Goal: Task Accomplishment & Management: Manage account settings

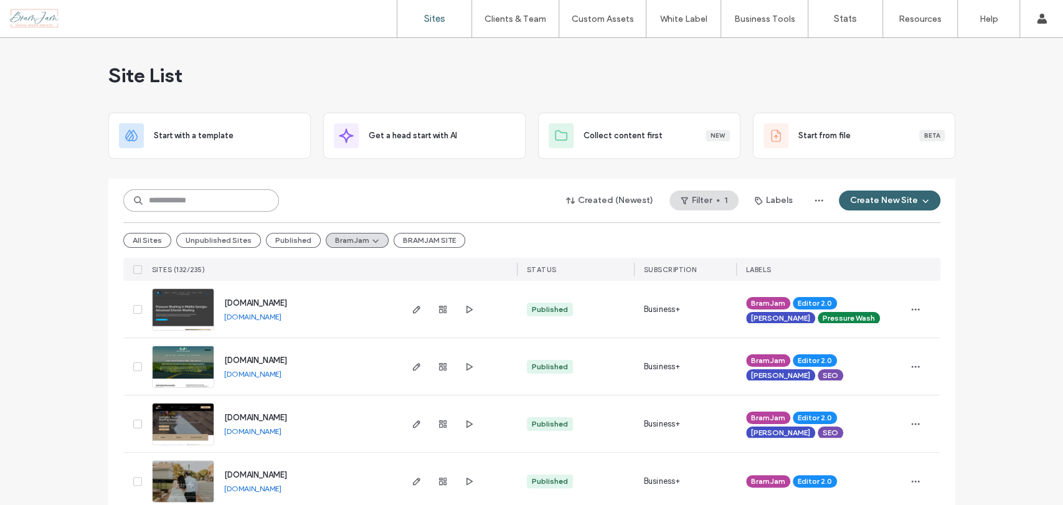
click at [189, 196] on input at bounding box center [201, 200] width 156 height 22
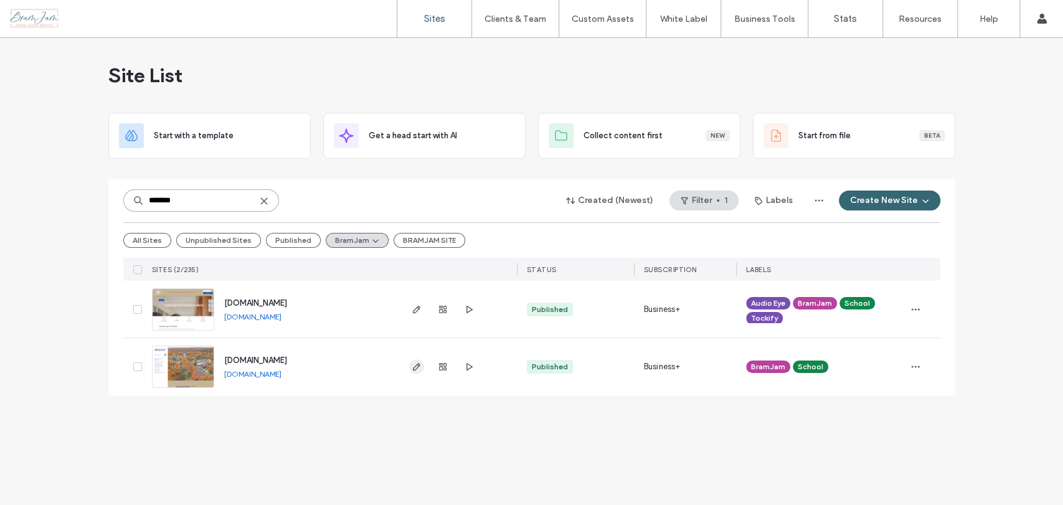
type input "*******"
click at [410, 364] on span "button" at bounding box center [416, 366] width 15 height 15
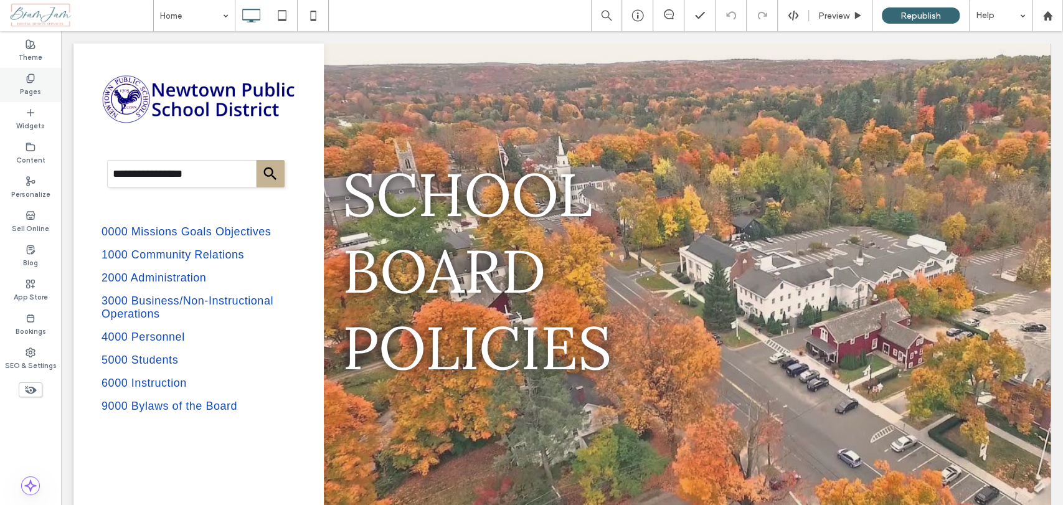
click at [26, 72] on div "Pages" at bounding box center [30, 85] width 61 height 34
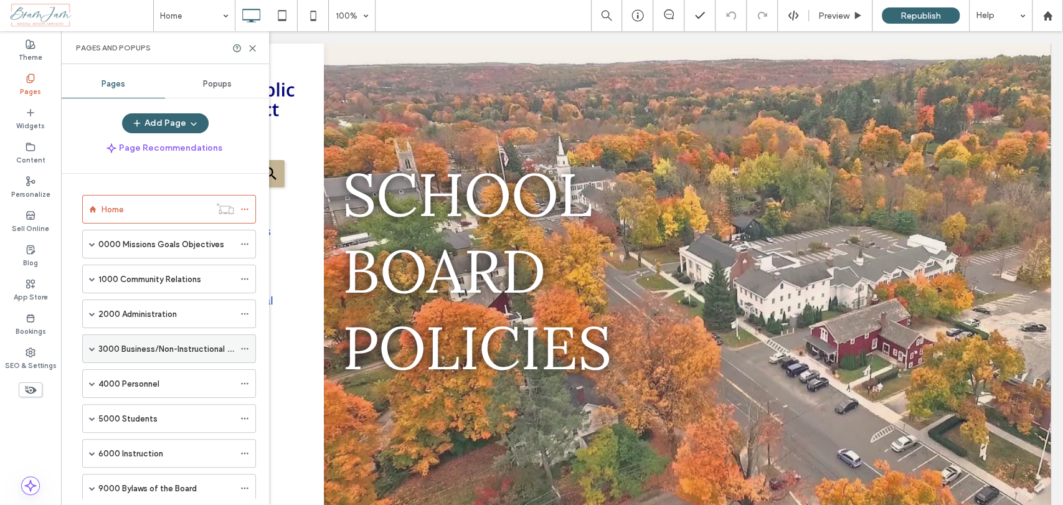
click at [93, 349] on span at bounding box center [92, 349] width 6 height 6
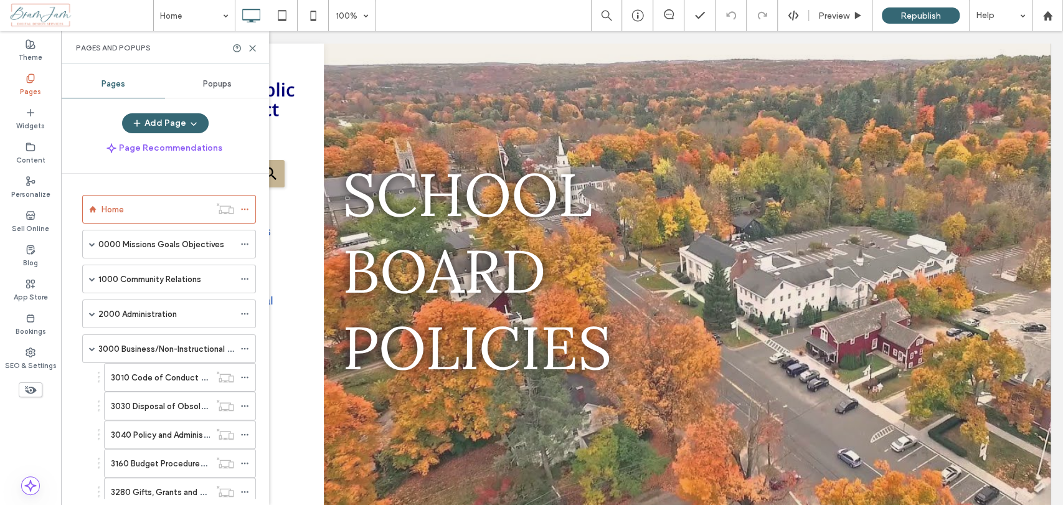
scroll to position [346, 0]
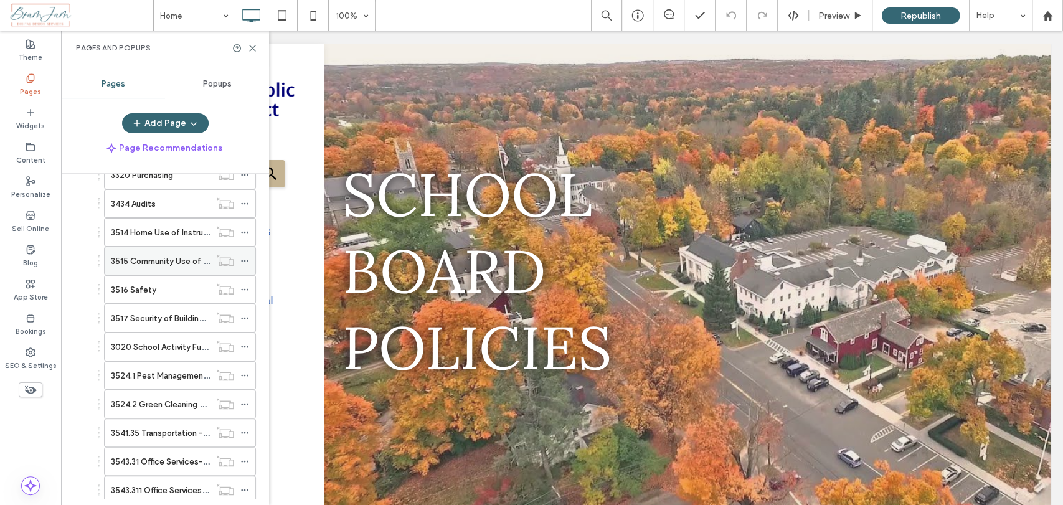
click at [241, 260] on use at bounding box center [244, 261] width 7 height 2
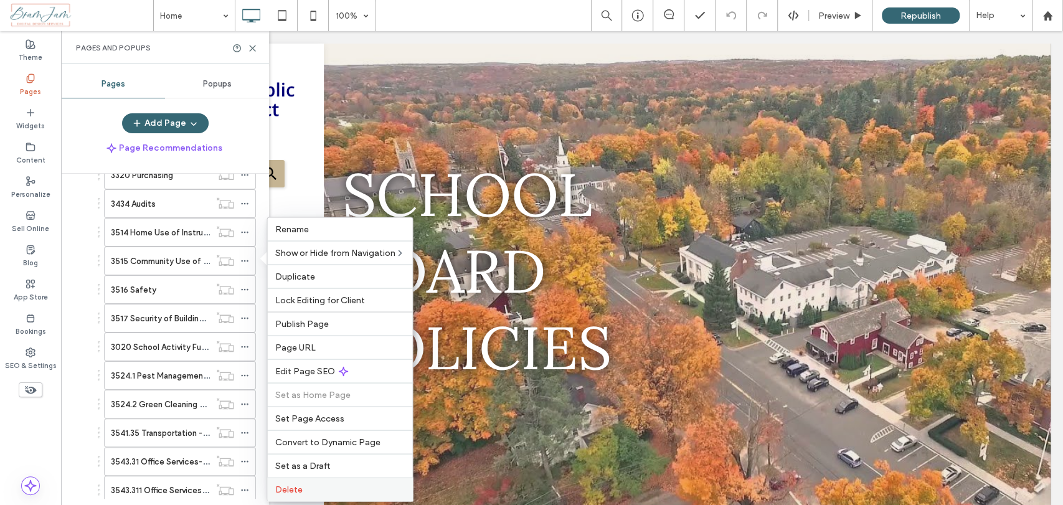
click at [301, 491] on span "Delete" at bounding box center [288, 489] width 27 height 11
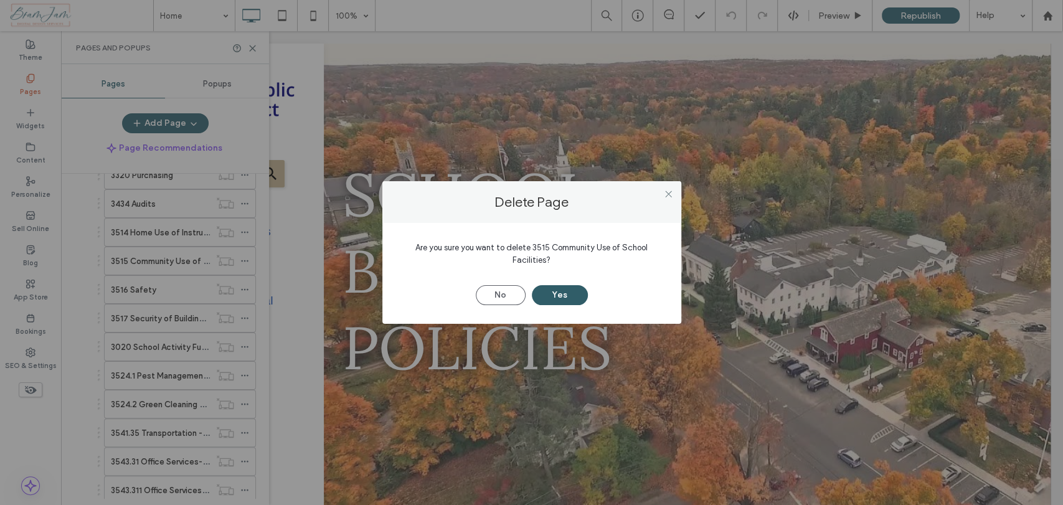
click at [554, 302] on button "Yes" at bounding box center [560, 295] width 56 height 20
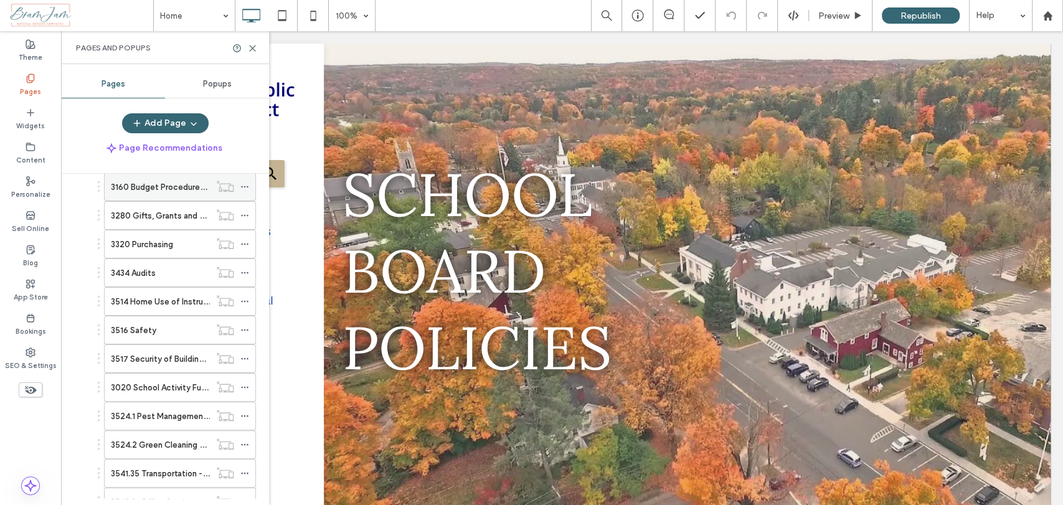
scroll to position [0, 0]
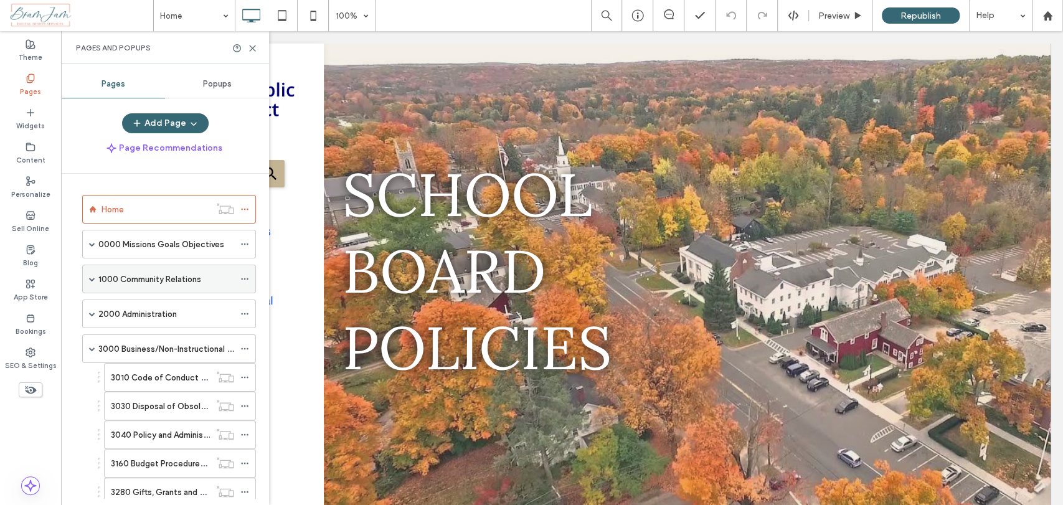
click at [92, 277] on span at bounding box center [92, 279] width 6 height 6
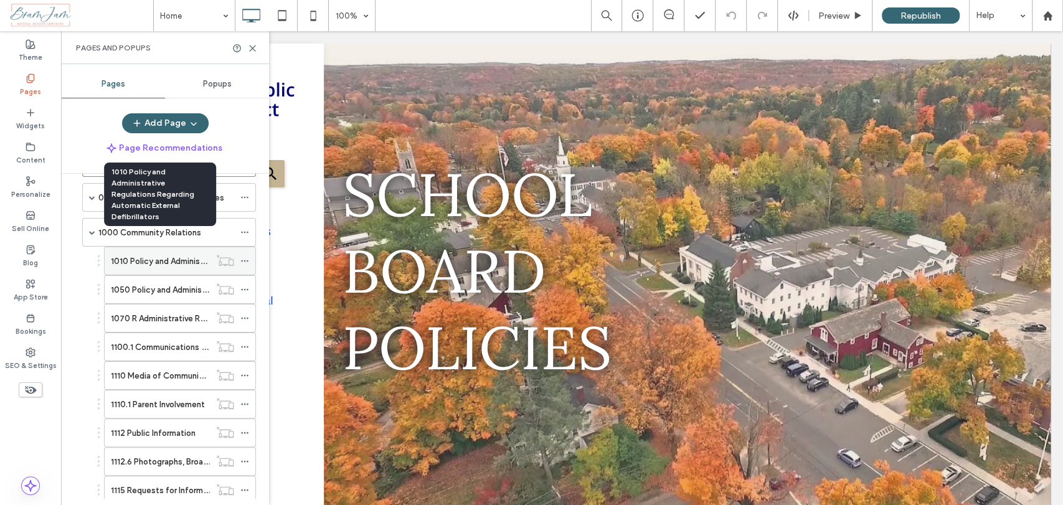
scroll to position [69, 0]
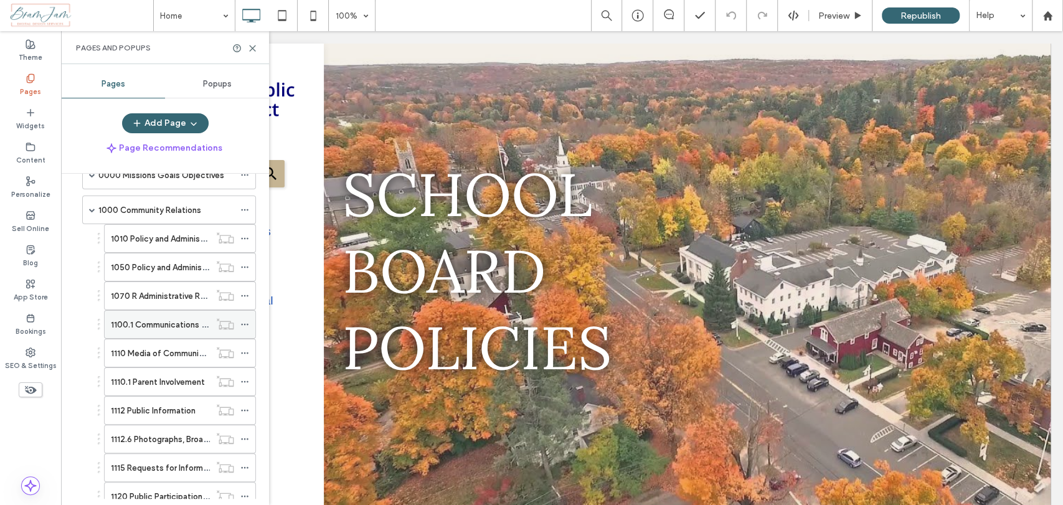
click at [242, 321] on icon at bounding box center [244, 324] width 9 height 9
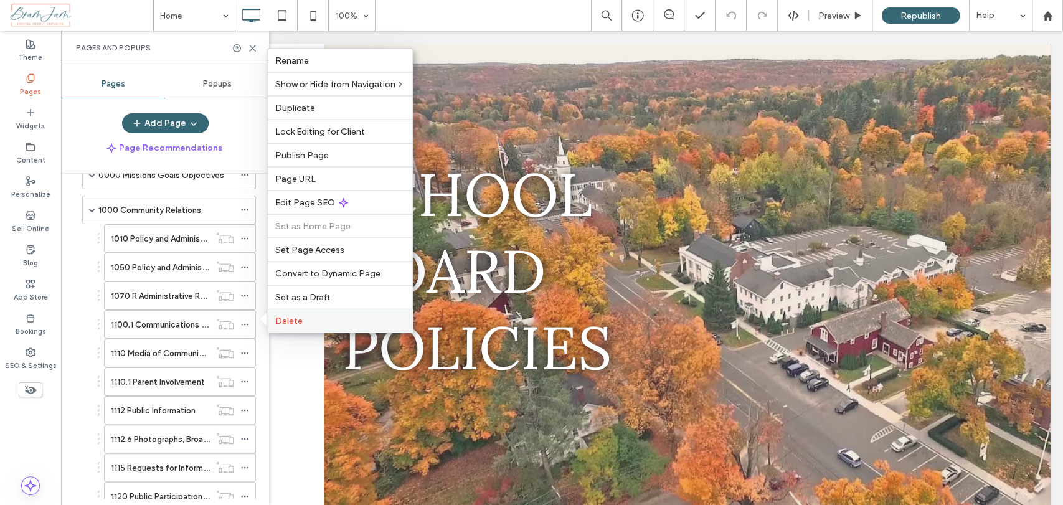
click at [309, 325] on label "Delete" at bounding box center [340, 321] width 130 height 11
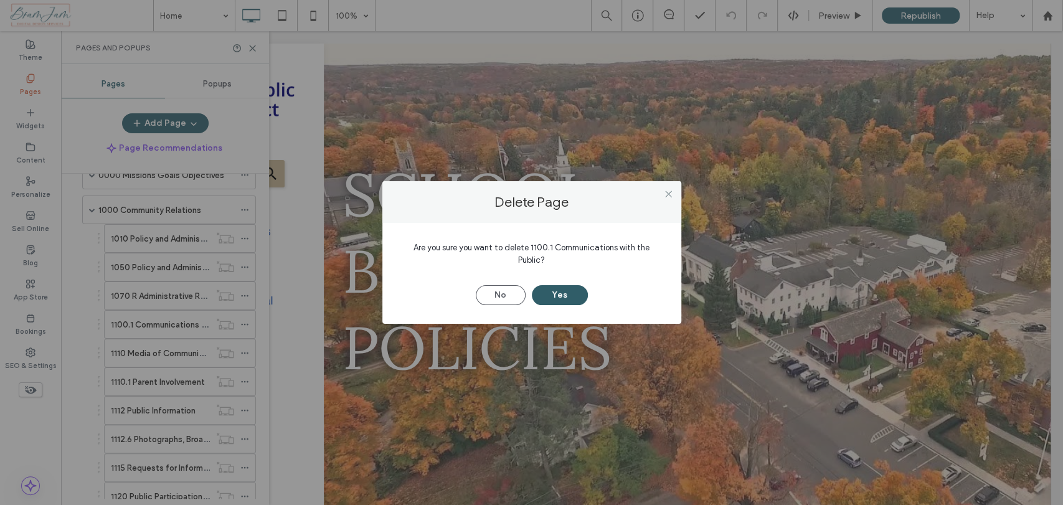
click at [557, 292] on button "Yes" at bounding box center [560, 295] width 56 height 20
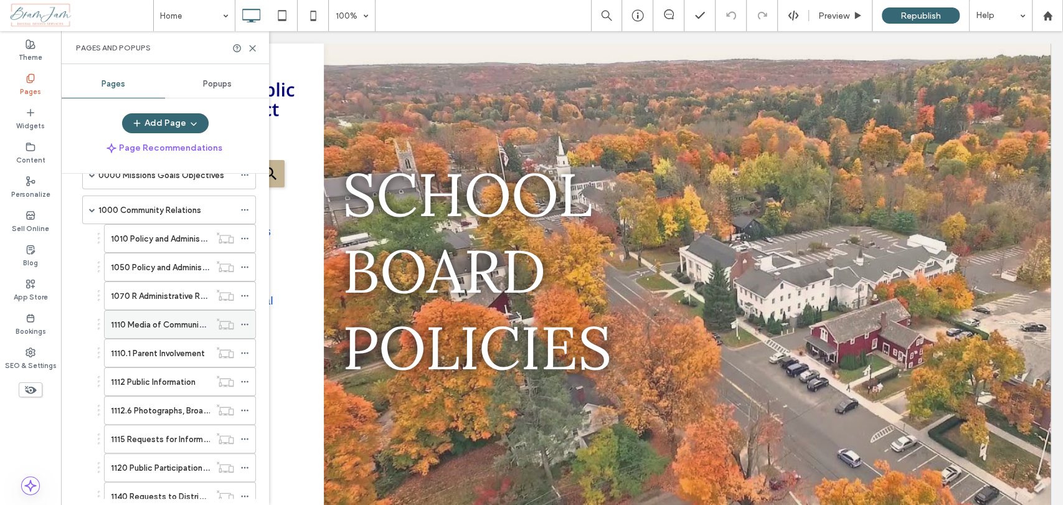
click at [245, 324] on use at bounding box center [244, 325] width 7 height 2
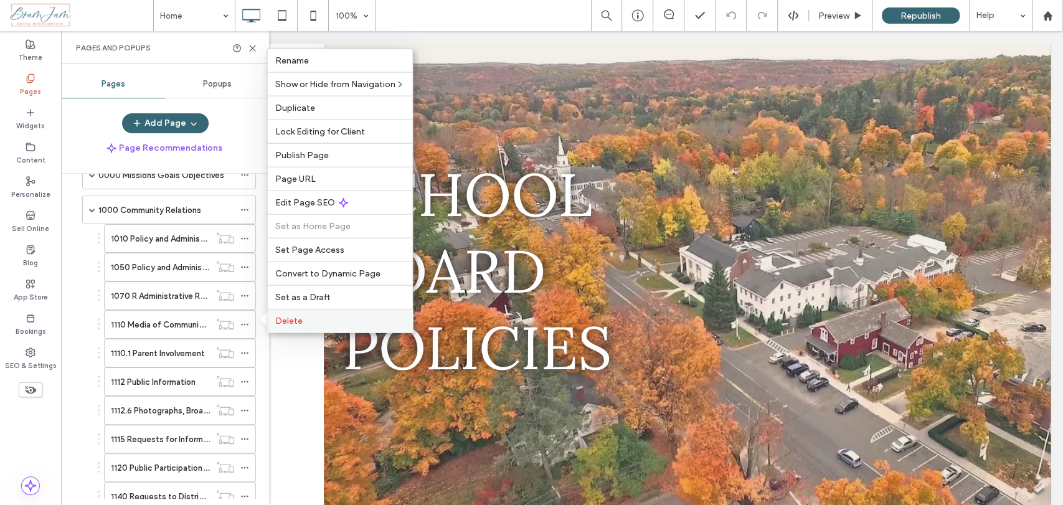
click at [295, 321] on span "Delete" at bounding box center [288, 321] width 27 height 11
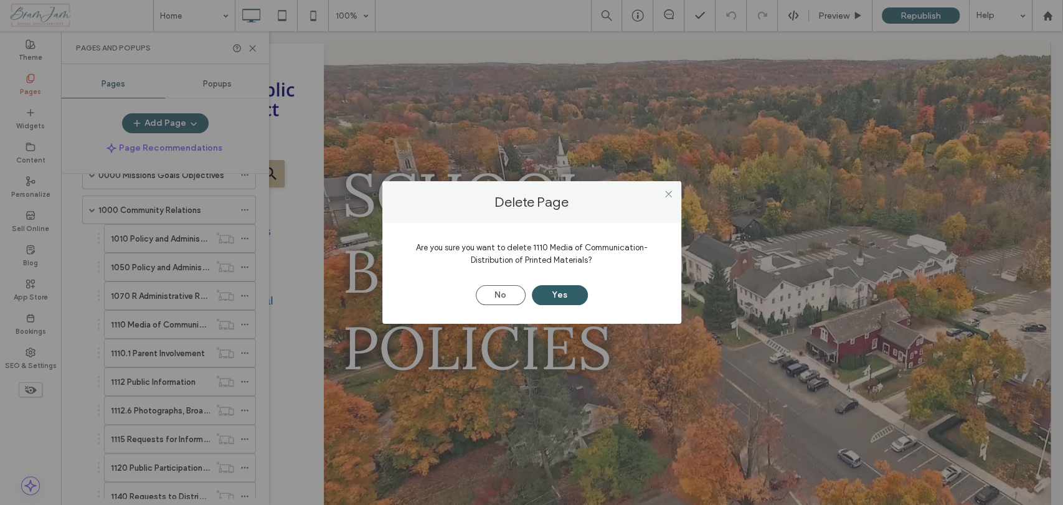
click at [561, 294] on button "Yes" at bounding box center [560, 295] width 56 height 20
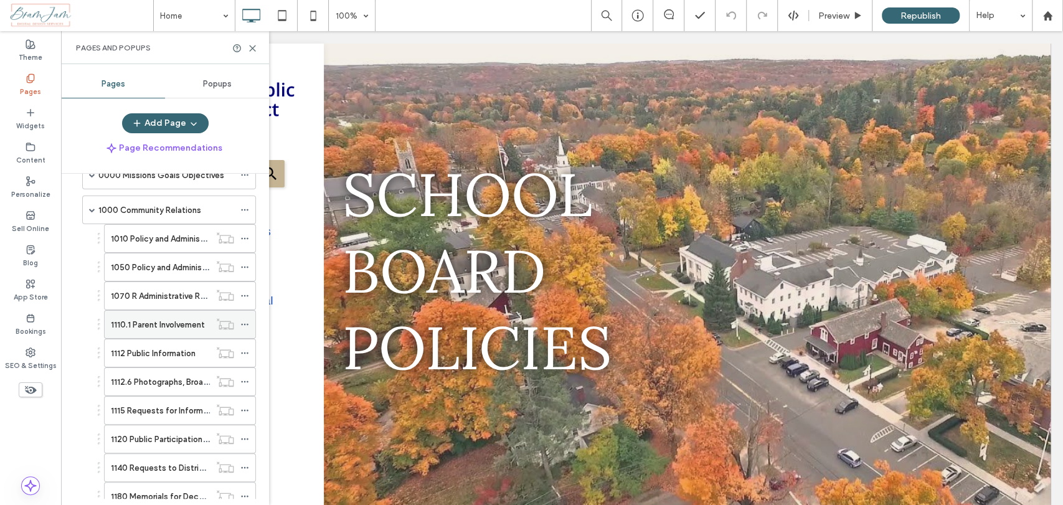
click at [244, 321] on icon at bounding box center [244, 324] width 9 height 9
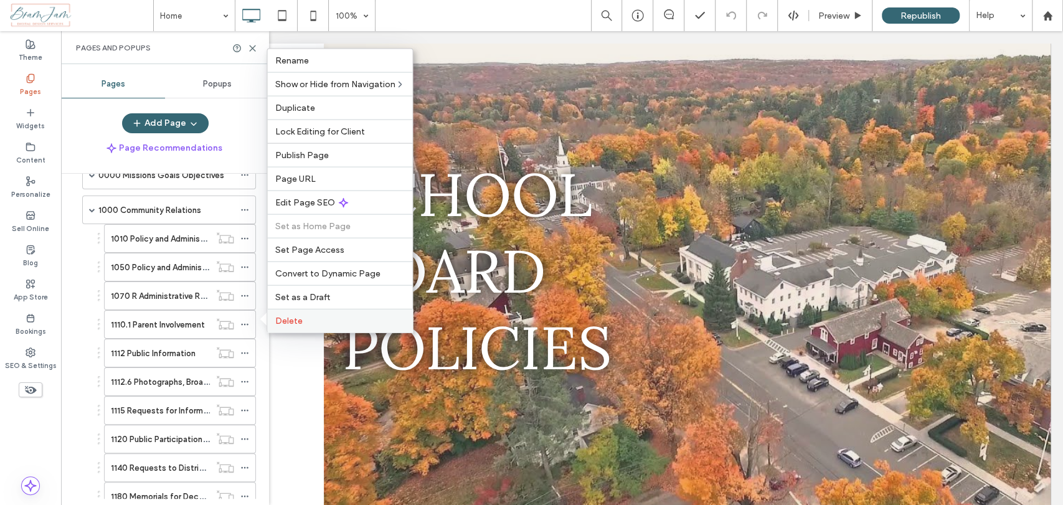
click at [349, 321] on label "Delete" at bounding box center [340, 321] width 130 height 11
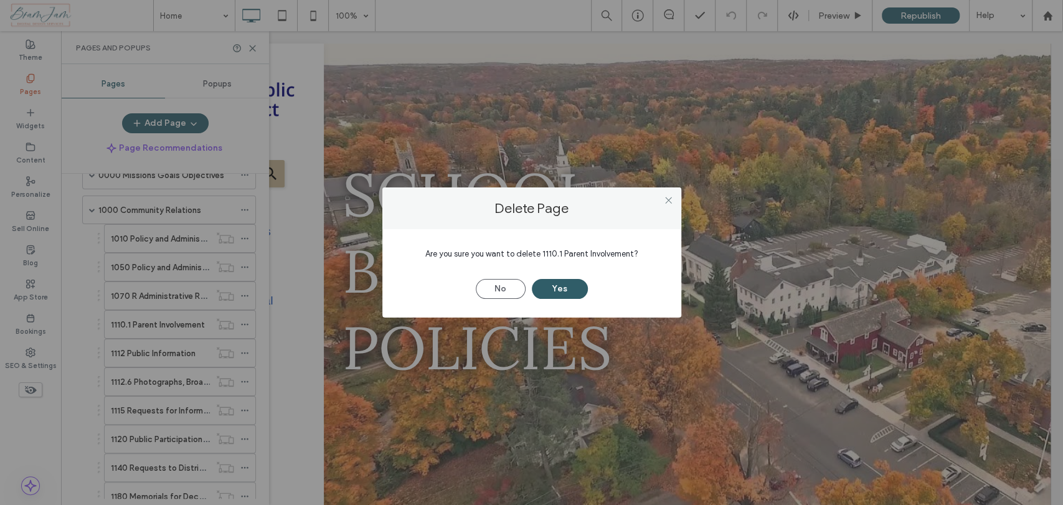
click at [550, 285] on button "Yes" at bounding box center [560, 289] width 56 height 20
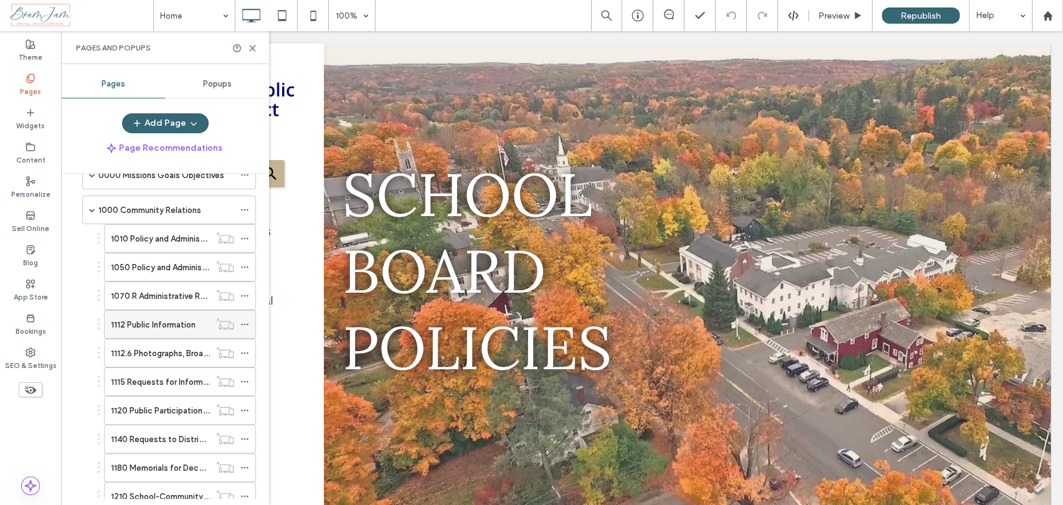
click at [245, 320] on icon at bounding box center [244, 324] width 9 height 9
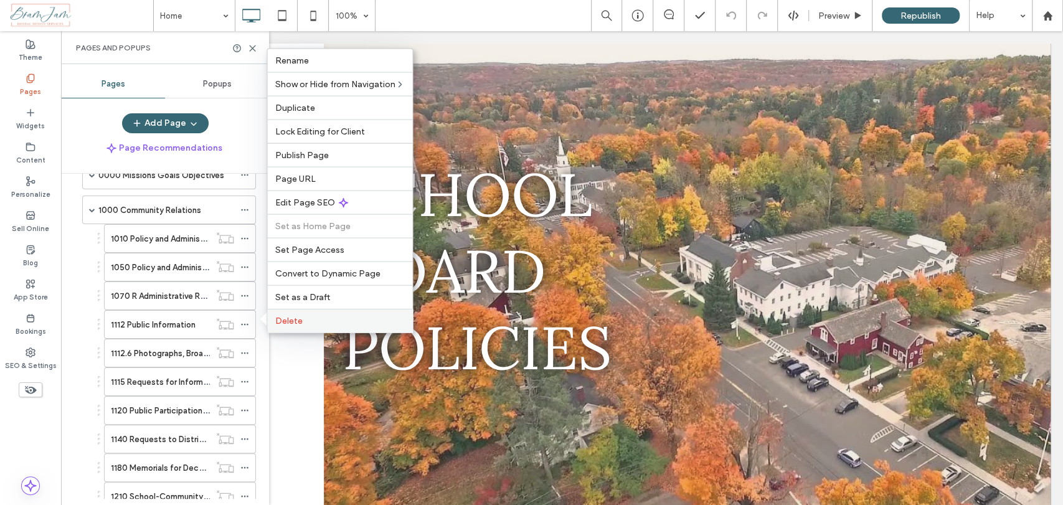
click at [321, 319] on label "Delete" at bounding box center [340, 321] width 130 height 11
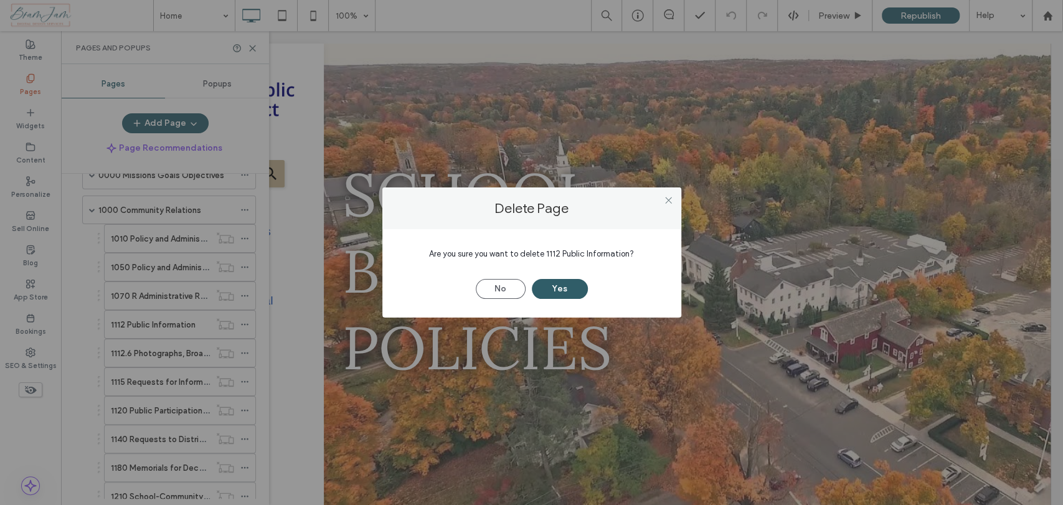
click at [574, 283] on button "Yes" at bounding box center [560, 289] width 56 height 20
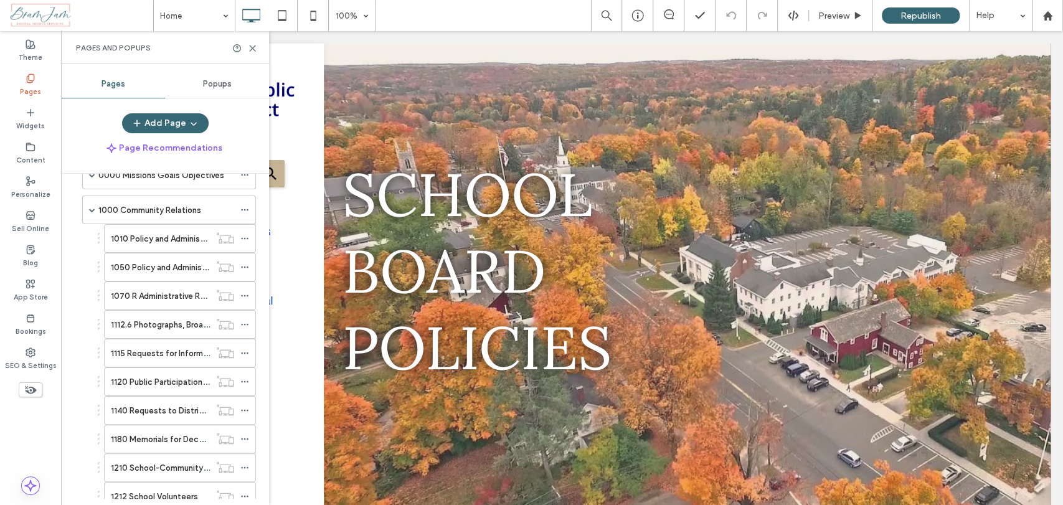
drag, startPoint x: 132, startPoint y: 323, endPoint x: 150, endPoint y: 322, distance: 18.1
click at [132, 323] on label "1112.6 Photographs, Broadcasting, or Videotaping Special School Activities" at bounding box center [251, 325] width 281 height 22
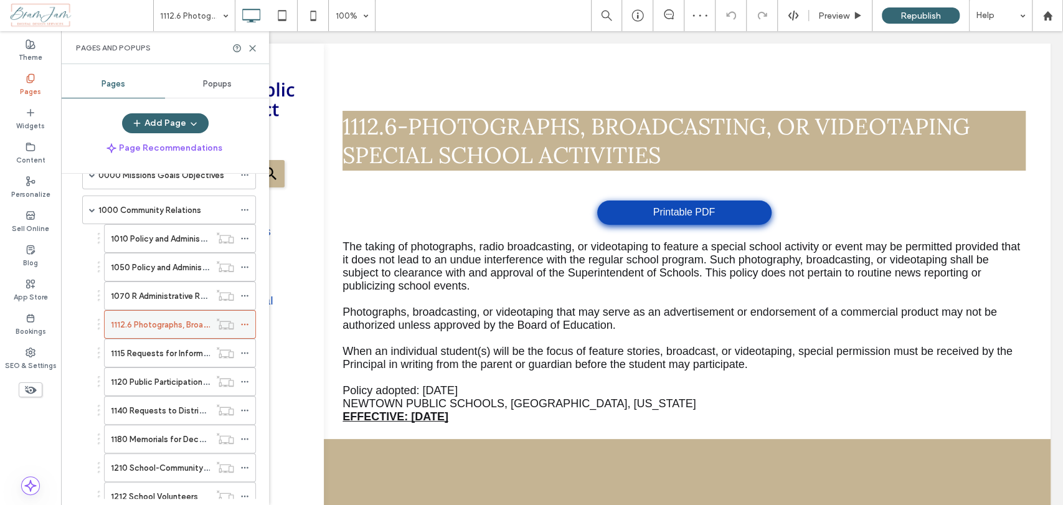
click at [244, 320] on icon at bounding box center [244, 324] width 9 height 9
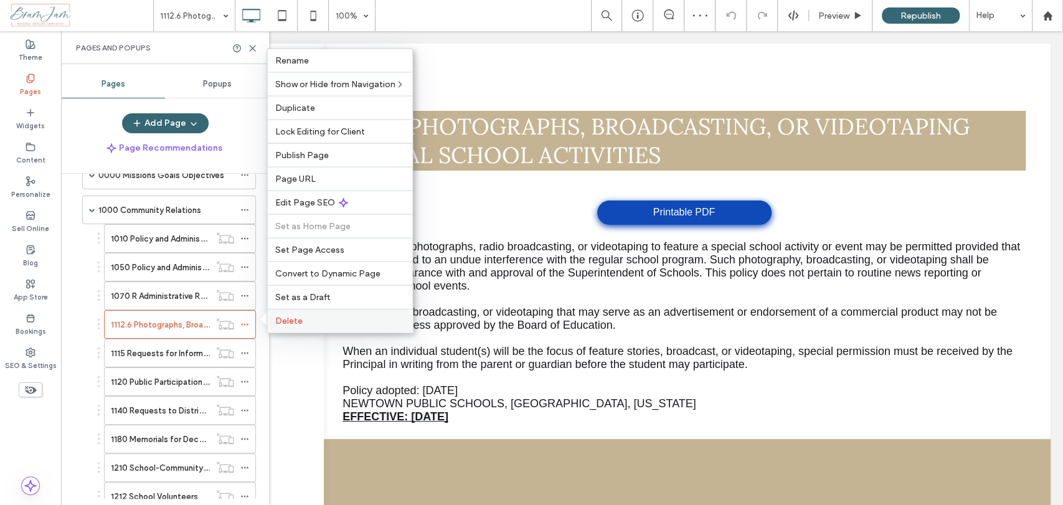
click at [344, 320] on label "Delete" at bounding box center [340, 321] width 130 height 11
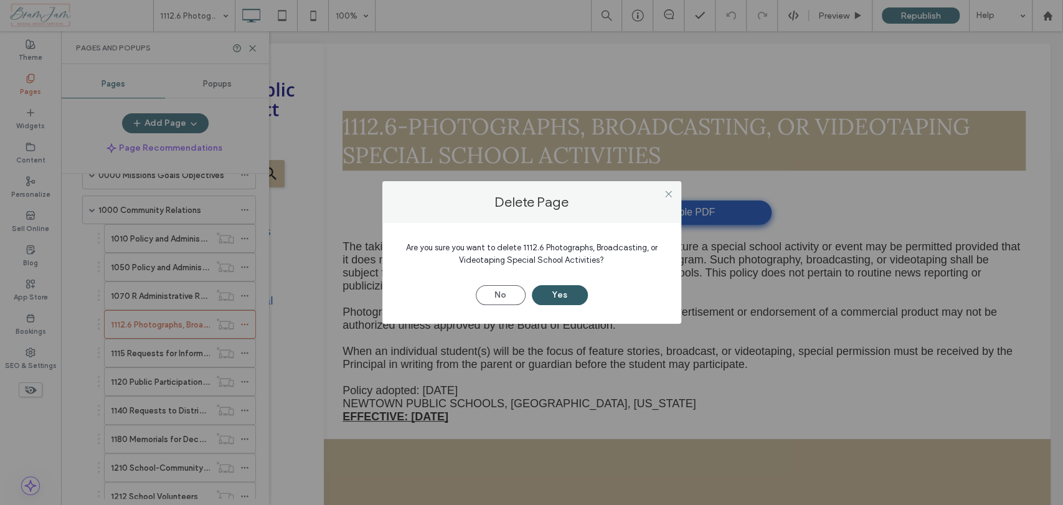
click at [554, 292] on button "Yes" at bounding box center [560, 295] width 56 height 20
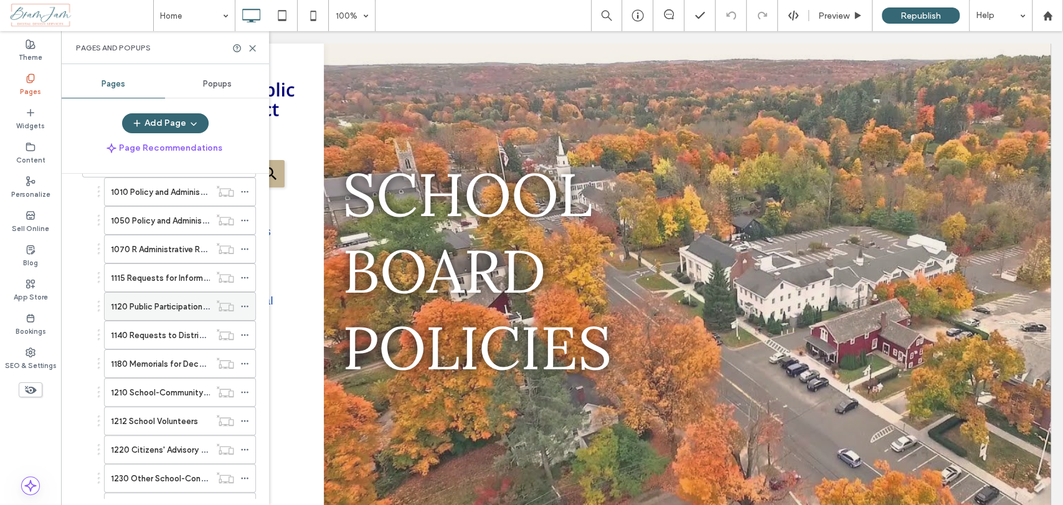
scroll to position [138, 0]
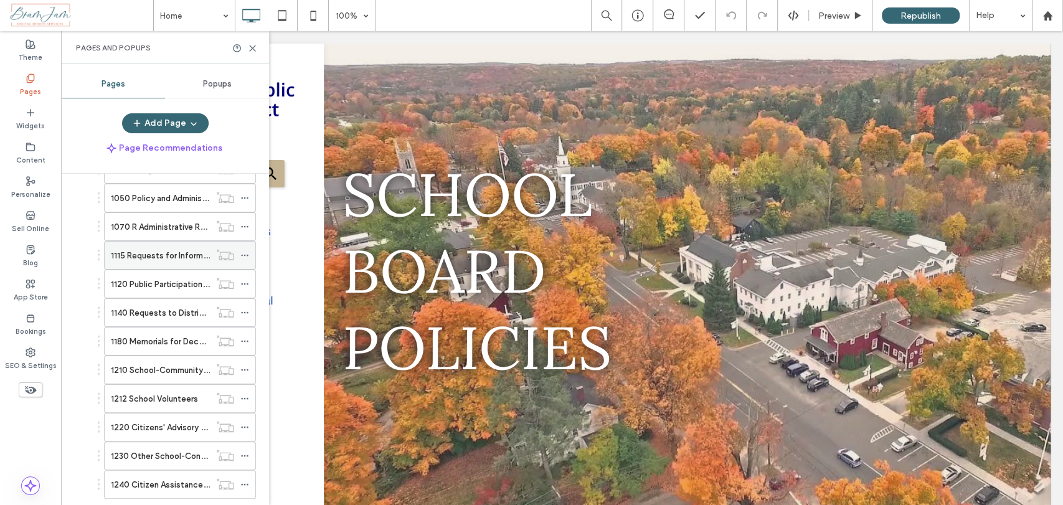
click at [243, 252] on icon at bounding box center [244, 255] width 9 height 9
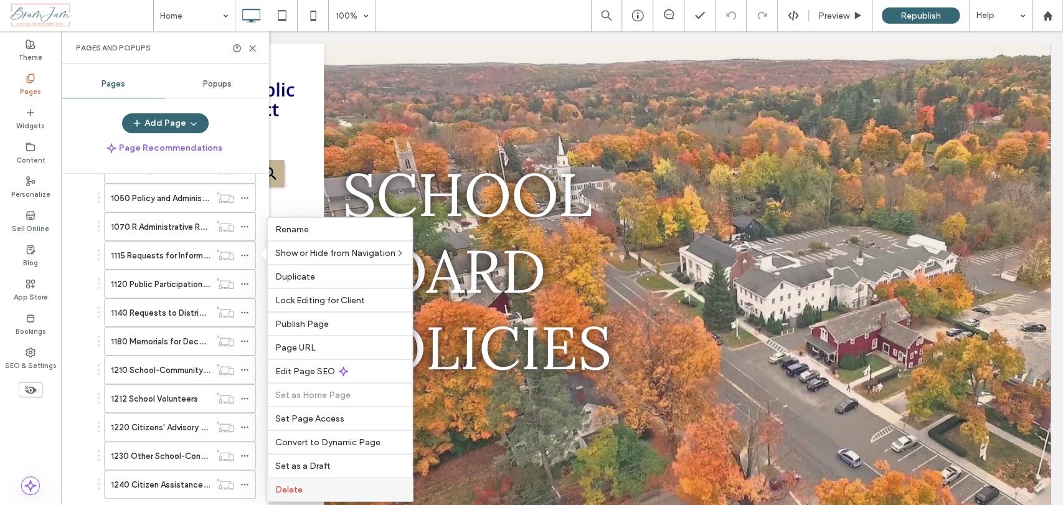
click at [314, 488] on label "Delete" at bounding box center [340, 489] width 130 height 11
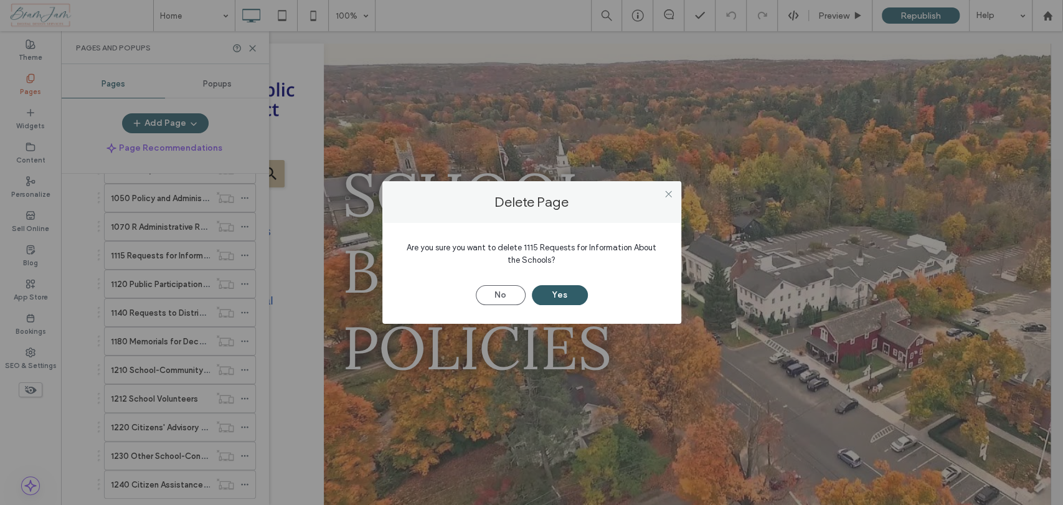
click at [566, 301] on button "Yes" at bounding box center [560, 295] width 56 height 20
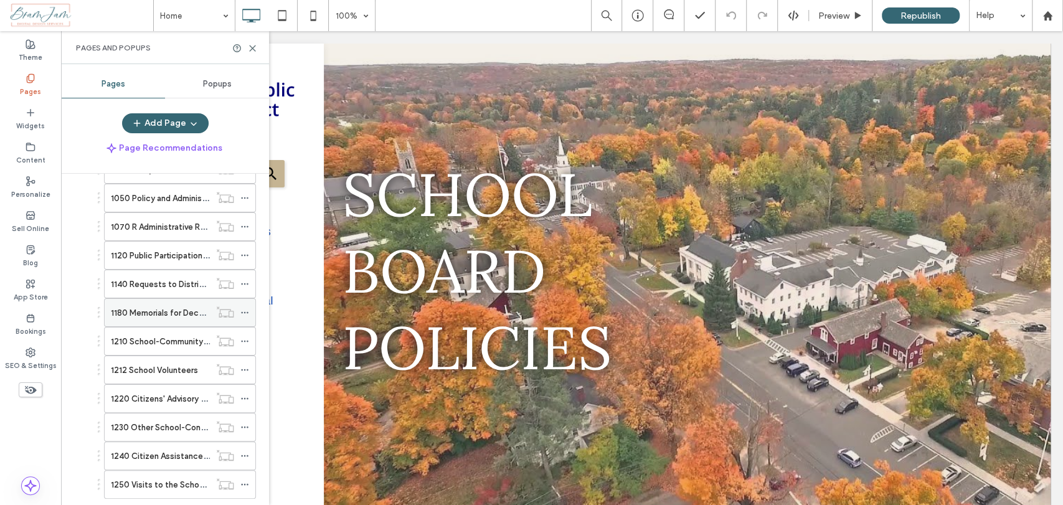
click at [245, 308] on icon at bounding box center [244, 312] width 9 height 9
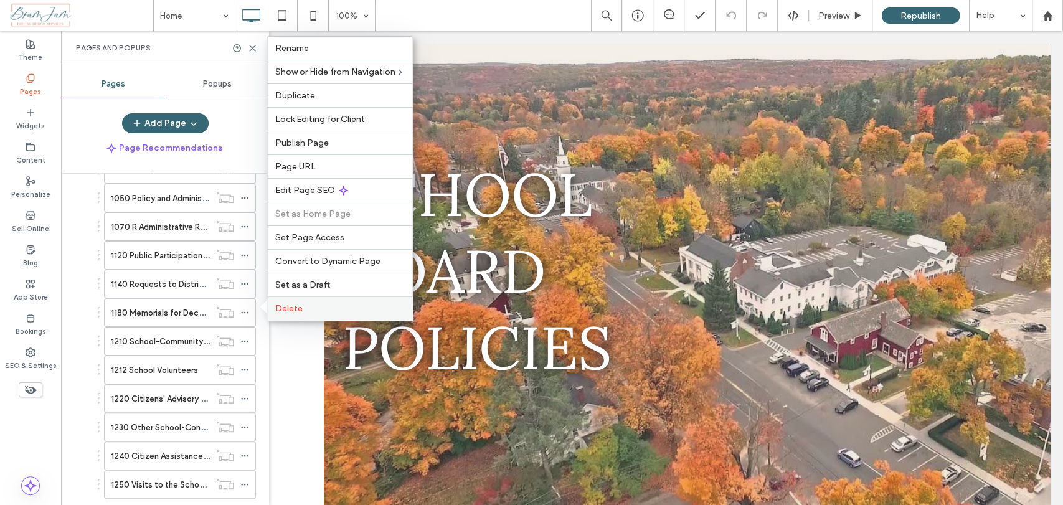
click at [305, 305] on label "Delete" at bounding box center [340, 308] width 130 height 11
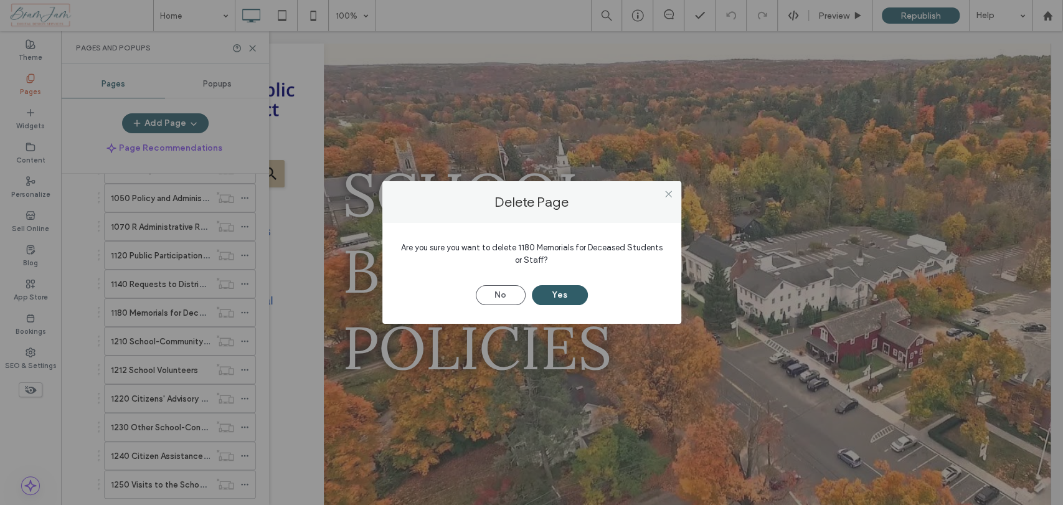
click at [548, 296] on button "Yes" at bounding box center [560, 295] width 56 height 20
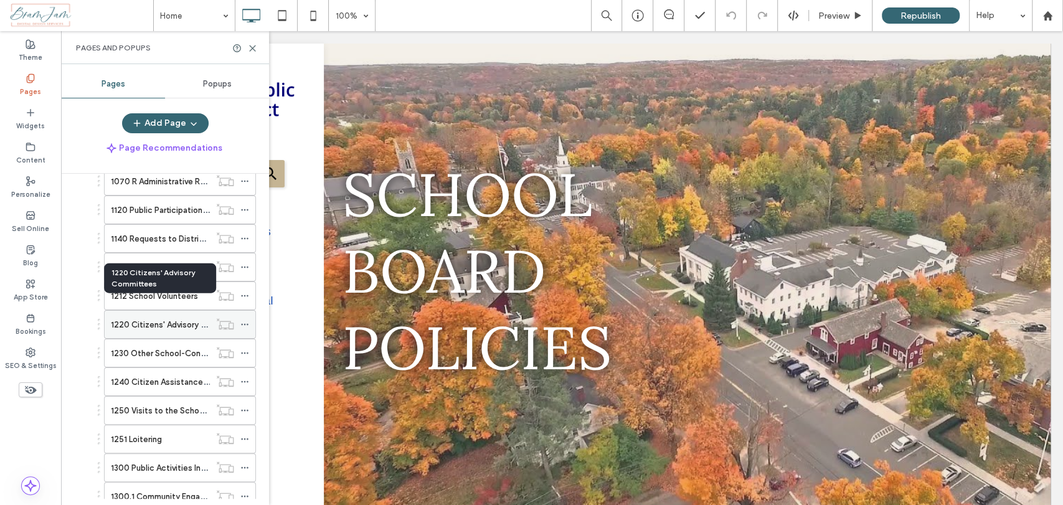
scroll to position [207, 0]
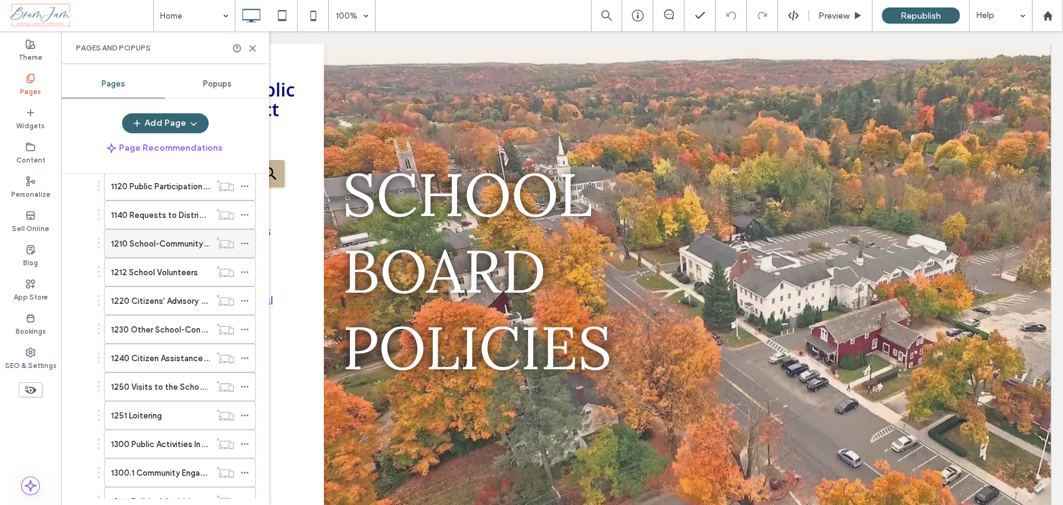
click at [242, 243] on use at bounding box center [244, 244] width 7 height 2
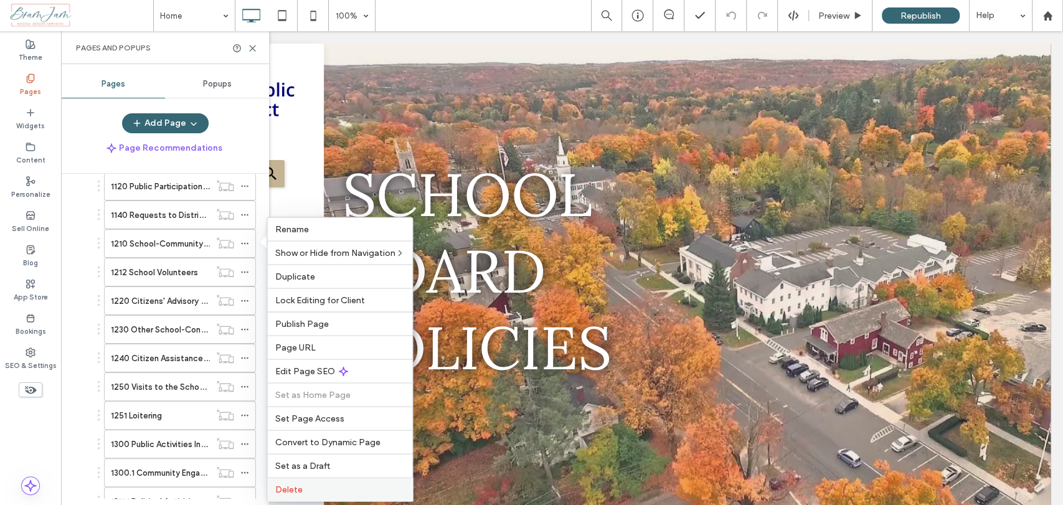
click at [324, 484] on label "Delete" at bounding box center [340, 489] width 130 height 11
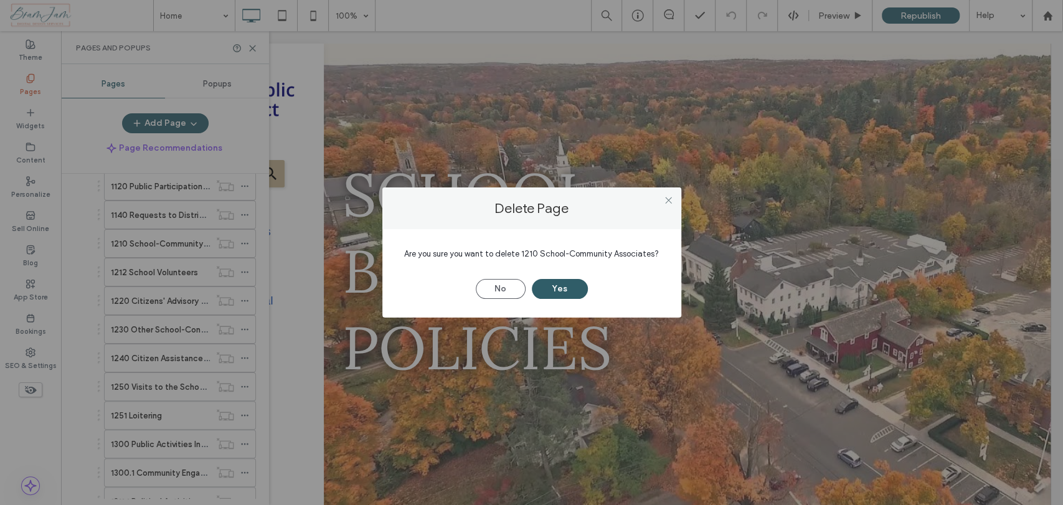
click at [553, 281] on button "Yes" at bounding box center [560, 289] width 56 height 20
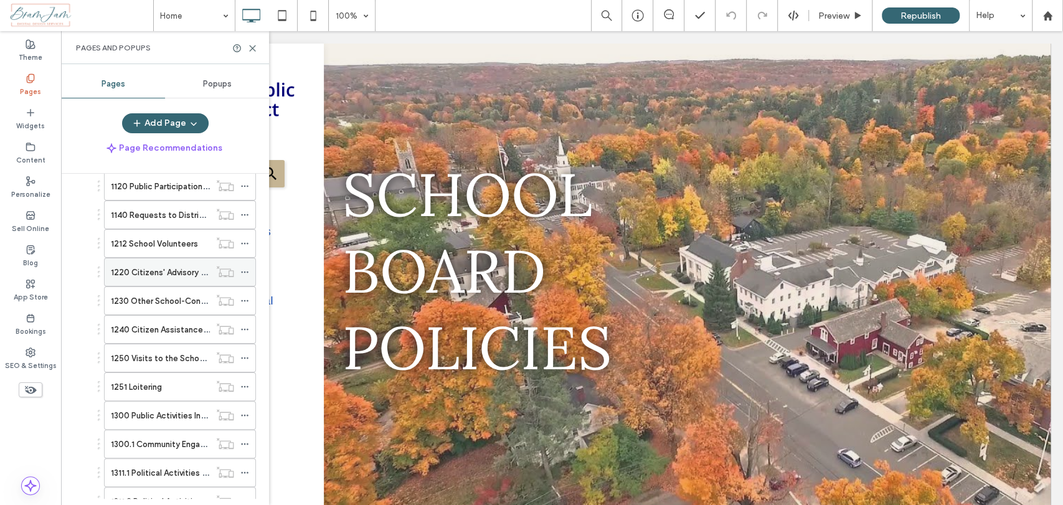
click at [244, 268] on icon at bounding box center [244, 272] width 9 height 9
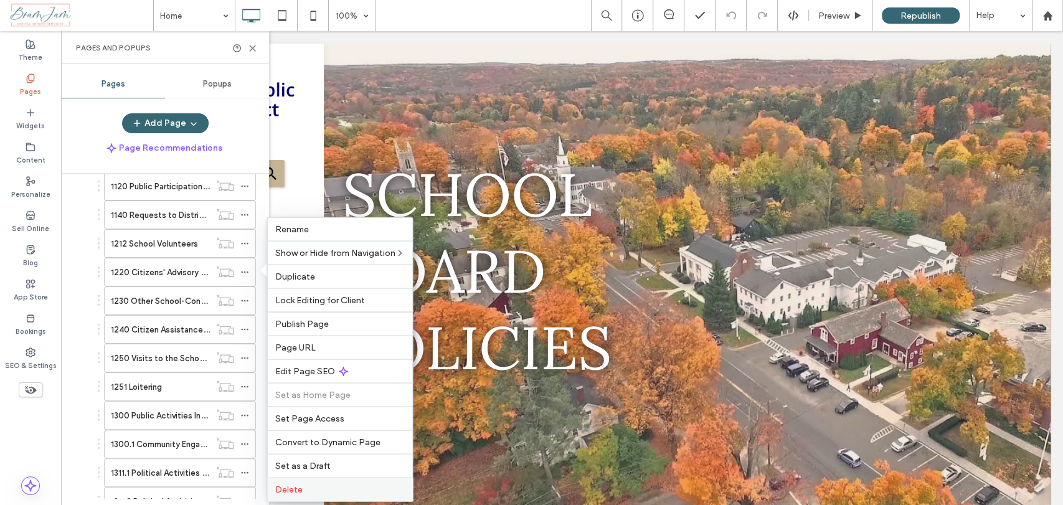
click at [318, 481] on div "Delete" at bounding box center [339, 489] width 145 height 24
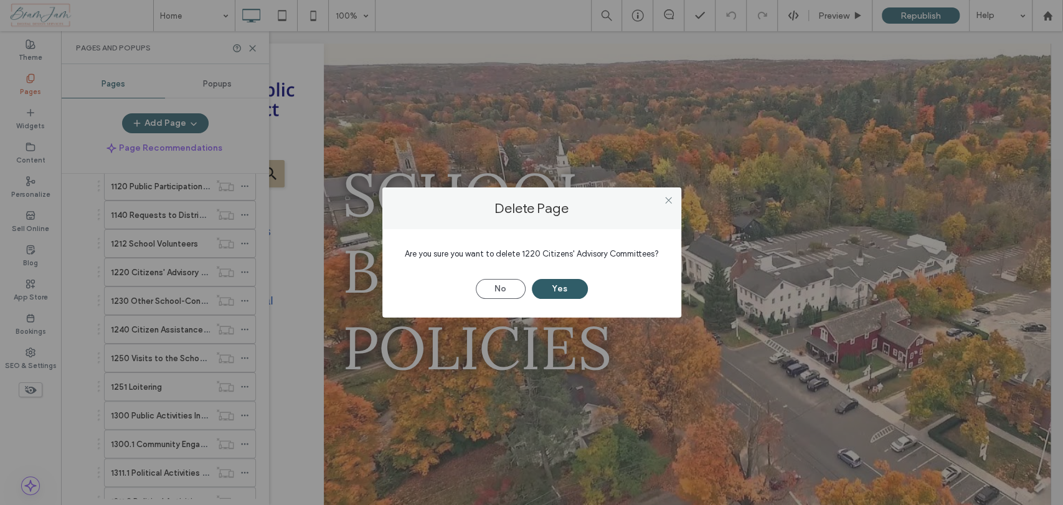
click at [554, 291] on button "Yes" at bounding box center [560, 289] width 56 height 20
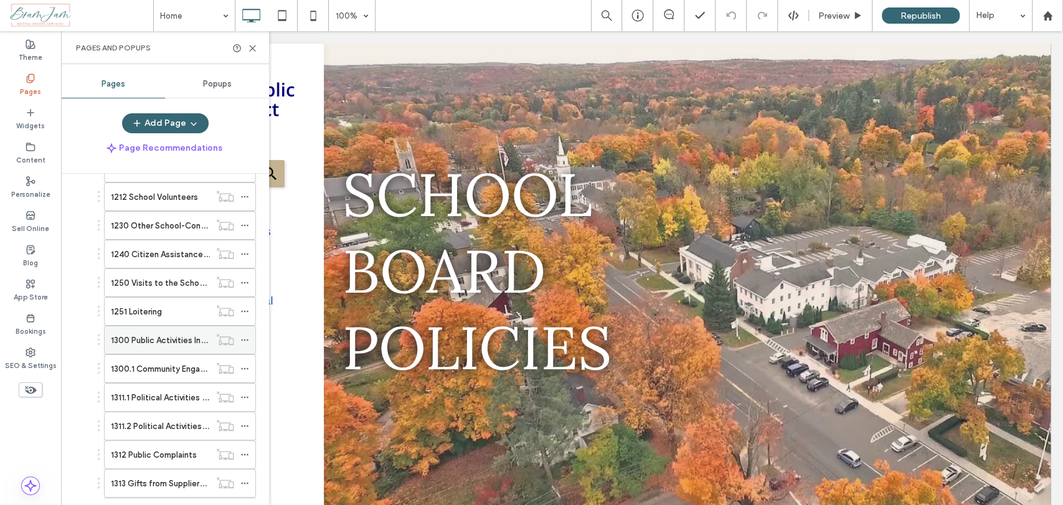
scroll to position [276, 0]
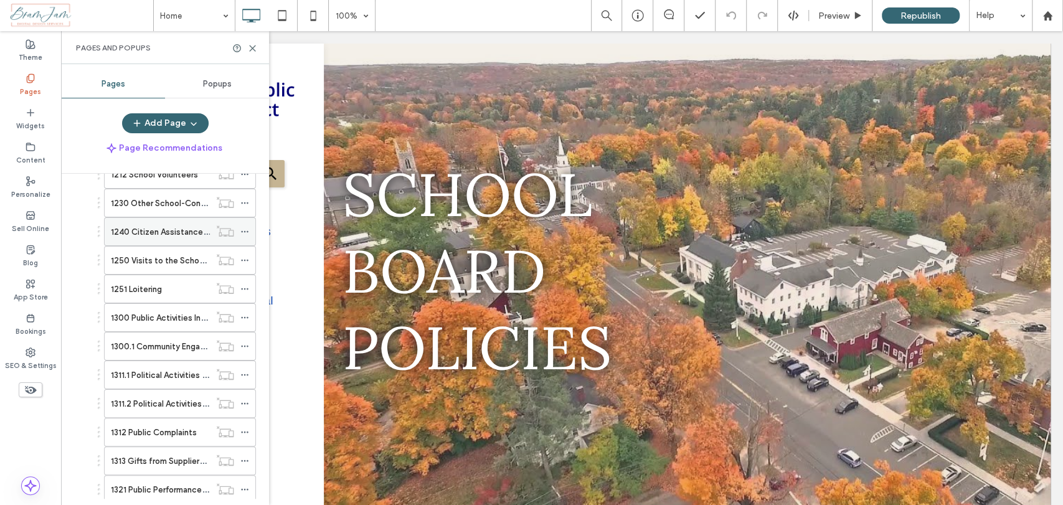
click at [242, 227] on icon at bounding box center [244, 231] width 9 height 9
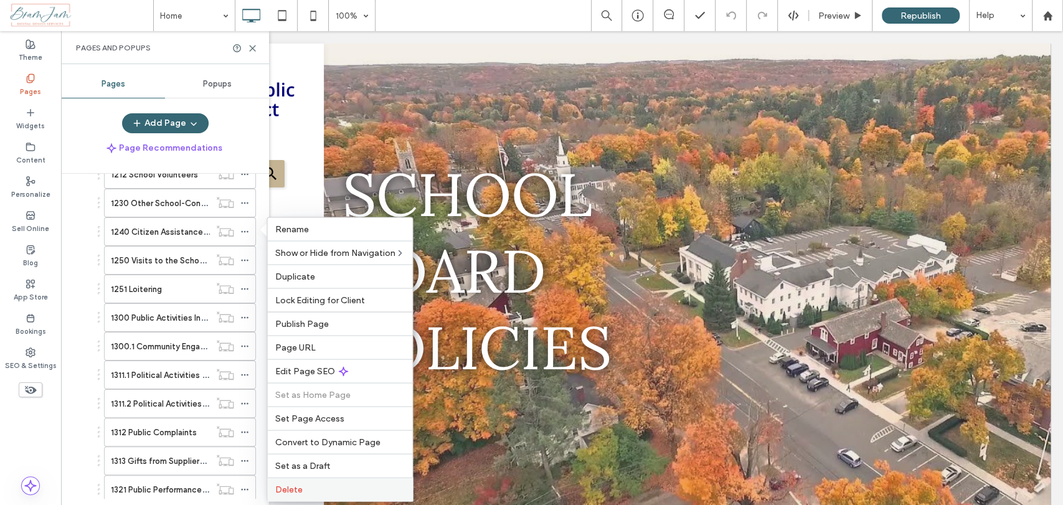
click at [361, 481] on div "Delete" at bounding box center [339, 489] width 145 height 24
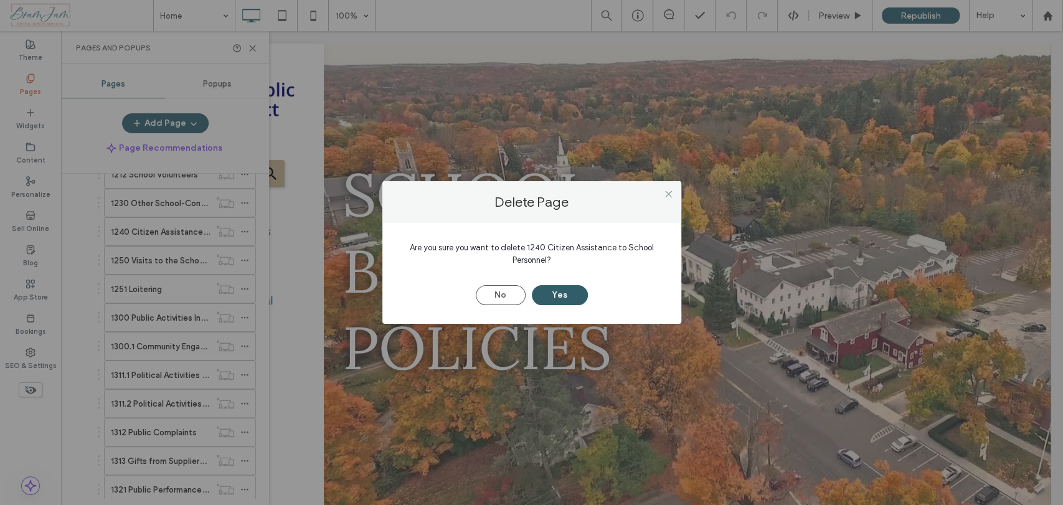
click at [544, 297] on button "Yes" at bounding box center [560, 295] width 56 height 20
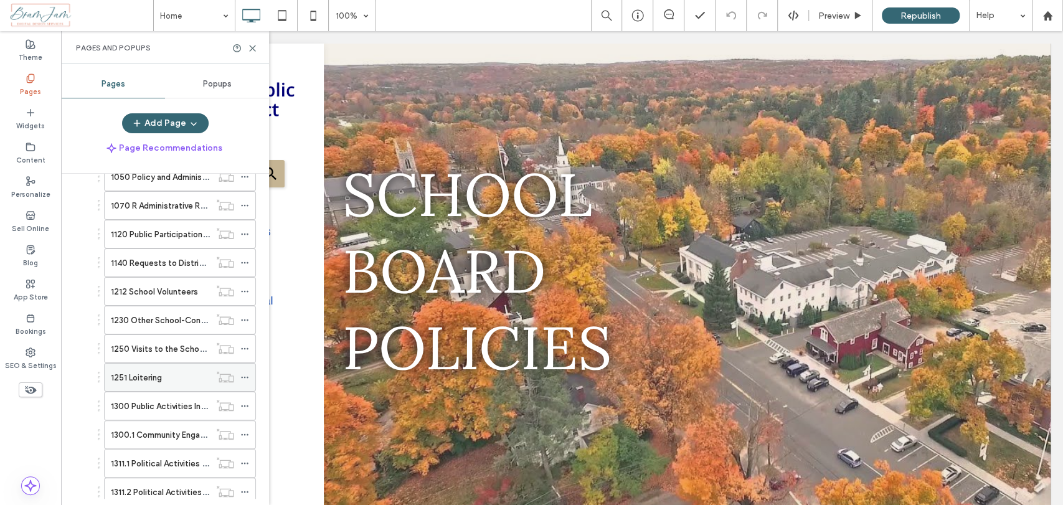
scroll to position [0, 0]
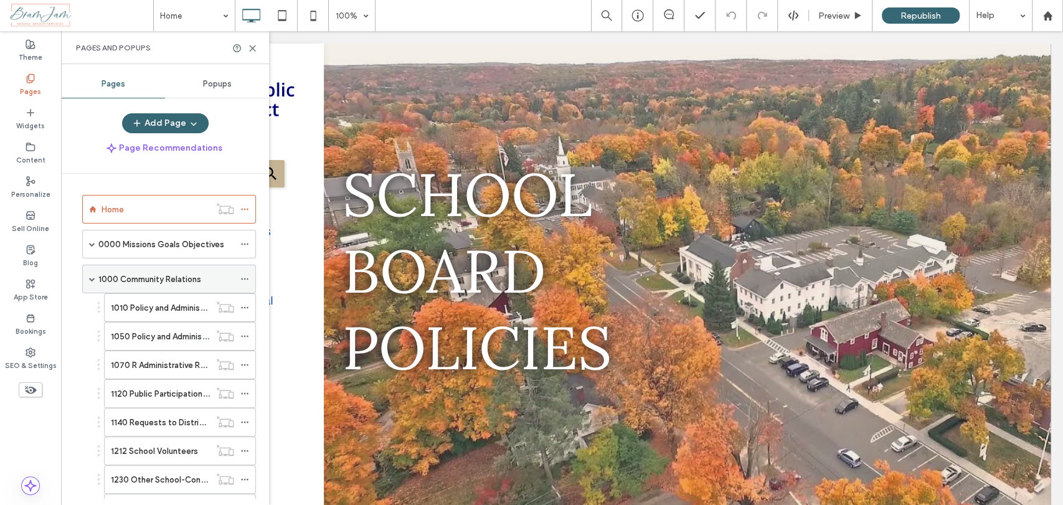
click at [151, 270] on div "1000 Community Relations" at bounding box center [166, 278] width 136 height 27
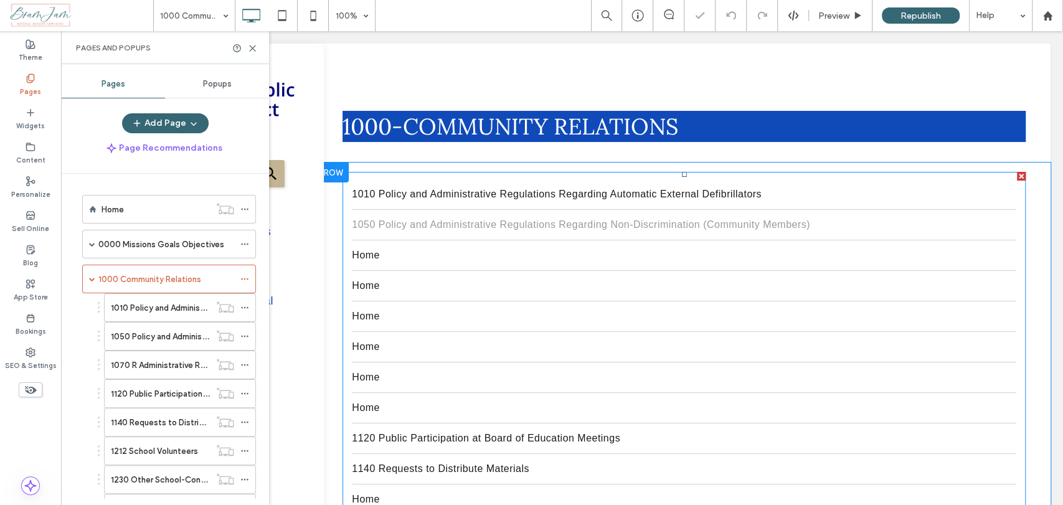
click at [473, 234] on link "1050 Policy and Administrative Regulations Regarding Non-Discrimination (Commun…" at bounding box center [684, 225] width 664 height 30
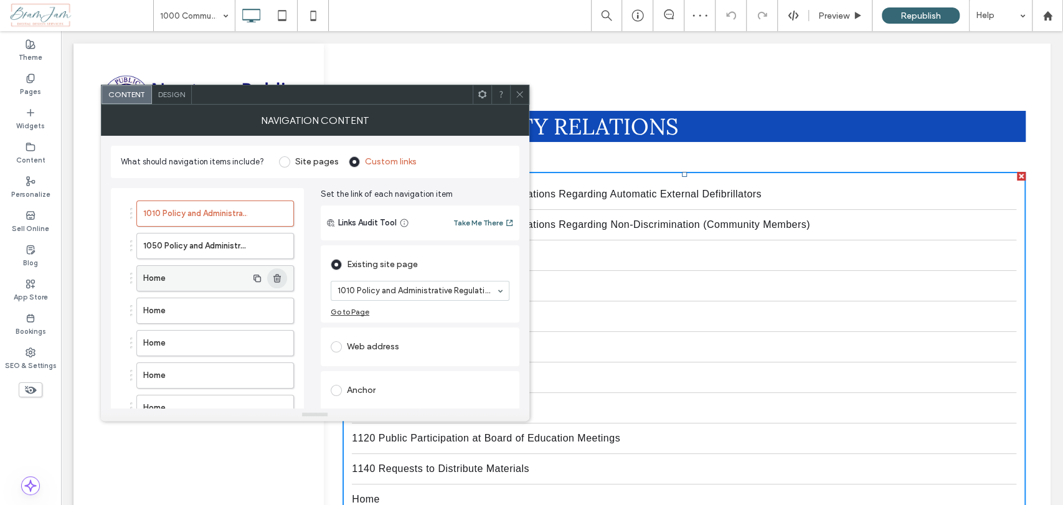
click at [275, 276] on icon "button" at bounding box center [277, 278] width 10 height 10
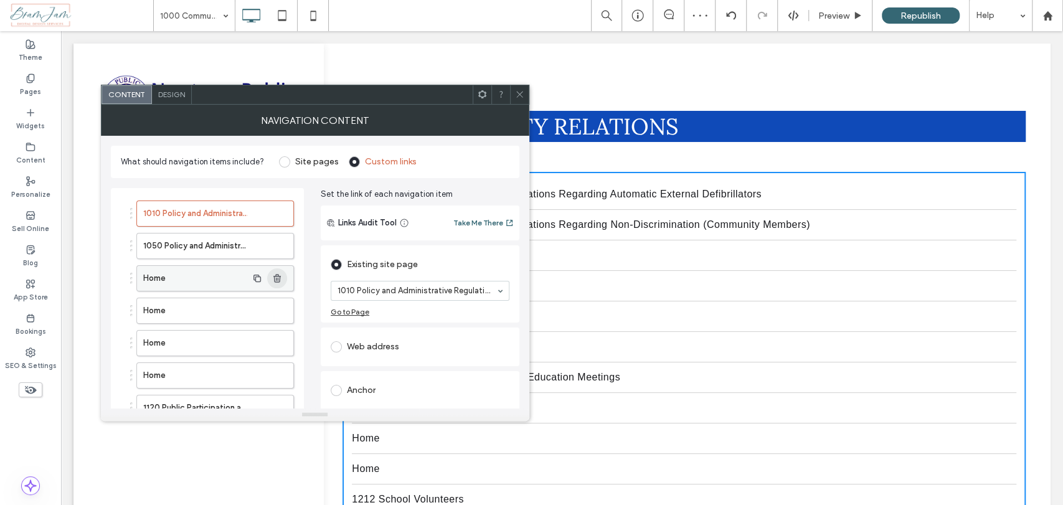
click at [275, 276] on icon "button" at bounding box center [277, 278] width 10 height 10
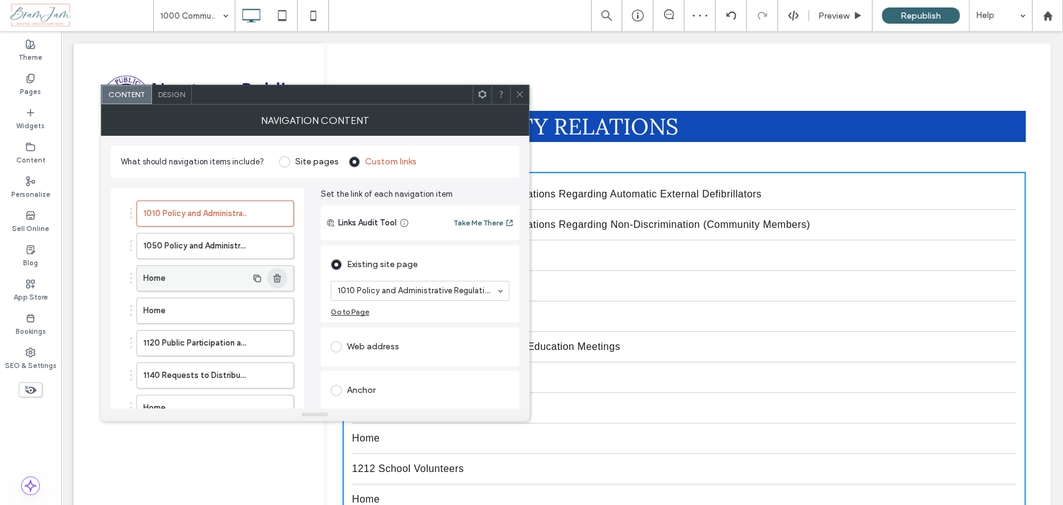
click at [275, 276] on icon "button" at bounding box center [277, 278] width 10 height 10
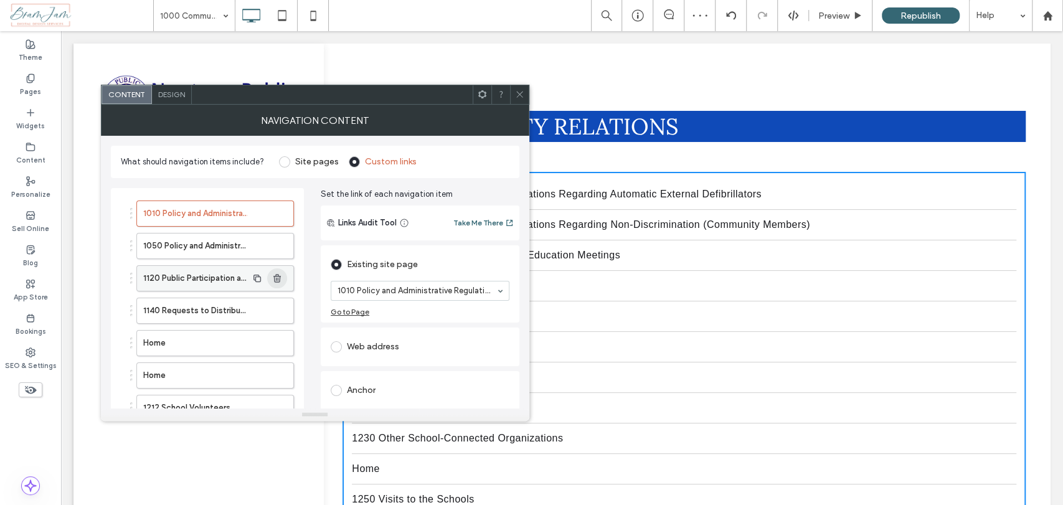
scroll to position [69, 0]
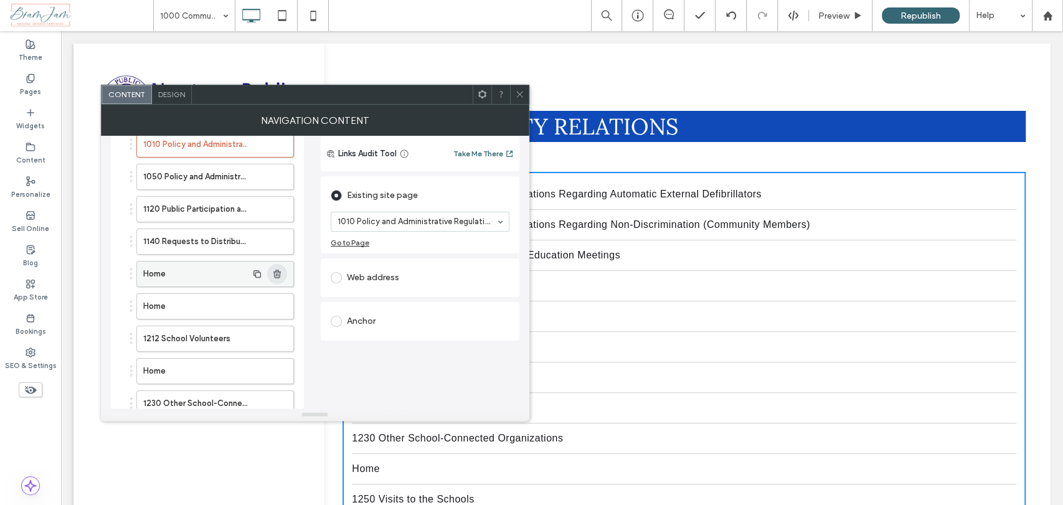
click at [284, 269] on span "button" at bounding box center [277, 274] width 20 height 20
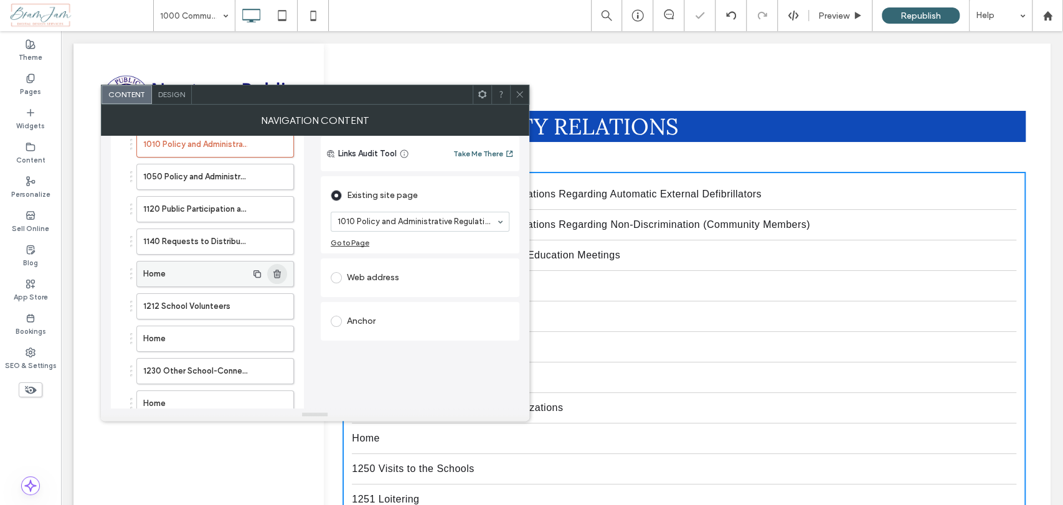
click at [281, 276] on icon "button" at bounding box center [277, 274] width 10 height 10
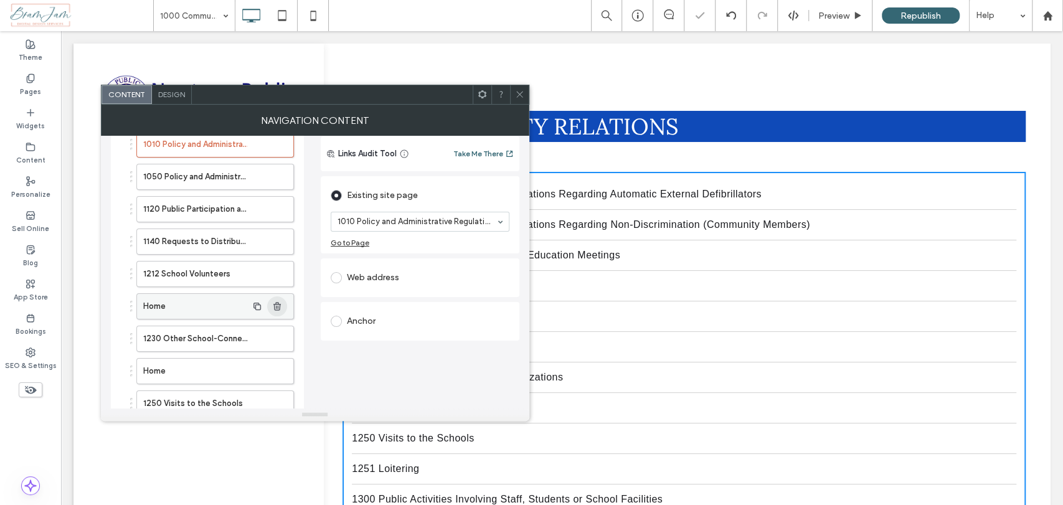
click at [277, 302] on use "button" at bounding box center [276, 306] width 7 height 8
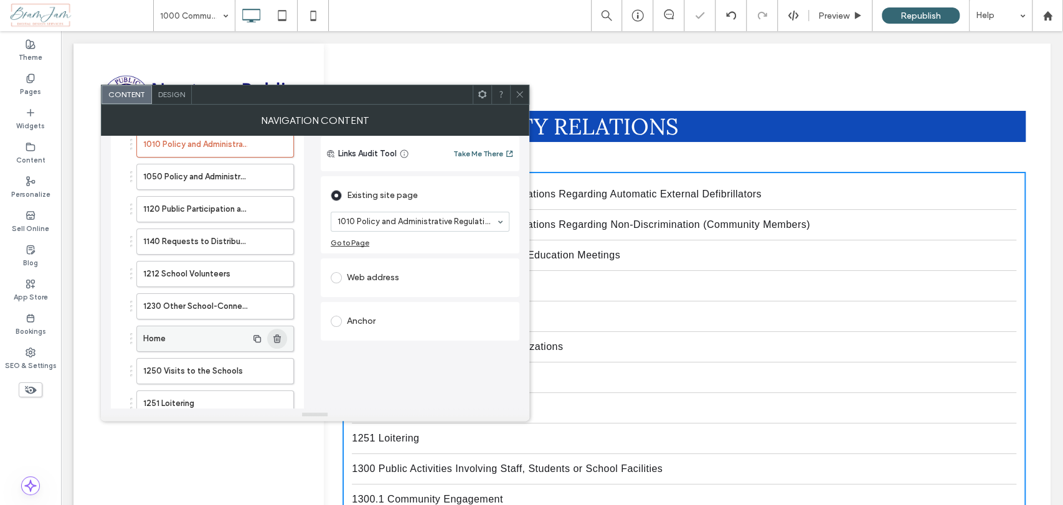
click at [274, 338] on icon "button" at bounding box center [277, 339] width 10 height 10
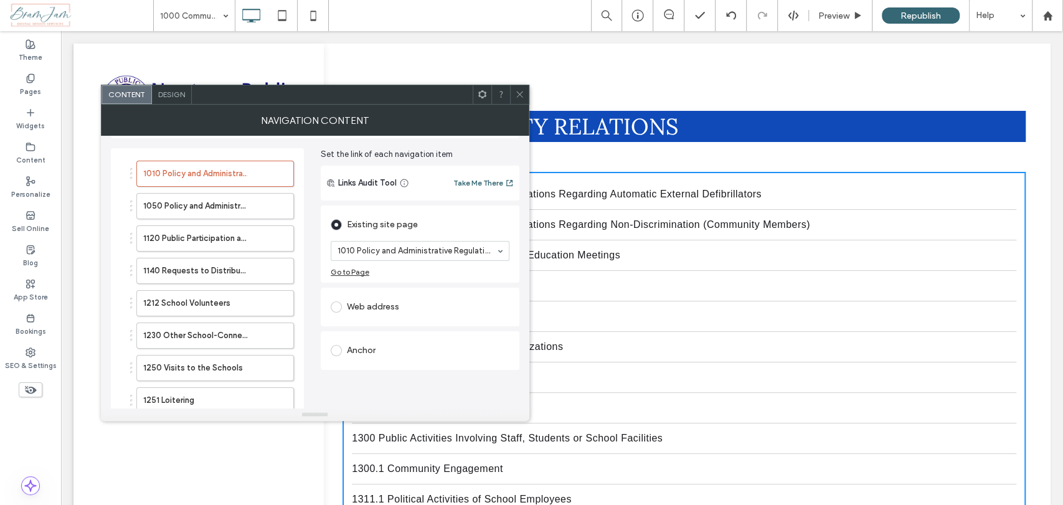
scroll to position [0, 0]
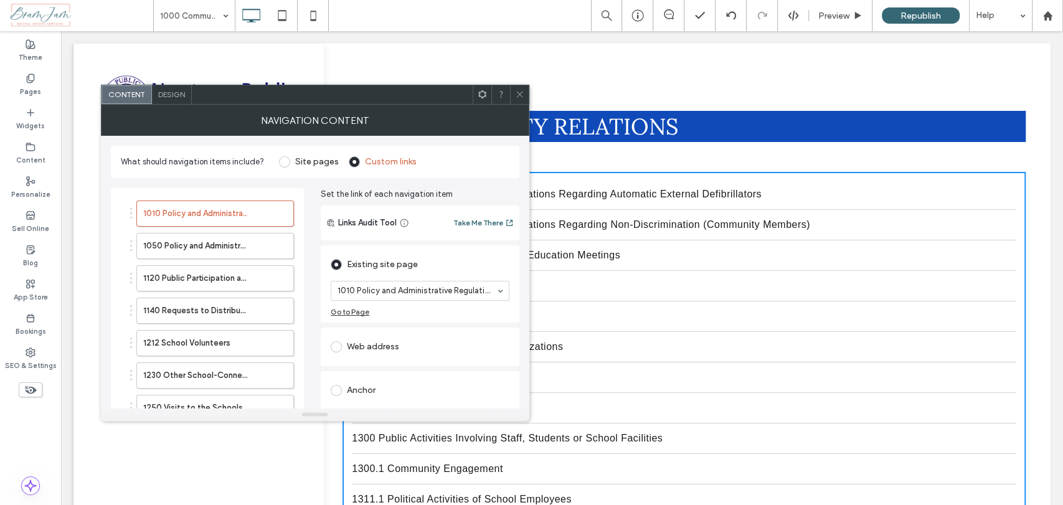
click at [515, 90] on icon at bounding box center [519, 94] width 9 height 9
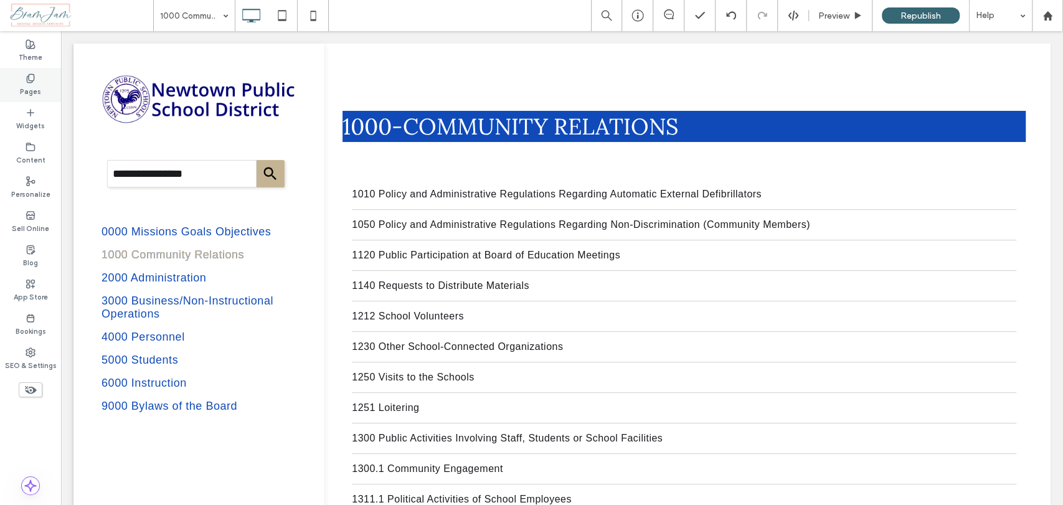
click at [27, 83] on label "Pages" at bounding box center [30, 90] width 21 height 14
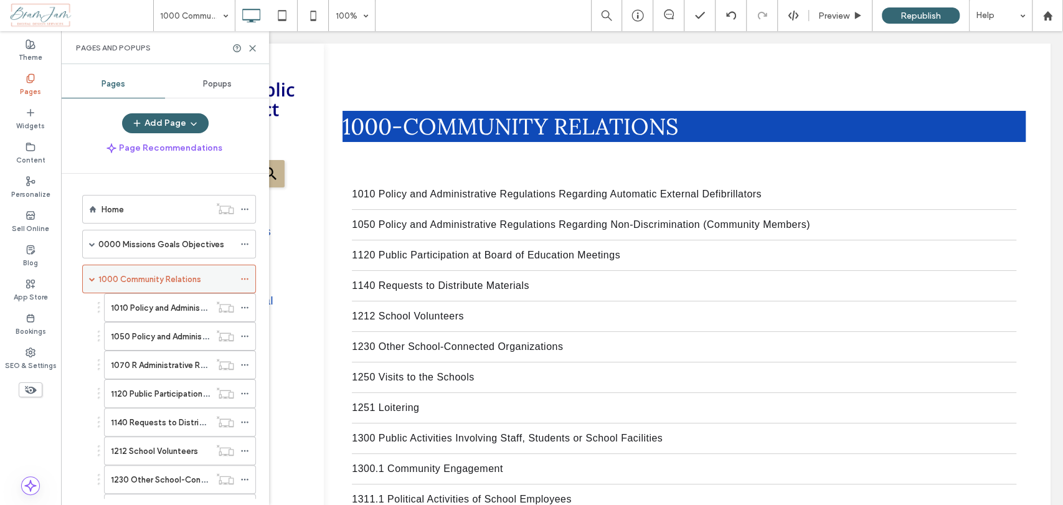
click at [91, 280] on span at bounding box center [92, 279] width 6 height 6
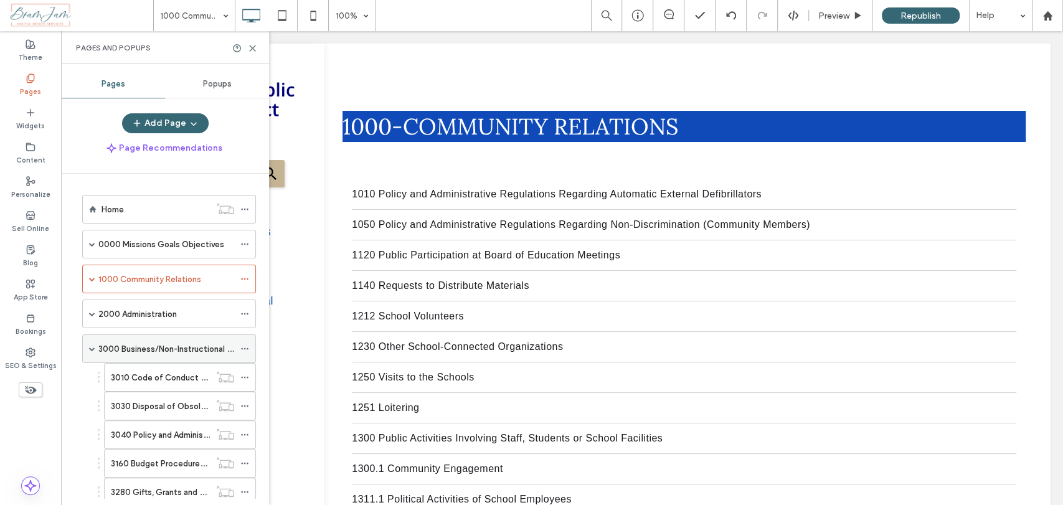
click at [108, 344] on label "3000 Business/Non-Instructional Operations" at bounding box center [183, 349] width 171 height 22
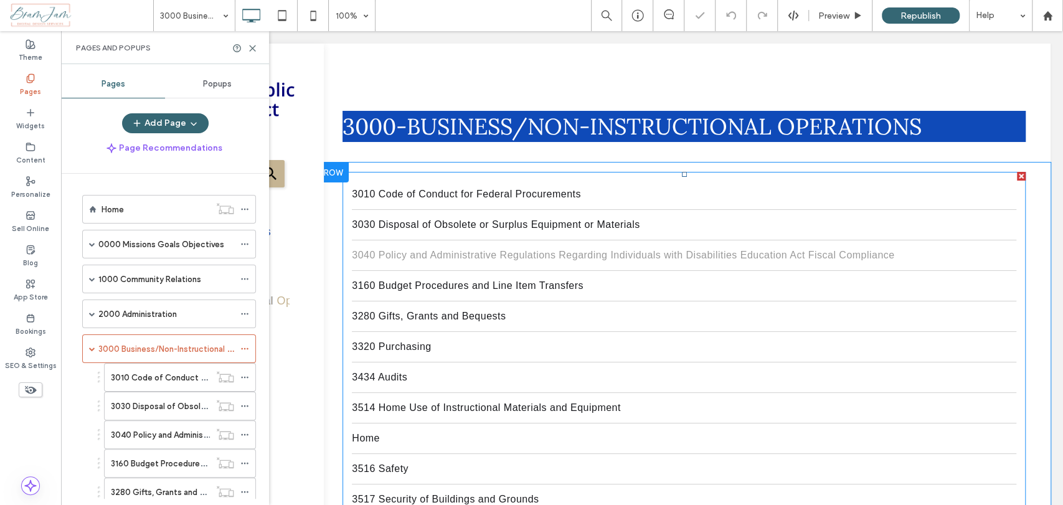
click at [446, 243] on link "3040 Policy and Administrative Regulations Regarding Individuals with Disabilit…" at bounding box center [684, 255] width 664 height 30
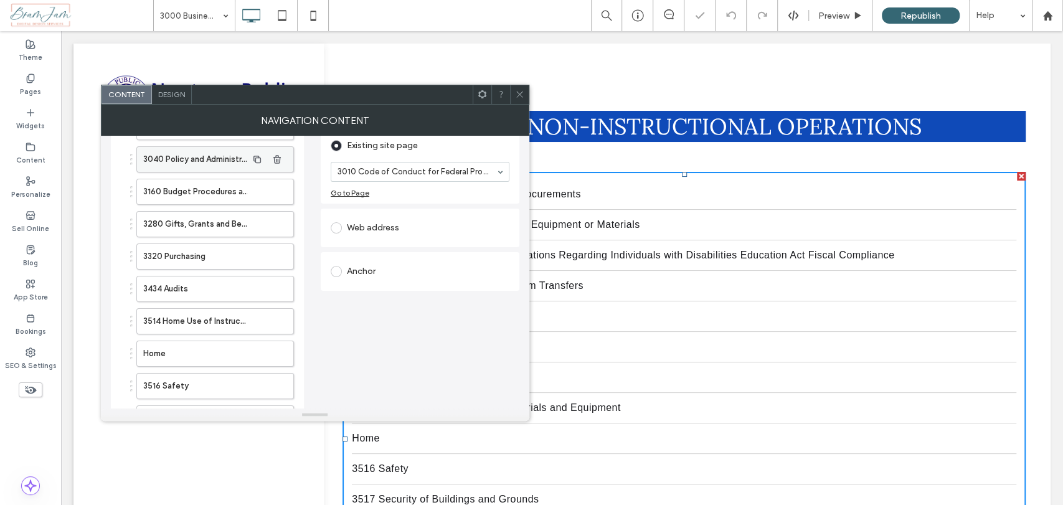
scroll to position [138, 0]
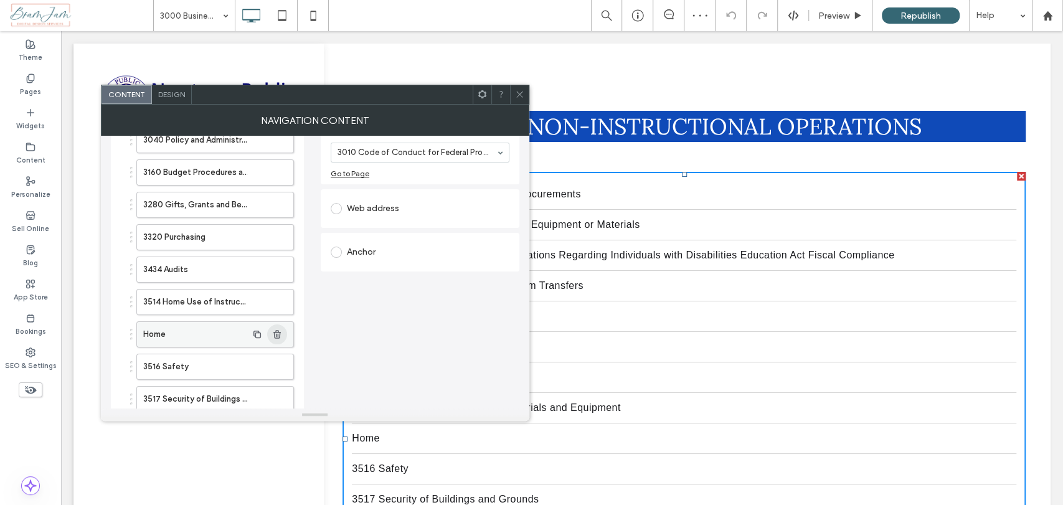
click at [276, 333] on icon "button" at bounding box center [277, 334] width 10 height 10
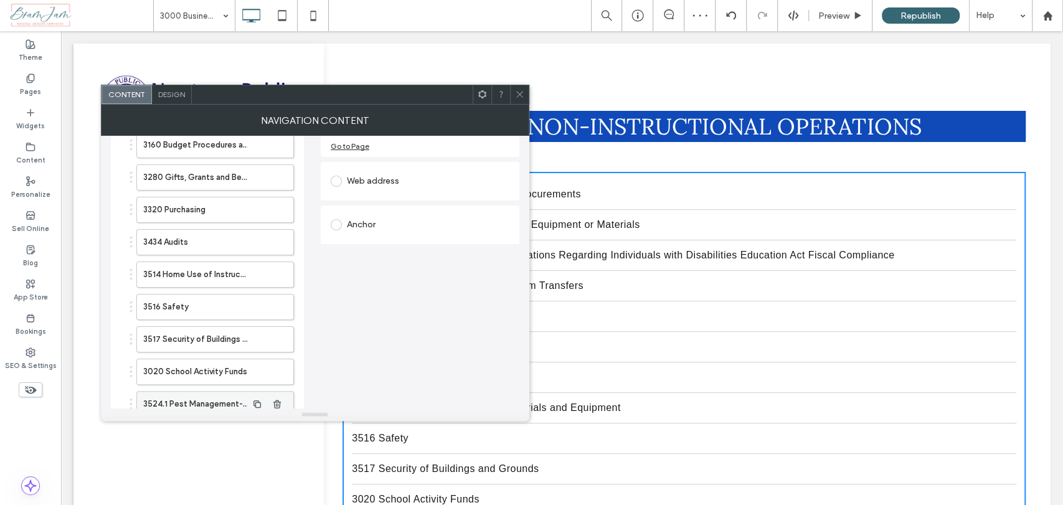
scroll to position [0, 0]
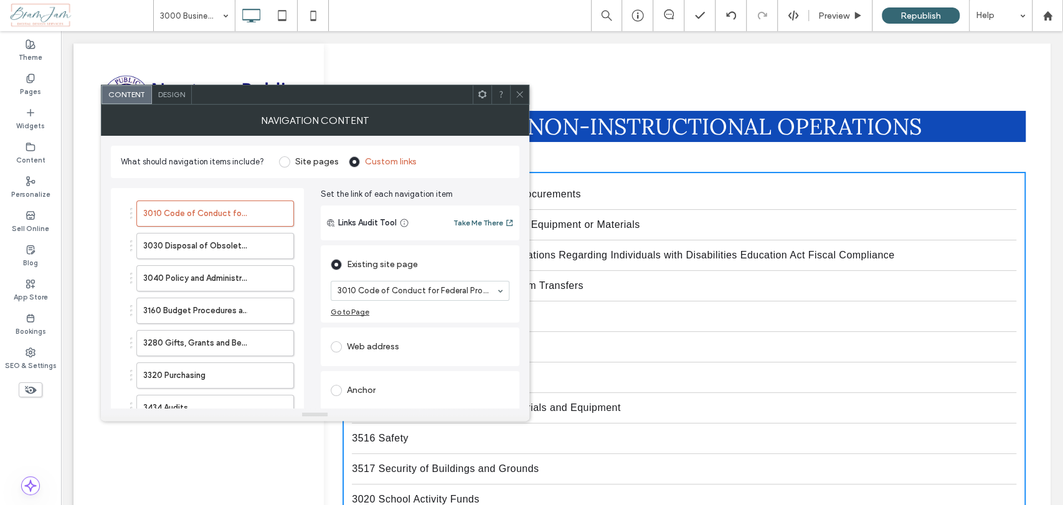
drag, startPoint x: 527, startPoint y: 94, endPoint x: 471, endPoint y: 63, distance: 64.1
click at [527, 95] on div at bounding box center [519, 94] width 19 height 19
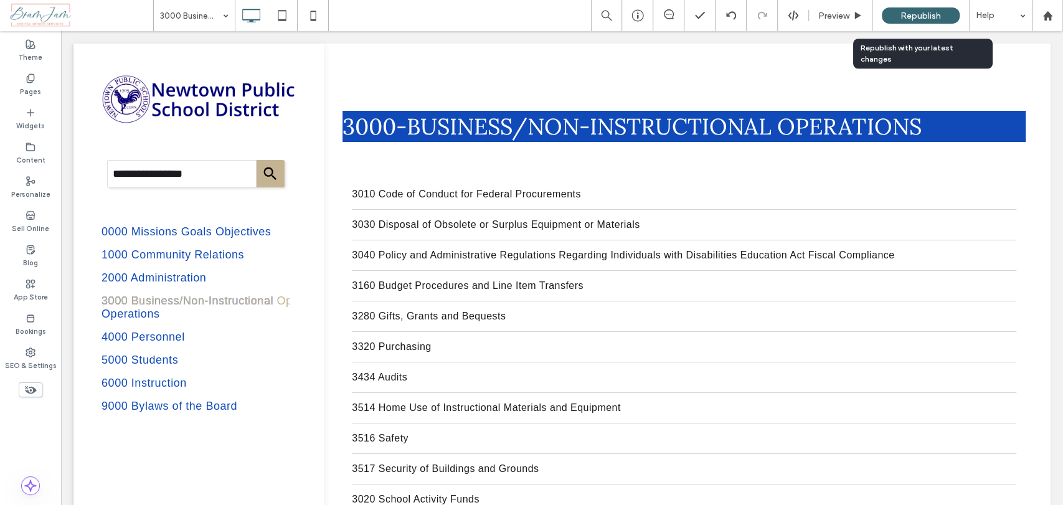
click at [912, 17] on span "Republish" at bounding box center [920, 16] width 40 height 11
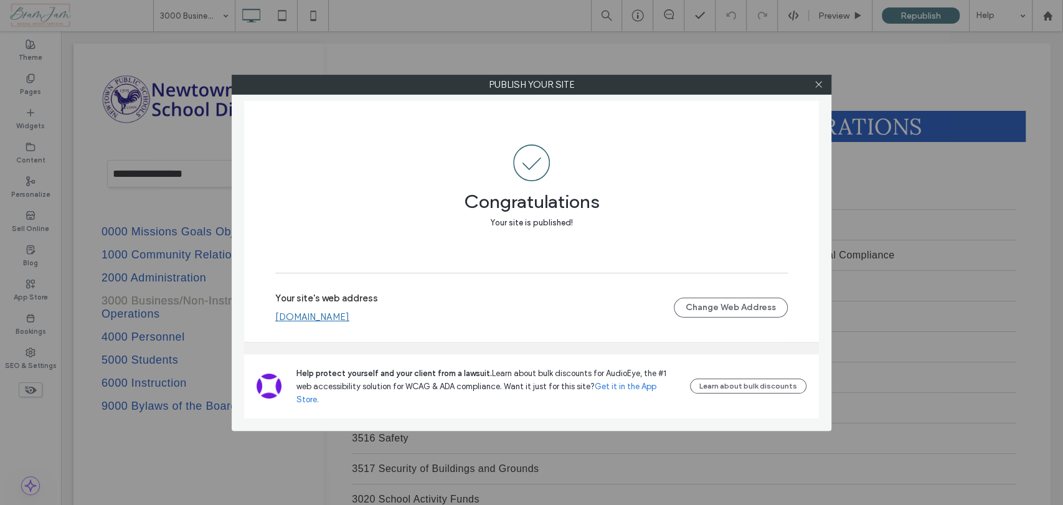
drag, startPoint x: 821, startPoint y: 85, endPoint x: 805, endPoint y: 86, distance: 16.2
click at [821, 85] on icon at bounding box center [818, 84] width 9 height 9
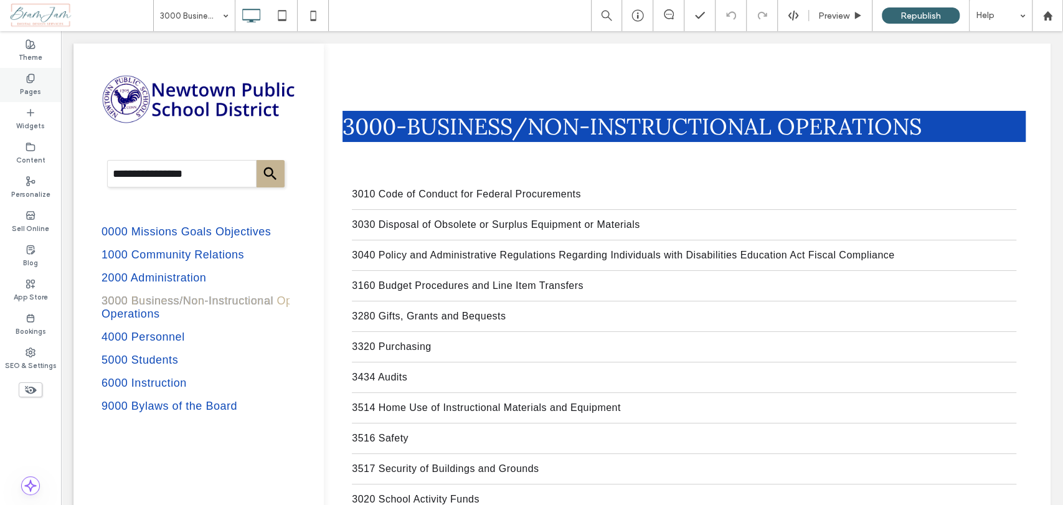
click at [29, 92] on label "Pages" at bounding box center [30, 90] width 21 height 14
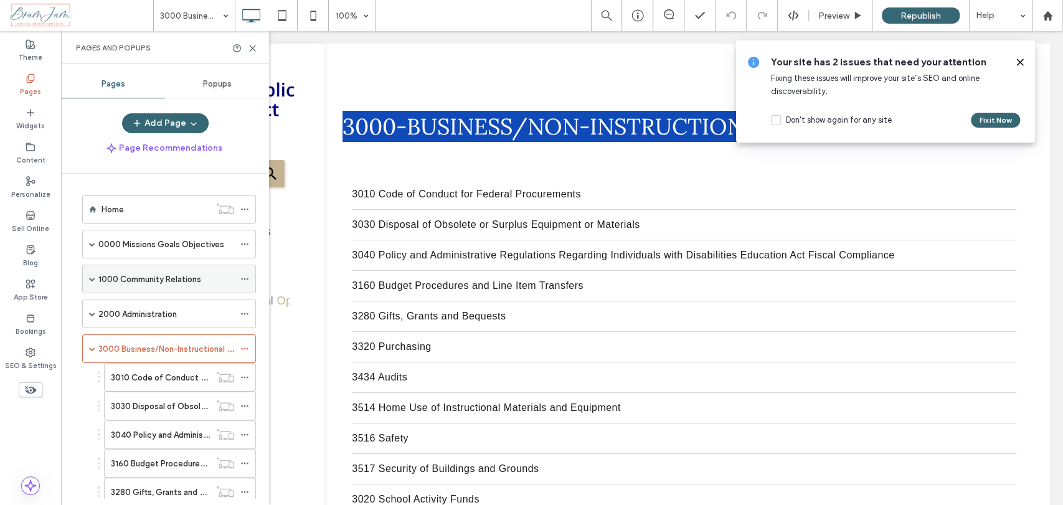
click at [92, 276] on span at bounding box center [92, 279] width 6 height 6
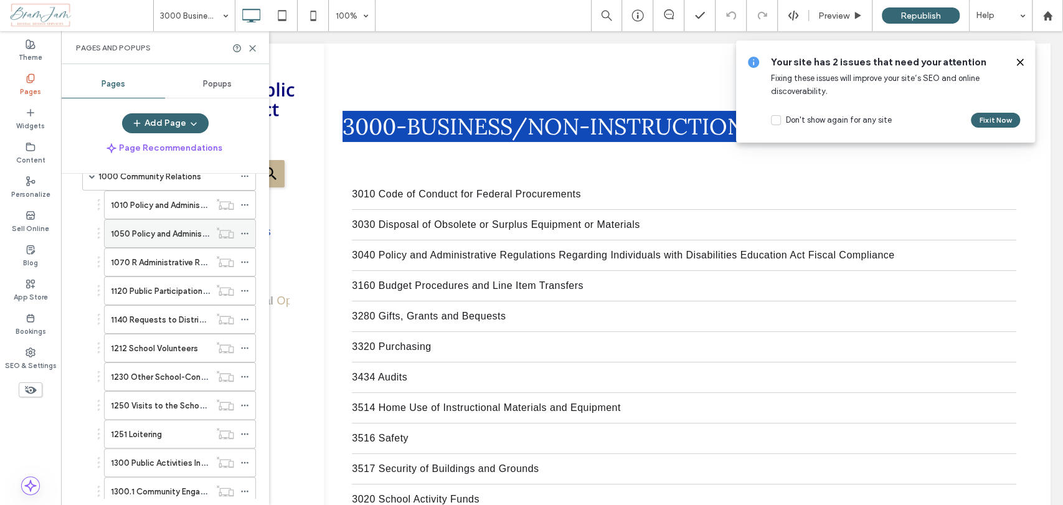
scroll to position [138, 0]
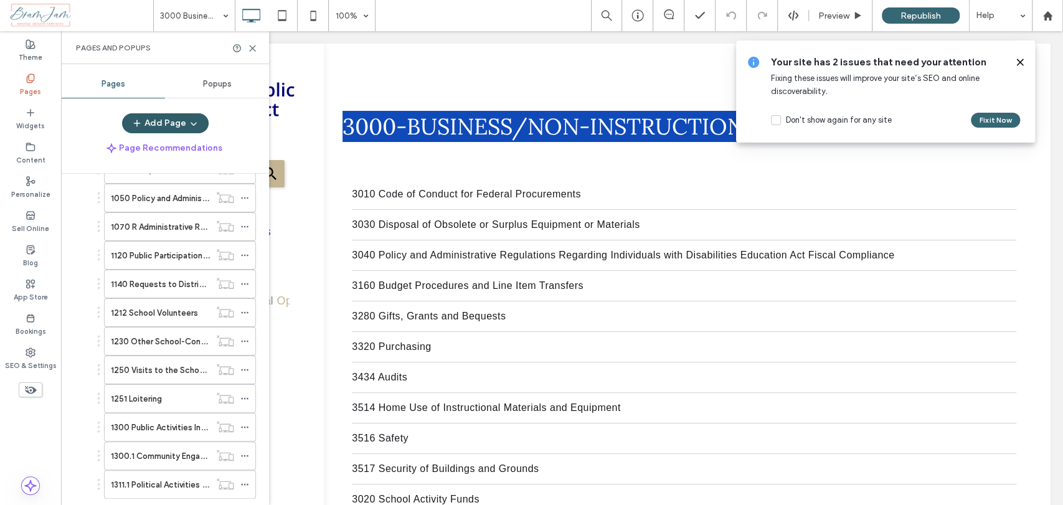
click at [158, 120] on button "Add Page" at bounding box center [165, 123] width 87 height 20
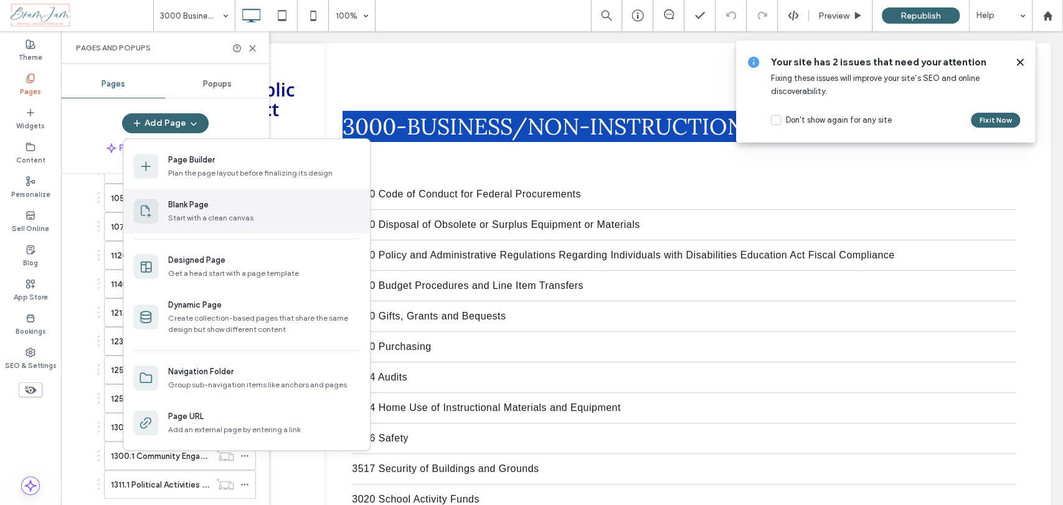
click at [227, 212] on div "Start with a clean canvas" at bounding box center [264, 217] width 192 height 11
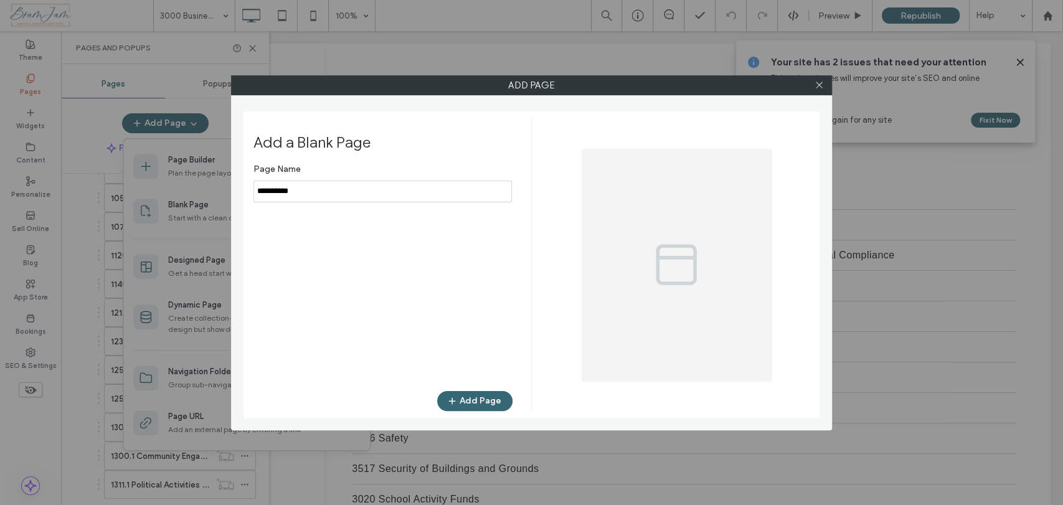
click at [819, 86] on icon at bounding box center [819, 84] width 9 height 9
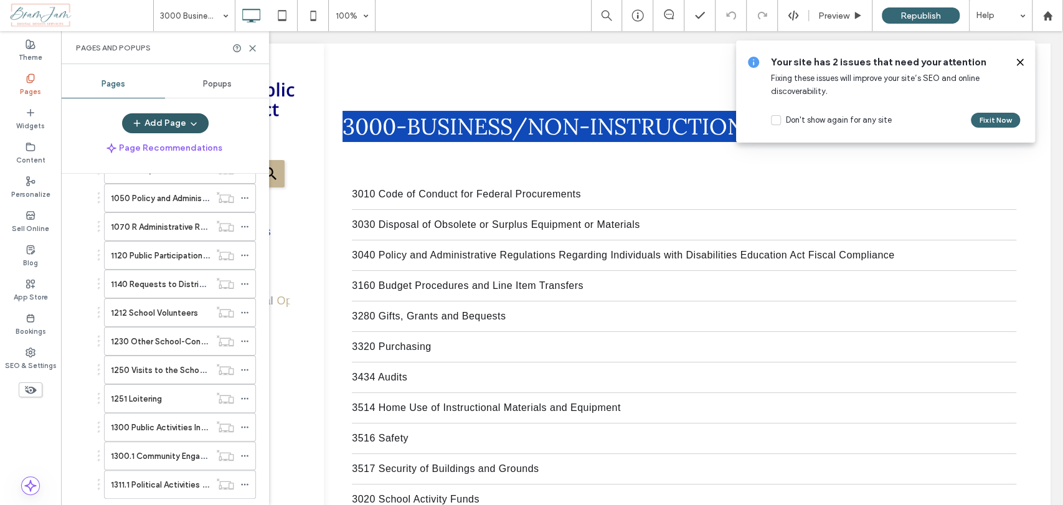
click at [173, 133] on button "Add Page" at bounding box center [165, 123] width 87 height 20
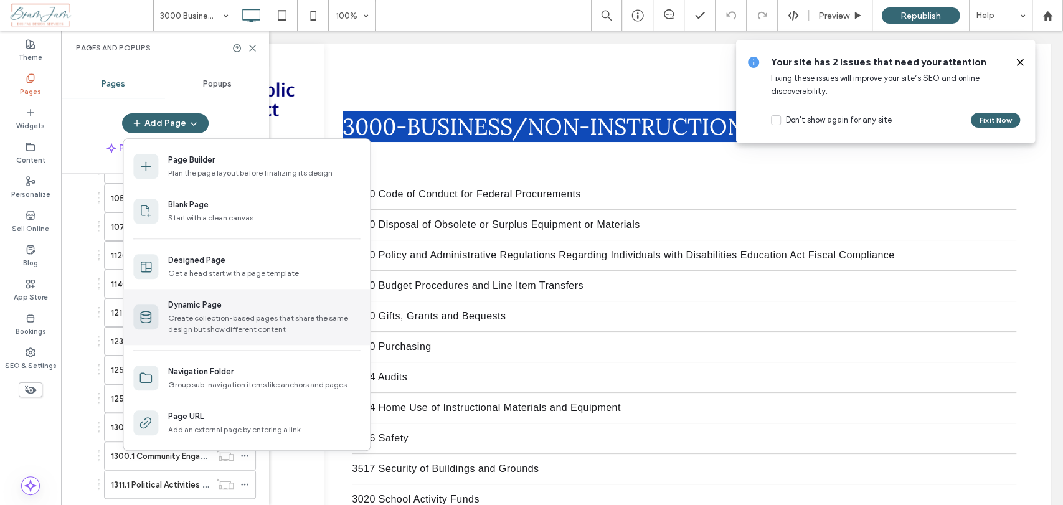
click at [207, 328] on div "Create collection-based pages that share the same design but show different con…" at bounding box center [264, 324] width 192 height 22
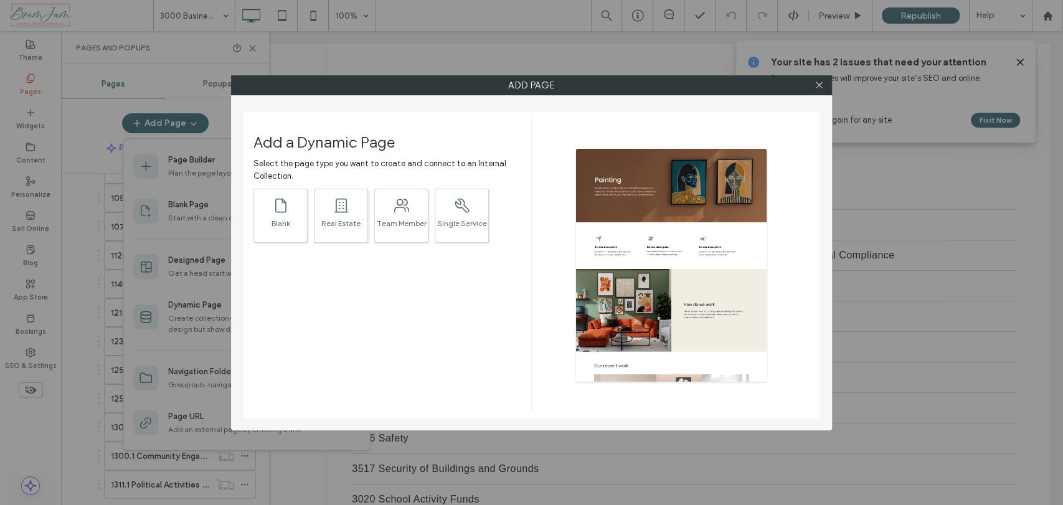
click at [813, 80] on div at bounding box center [819, 85] width 19 height 19
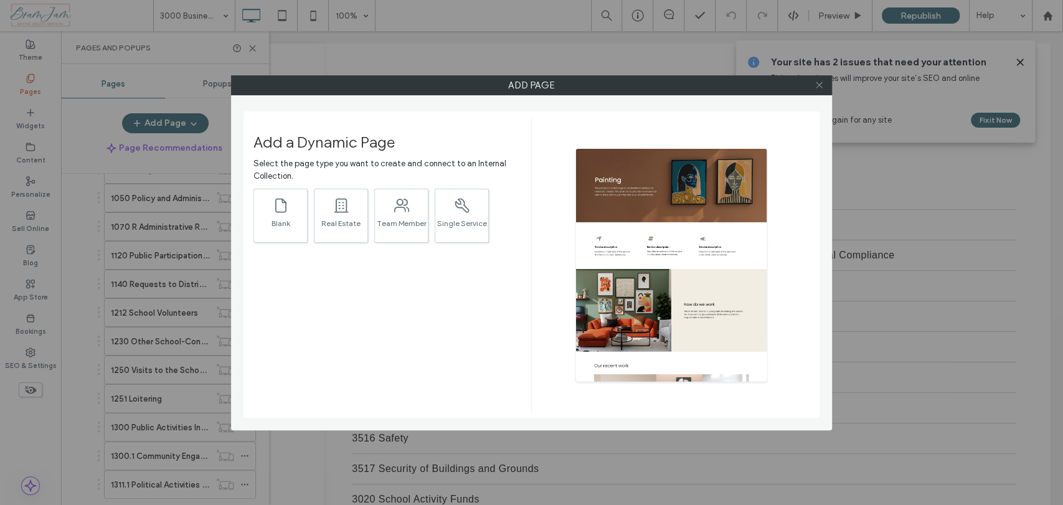
click at [816, 88] on icon at bounding box center [819, 84] width 9 height 9
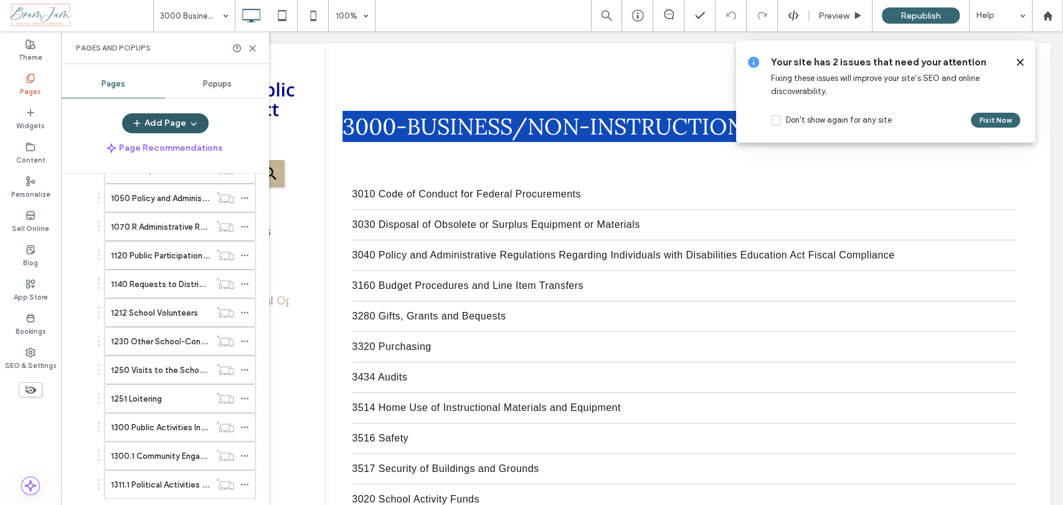
click at [159, 120] on button "Add Page" at bounding box center [165, 123] width 87 height 20
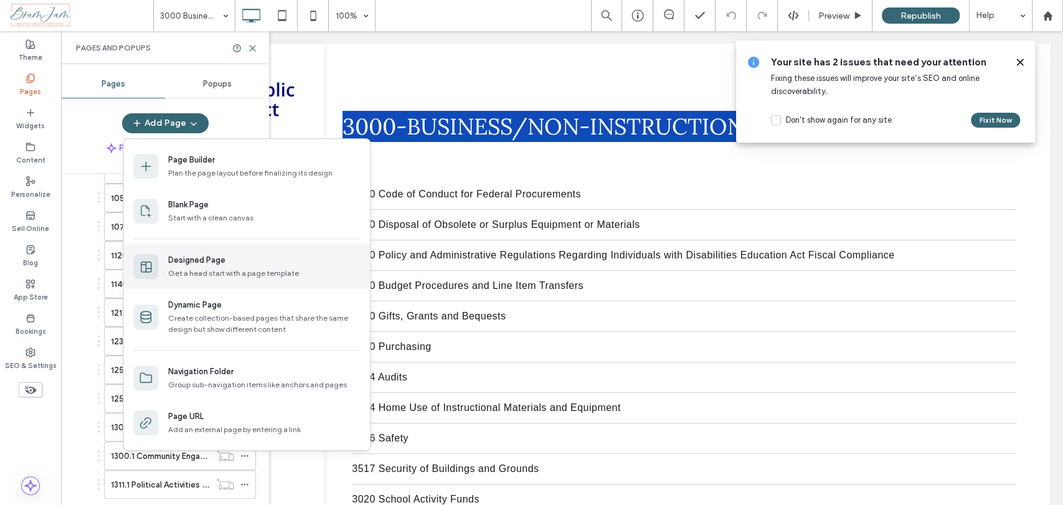
click at [192, 276] on div "Get a head start with a page template" at bounding box center [264, 273] width 192 height 11
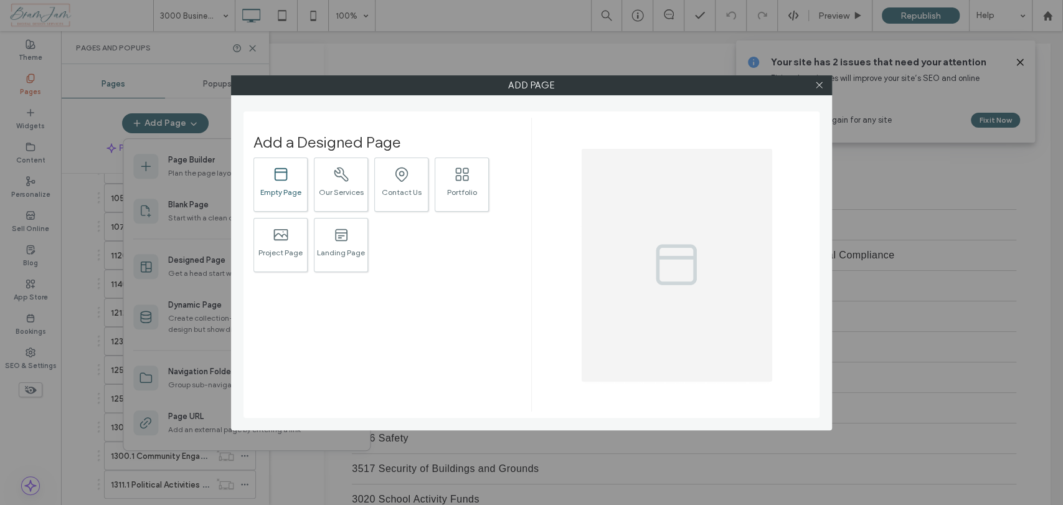
click at [290, 199] on div ".st0{fill:#currentColor;} Empty Page" at bounding box center [280, 185] width 54 height 54
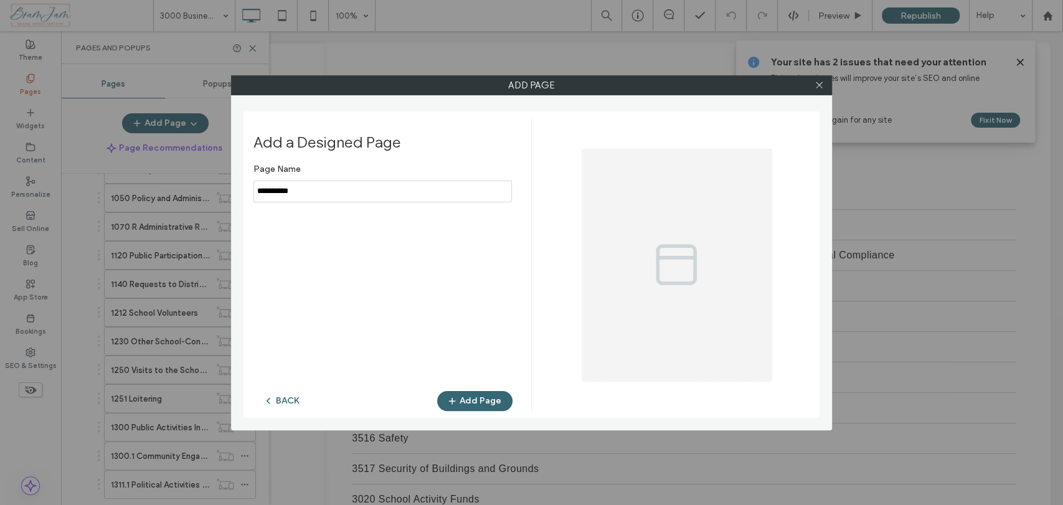
click at [381, 187] on input "notEmpty" at bounding box center [382, 192] width 258 height 22
type input "**********"
click at [488, 406] on button "Add Page" at bounding box center [474, 401] width 75 height 20
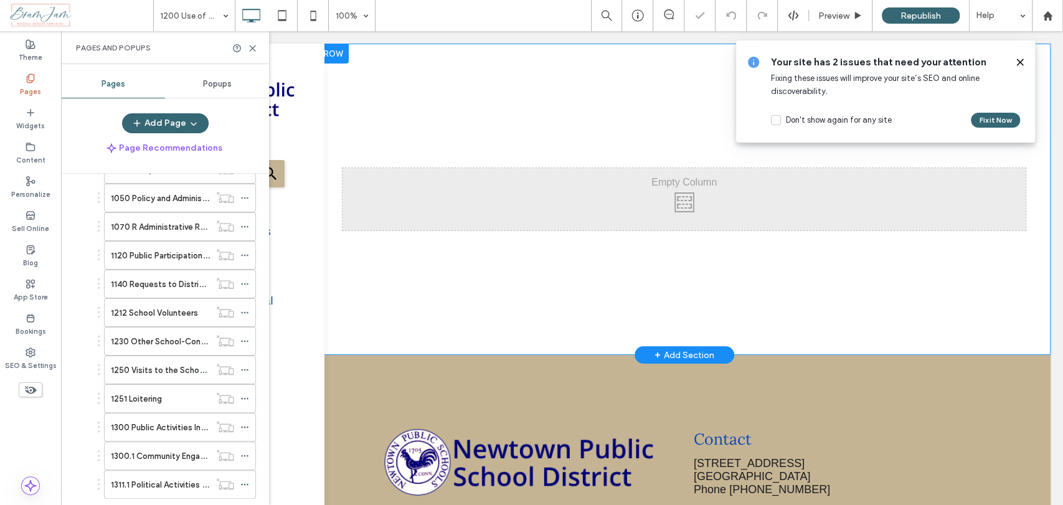
click at [339, 56] on div at bounding box center [333, 54] width 31 height 20
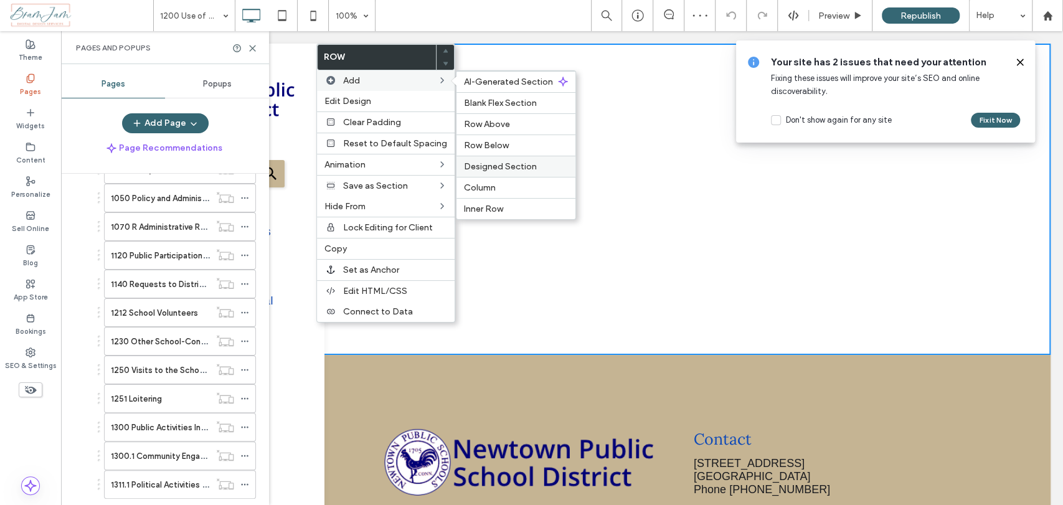
click at [504, 167] on span "Designed Section" at bounding box center [500, 166] width 73 height 11
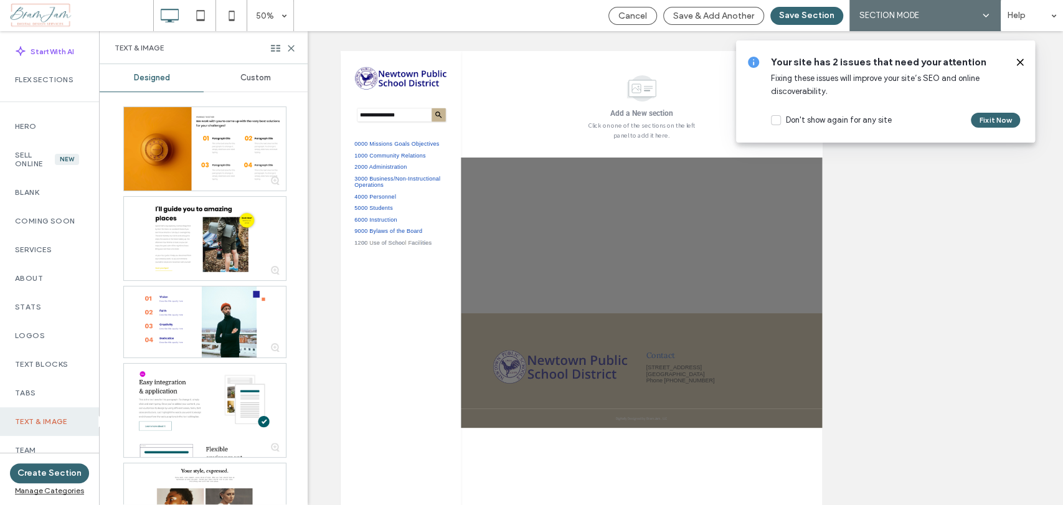
click at [259, 80] on span "Custom" at bounding box center [255, 78] width 31 height 10
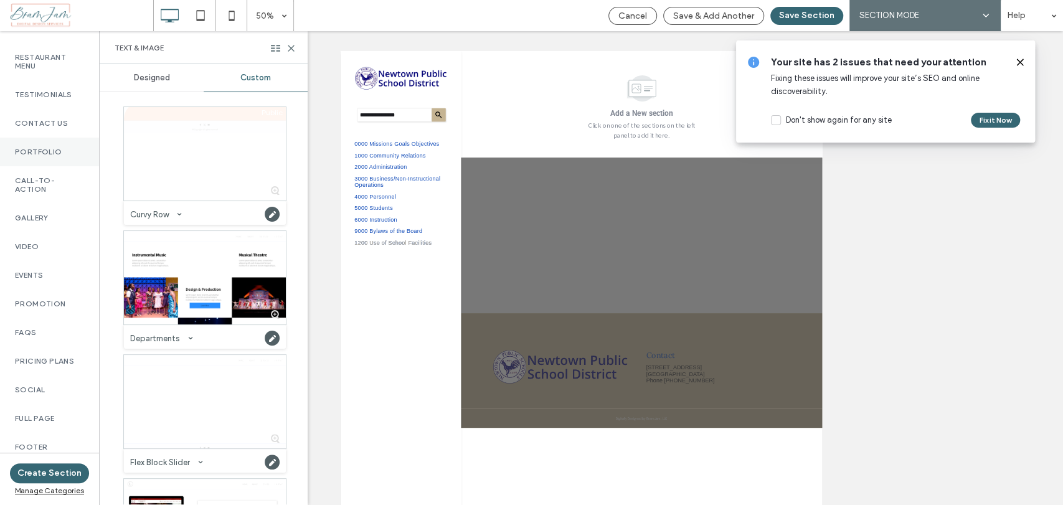
scroll to position [427, 0]
click at [40, 420] on div "Full Page" at bounding box center [49, 418] width 99 height 29
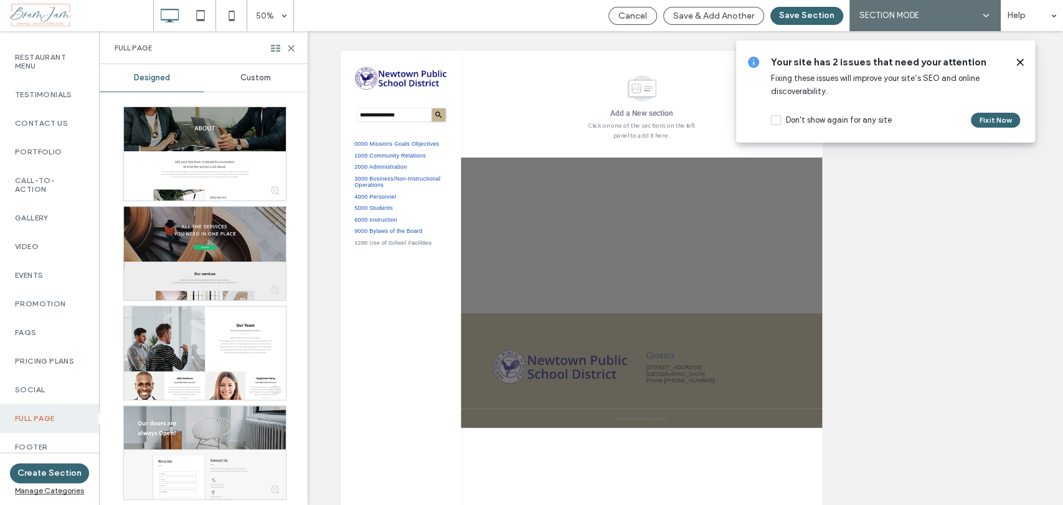
scroll to position [3, 0]
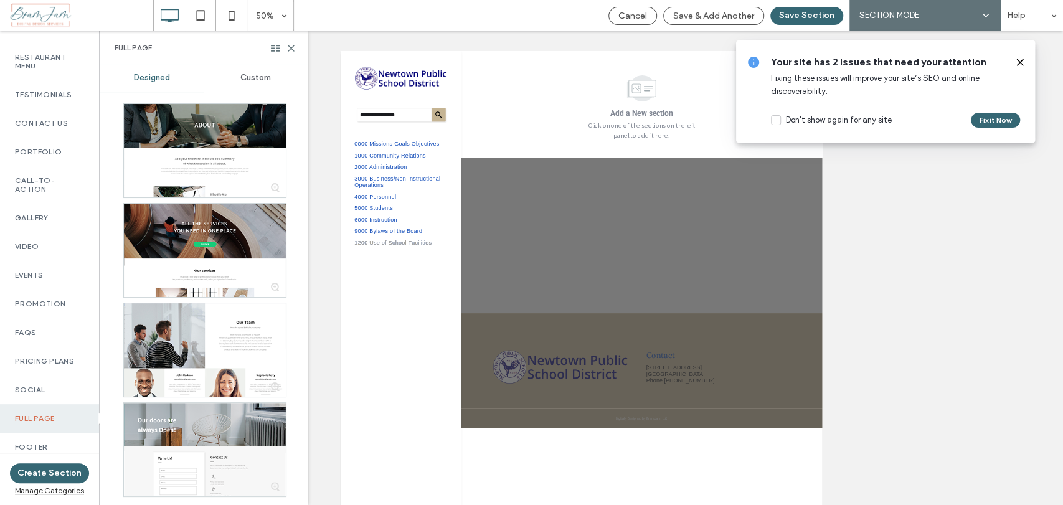
click at [250, 71] on div "Custom" at bounding box center [256, 77] width 104 height 27
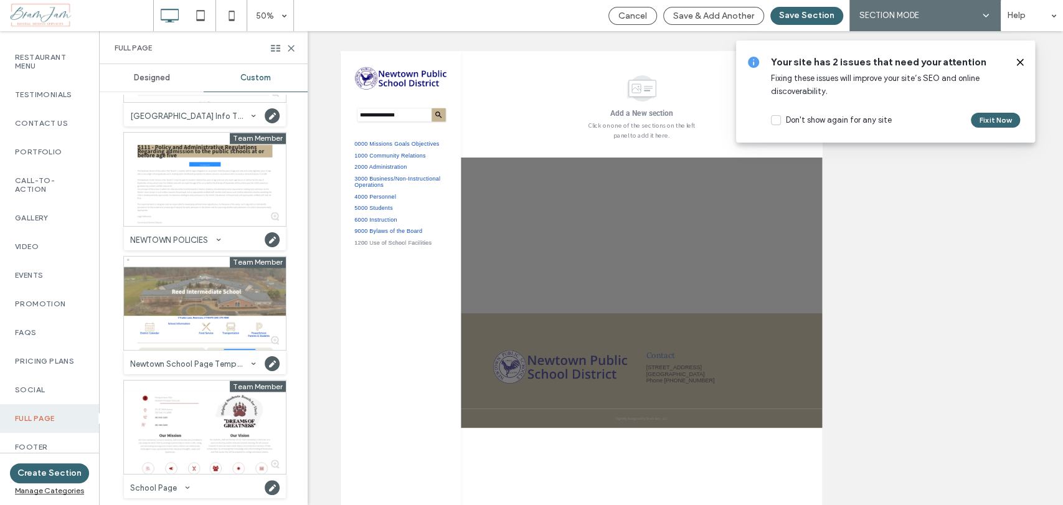
scroll to position [1339, 0]
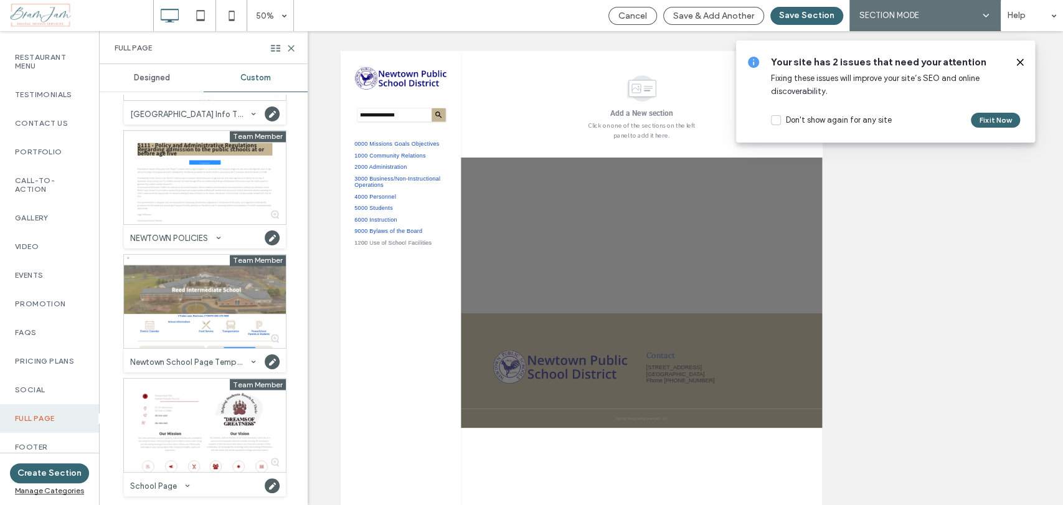
click at [208, 170] on div at bounding box center [205, 177] width 162 height 93
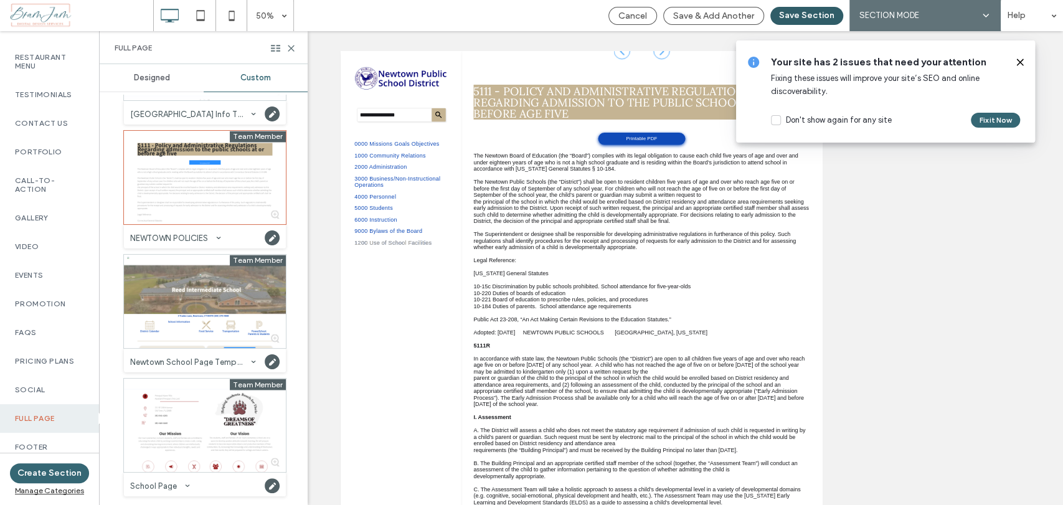
click at [786, 14] on button "Save Section" at bounding box center [806, 16] width 73 height 18
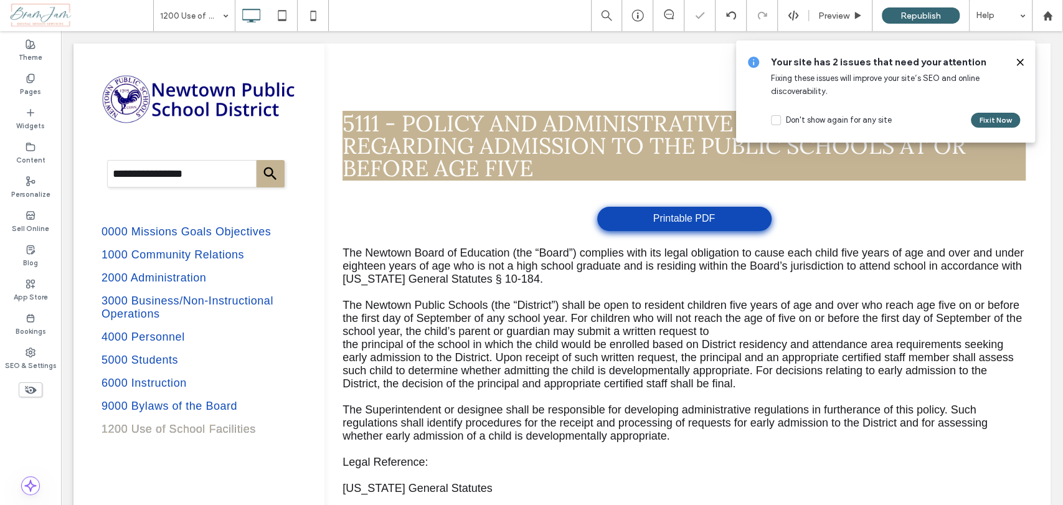
click at [1019, 61] on use at bounding box center [1020, 62] width 6 height 6
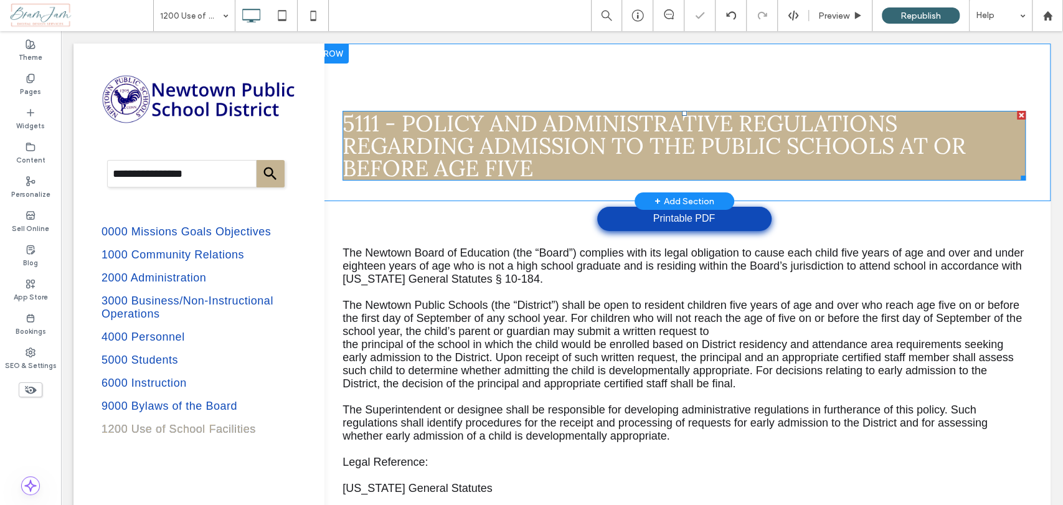
click at [503, 132] on span "5111 - Policy and Administrative Regulations Regarding admission to the public …" at bounding box center [653, 145] width 623 height 73
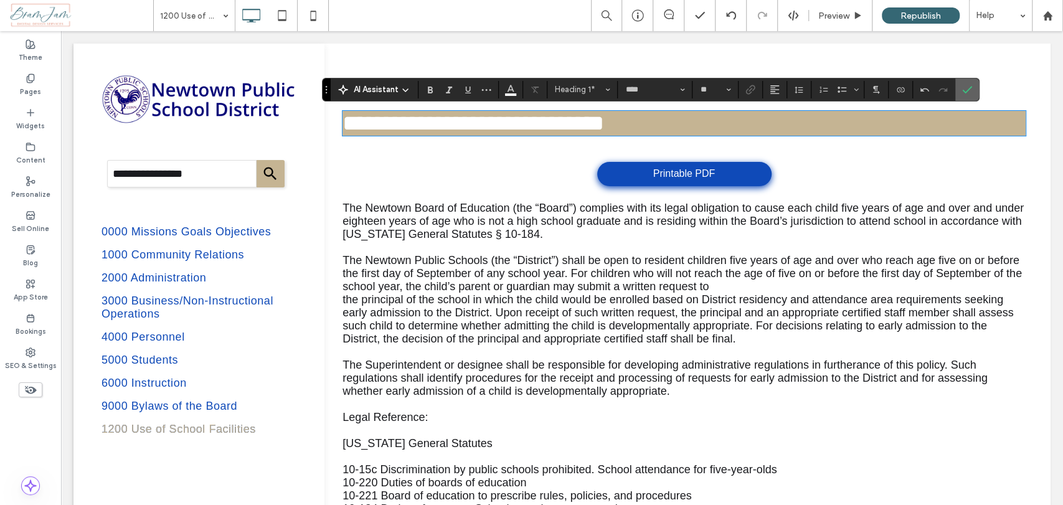
click at [967, 90] on icon "Confirm" at bounding box center [967, 90] width 10 height 10
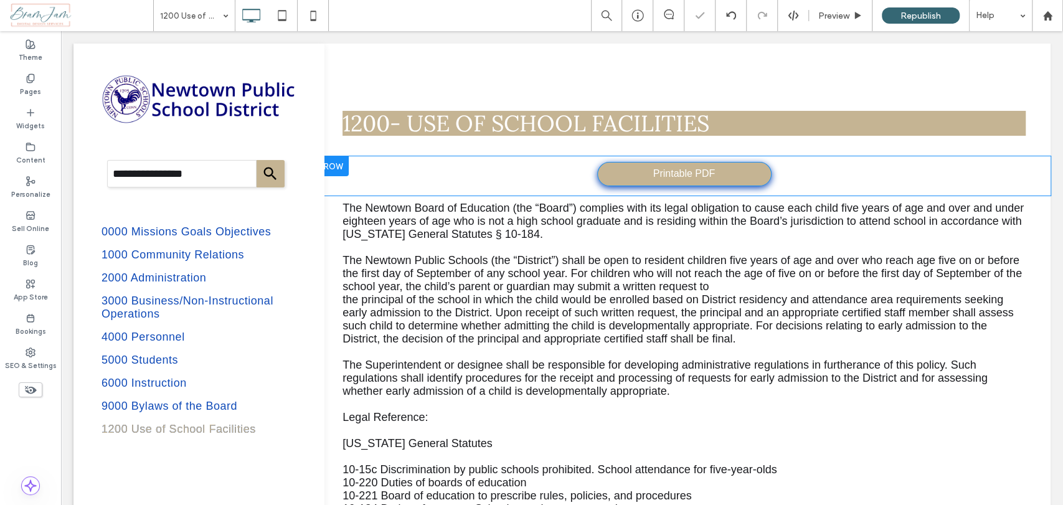
click at [653, 175] on span "Printable PDF" at bounding box center [684, 174] width 62 height 24
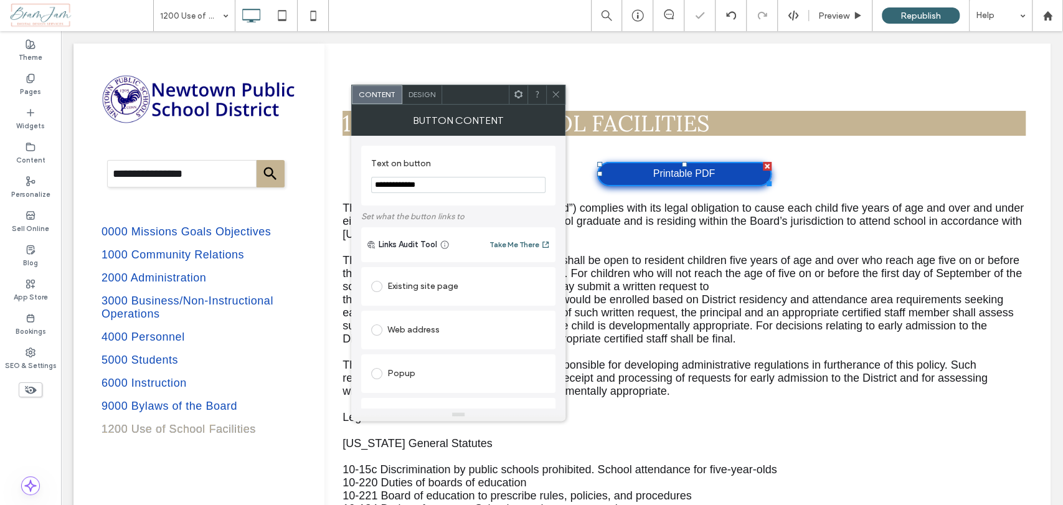
click at [437, 186] on input "**********" at bounding box center [458, 185] width 174 height 16
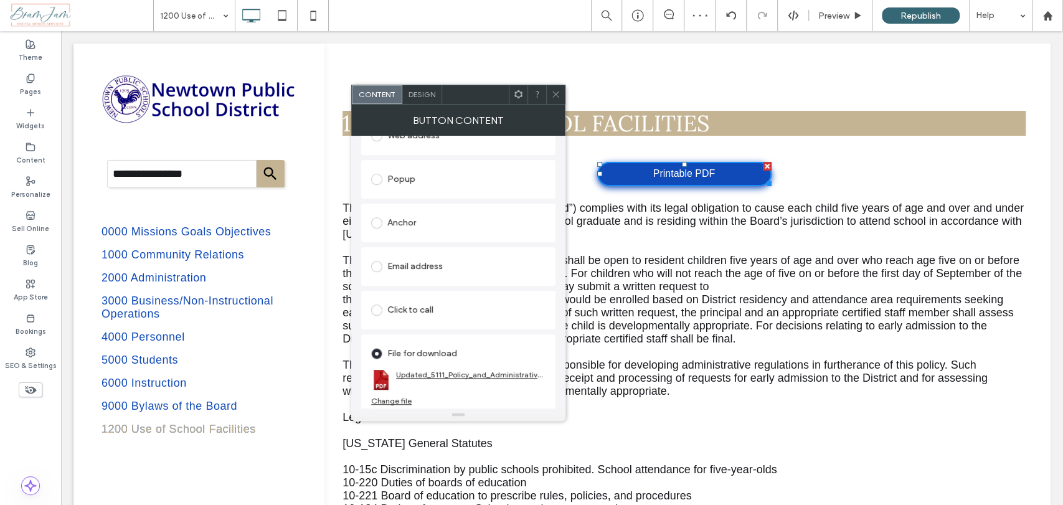
scroll to position [199, 0]
click at [397, 398] on div "Change file" at bounding box center [391, 397] width 40 height 9
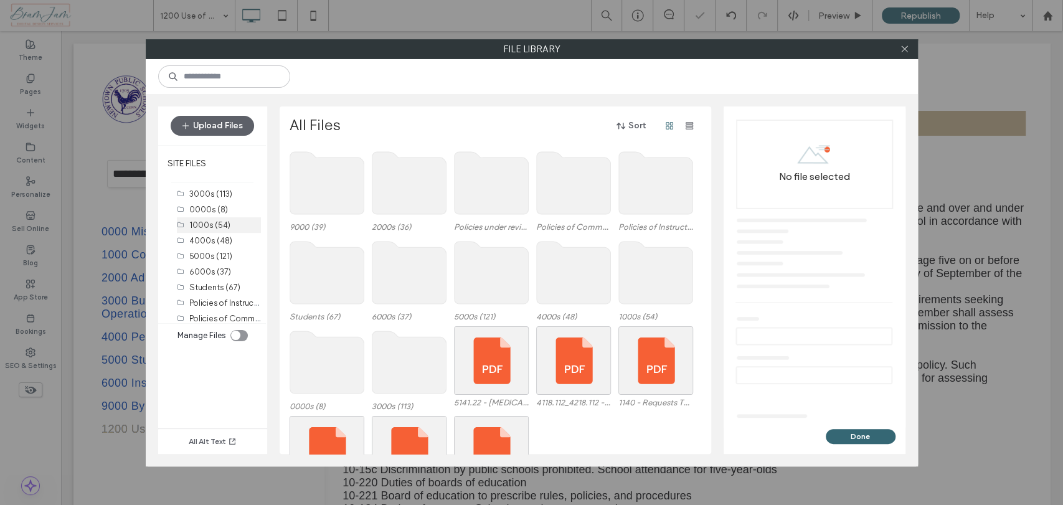
click at [209, 222] on label "1000s (54)" at bounding box center [209, 224] width 41 height 9
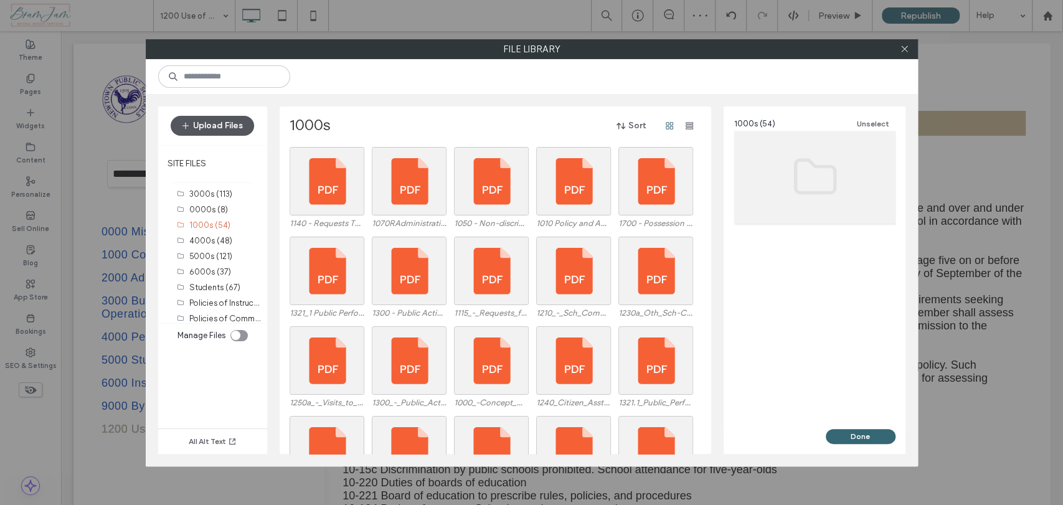
click at [214, 123] on button "Upload Files" at bounding box center [212, 126] width 83 height 20
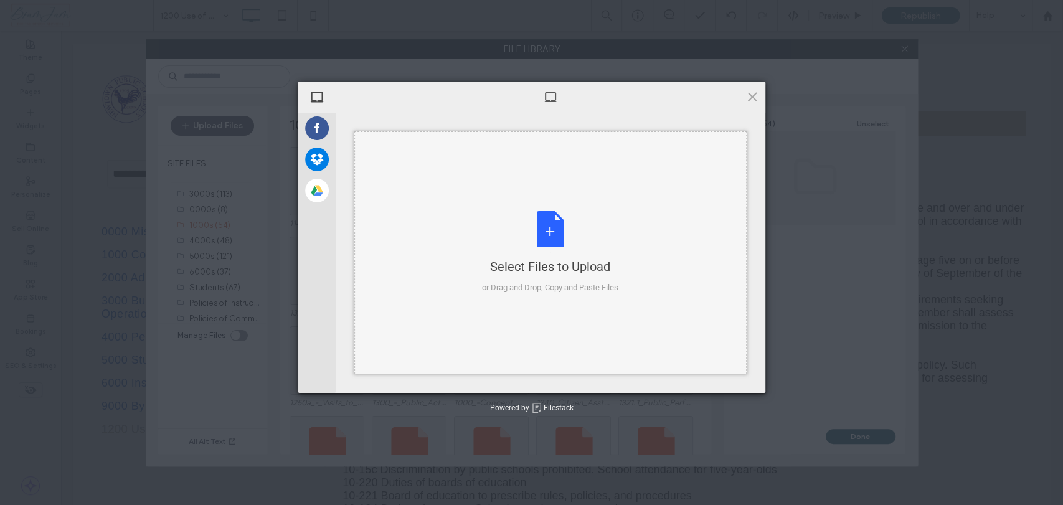
click at [481, 208] on div "Select Files to Upload or Drag and Drop, Copy and Paste Files" at bounding box center [550, 252] width 392 height 243
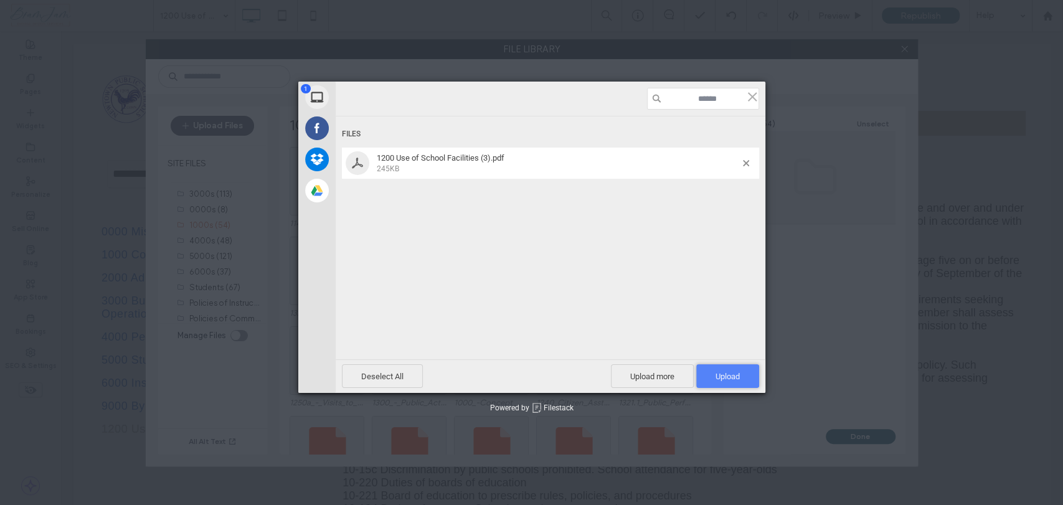
click at [722, 377] on span "Upload 1" at bounding box center [727, 376] width 24 height 9
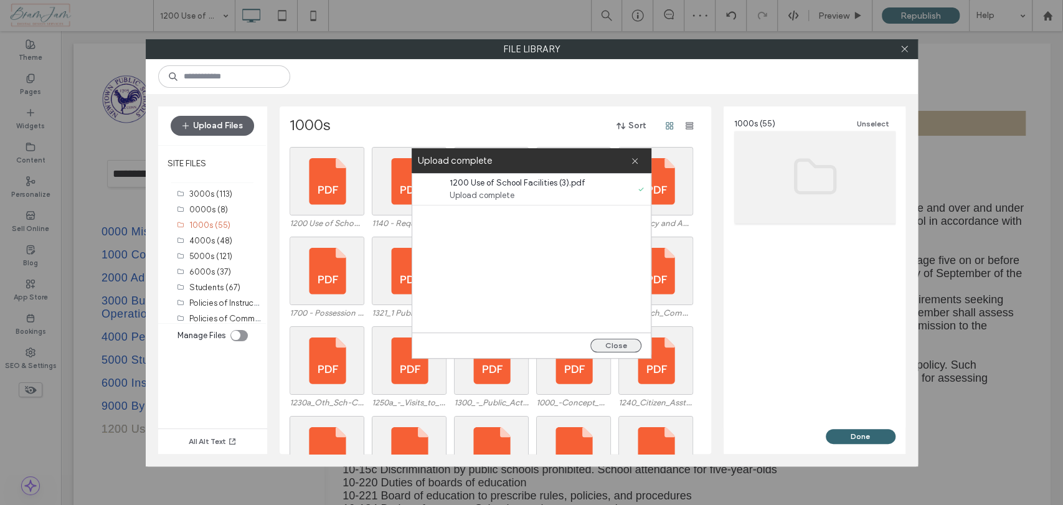
click at [628, 341] on button "Close" at bounding box center [615, 346] width 51 height 14
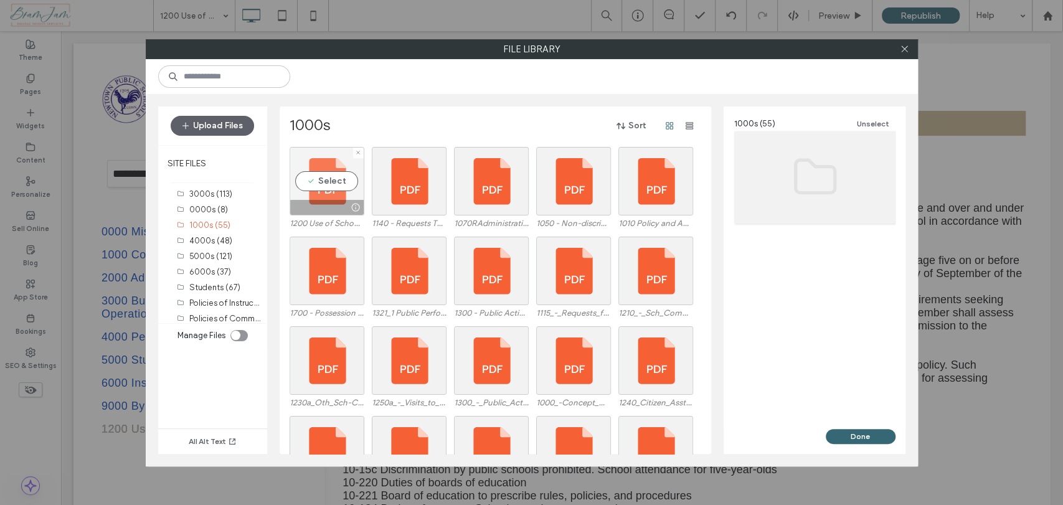
click at [329, 184] on div "Select" at bounding box center [327, 181] width 75 height 68
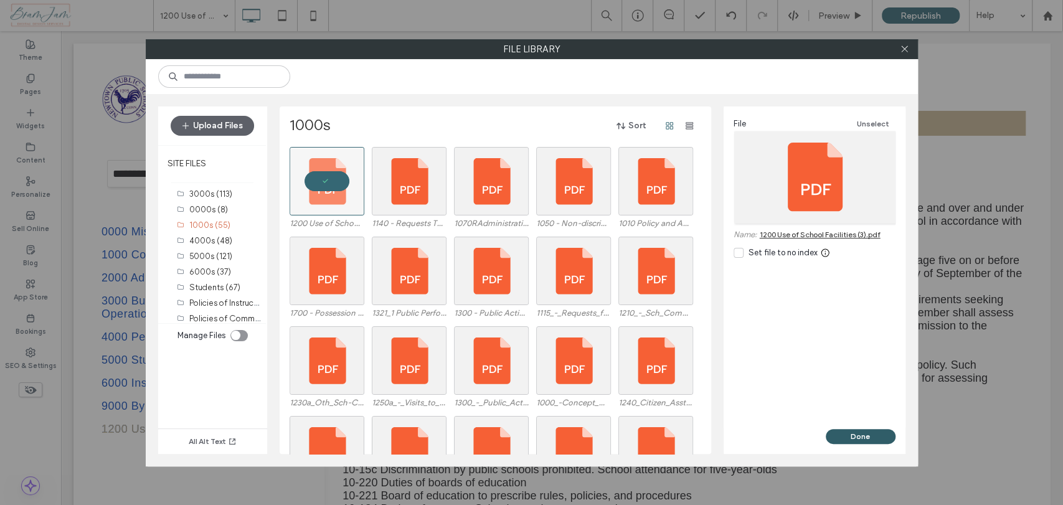
click at [867, 437] on button "Done" at bounding box center [861, 436] width 70 height 15
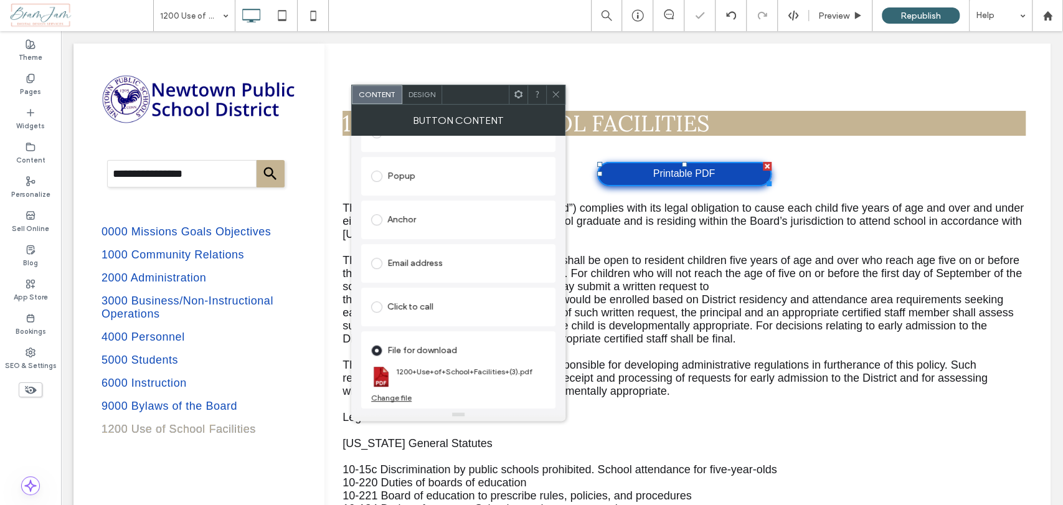
click at [552, 90] on icon at bounding box center [555, 94] width 9 height 9
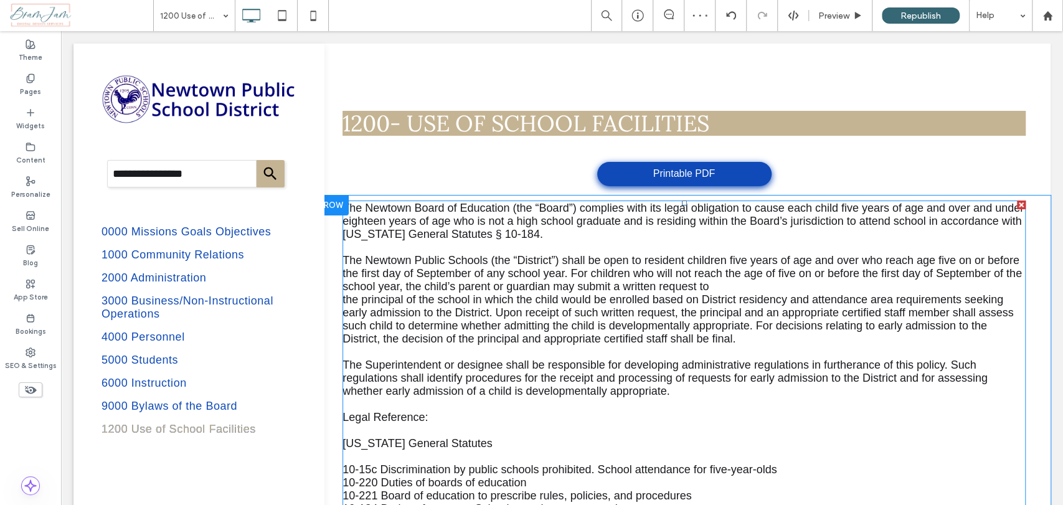
click at [493, 280] on span "The Newtown Public Schools (the “District”) shall be open to resident children …" at bounding box center [681, 273] width 679 height 39
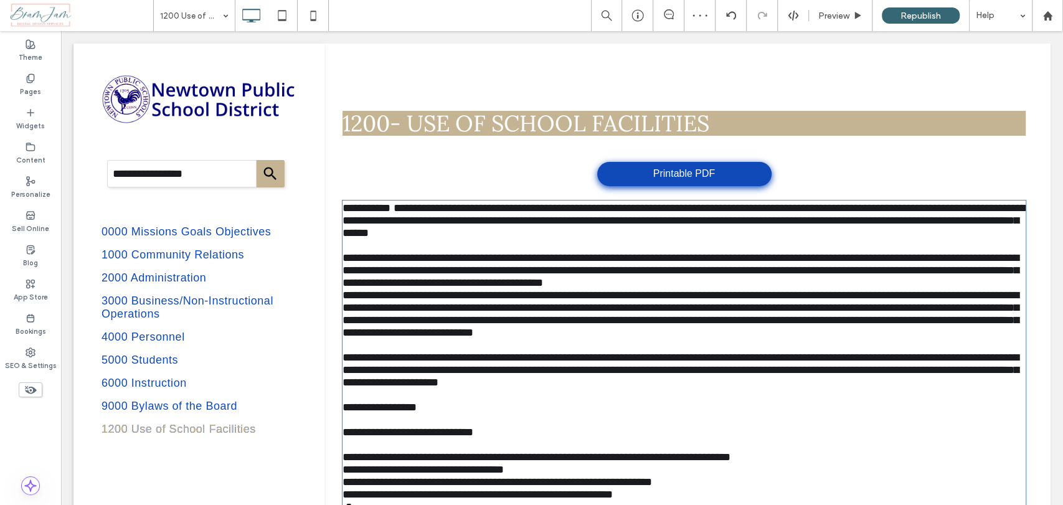
type input "*********"
type input "**"
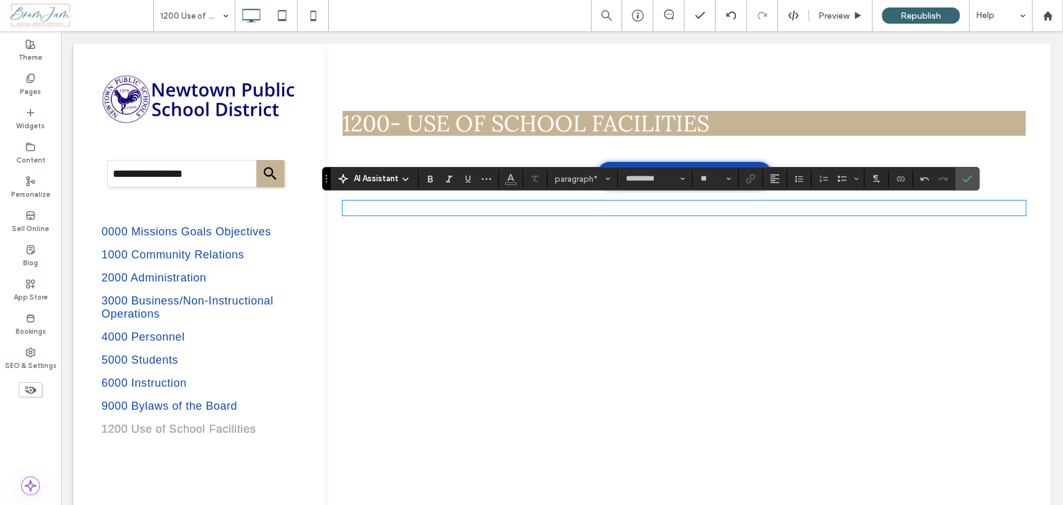
click at [364, 206] on p "﻿" at bounding box center [683, 208] width 683 height 12
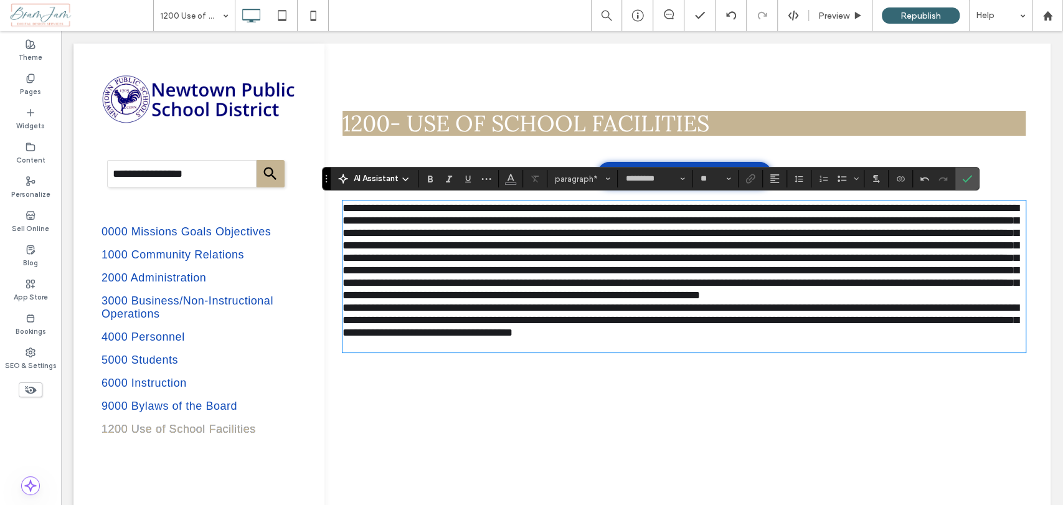
click at [342, 321] on span "**********" at bounding box center [680, 320] width 676 height 36
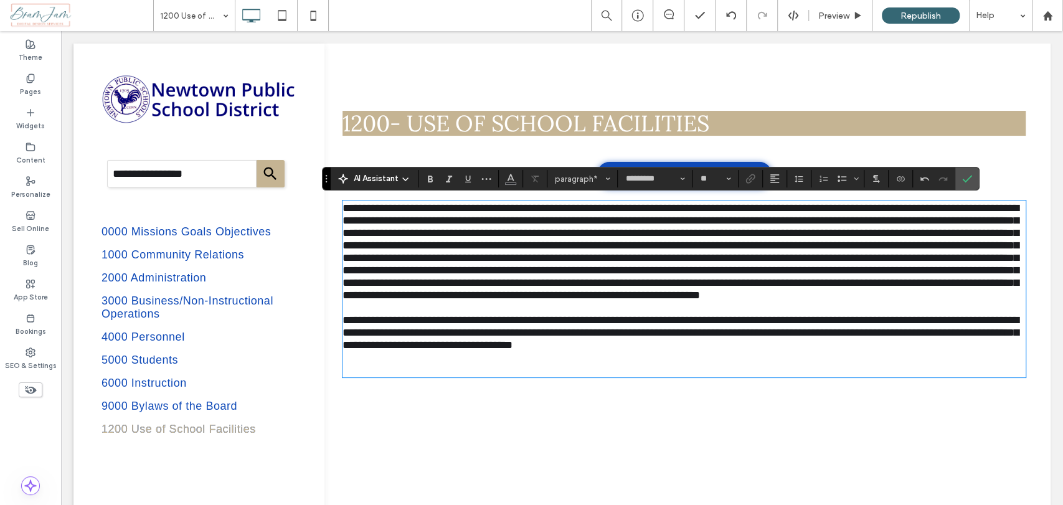
click at [364, 376] on p "﻿" at bounding box center [683, 370] width 683 height 12
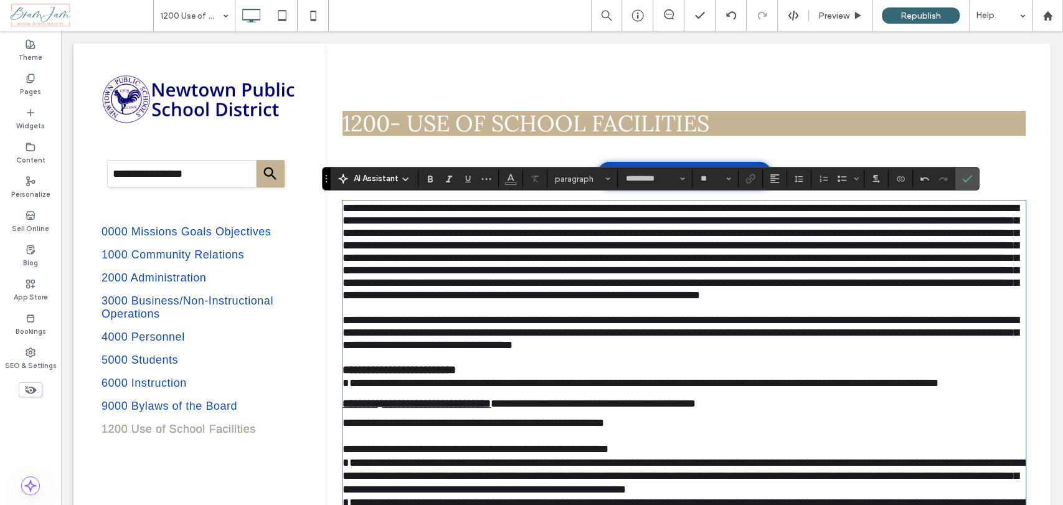
scroll to position [225, 0]
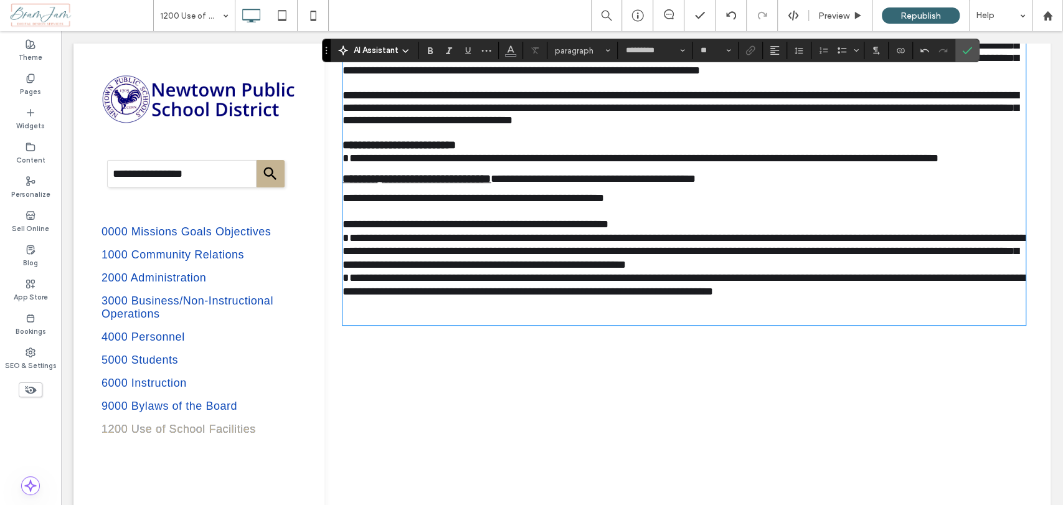
click at [359, 324] on p at bounding box center [683, 311] width 683 height 25
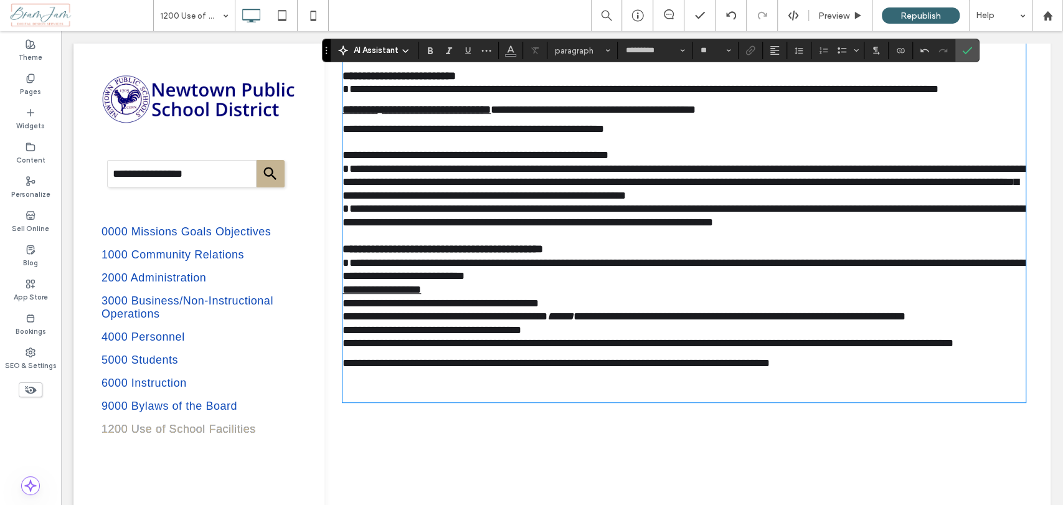
scroll to position [294, 0]
click at [345, 401] on p at bounding box center [683, 388] width 683 height 25
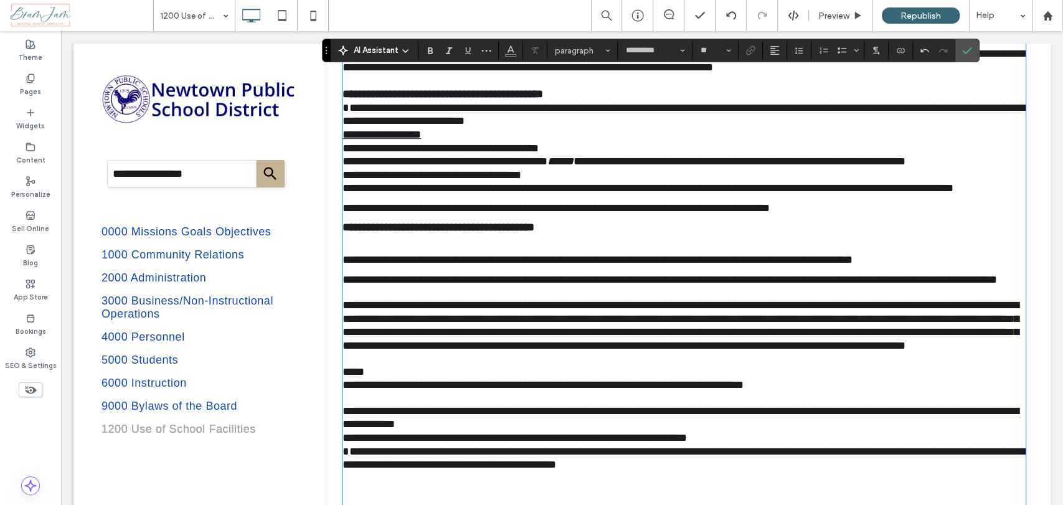
scroll to position [448, 0]
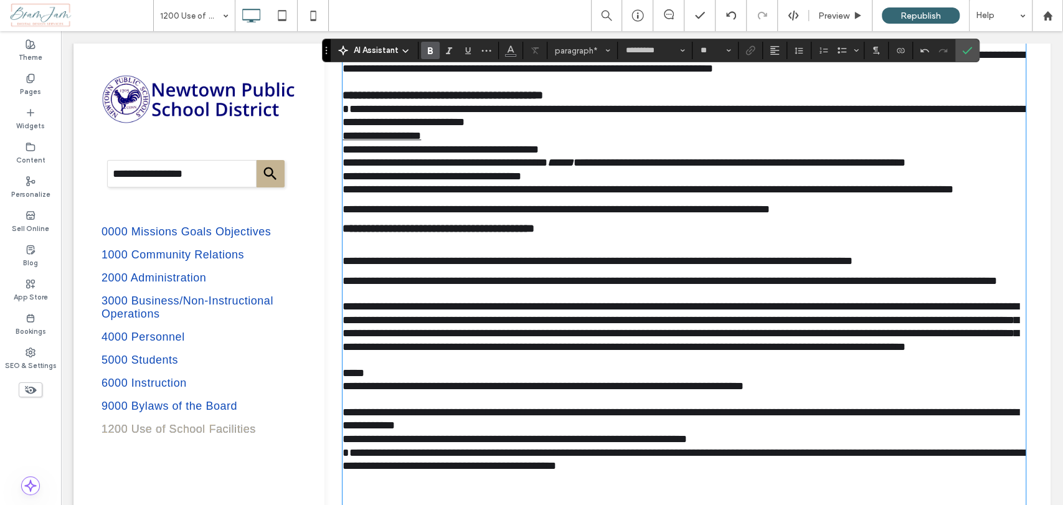
click at [342, 234] on strong "**********" at bounding box center [438, 228] width 192 height 11
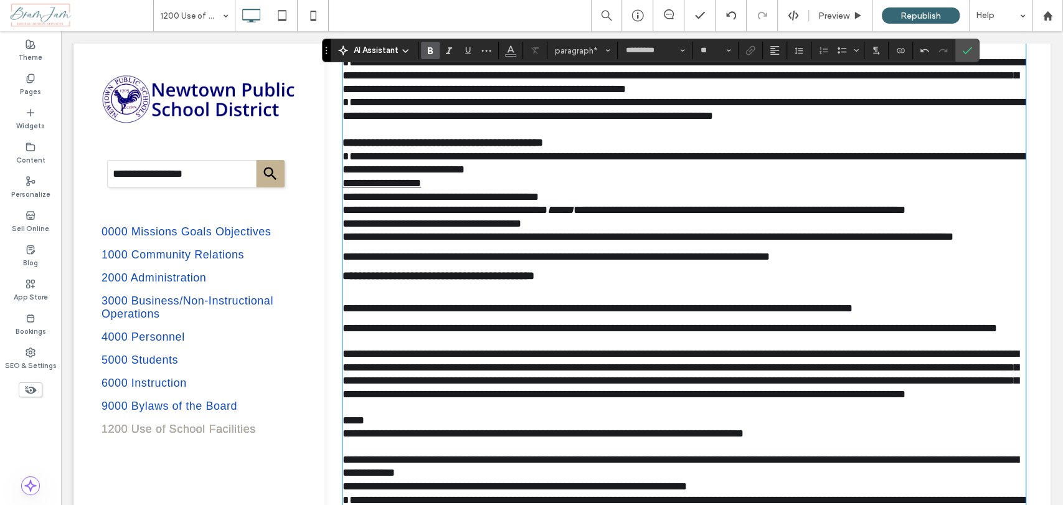
scroll to position [379, 0]
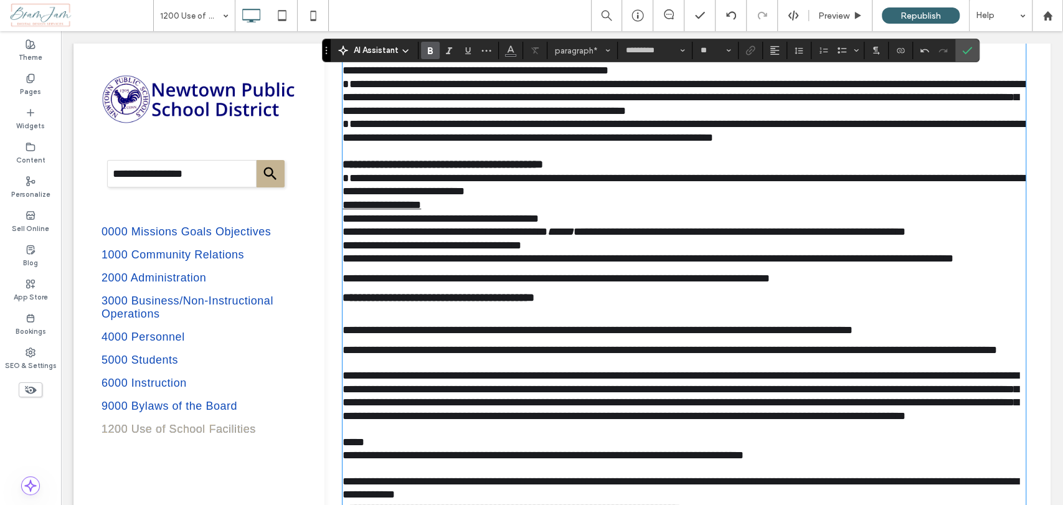
click at [342, 303] on strong "**********" at bounding box center [438, 297] width 192 height 11
click at [344, 336] on span "**********" at bounding box center [597, 329] width 510 height 11
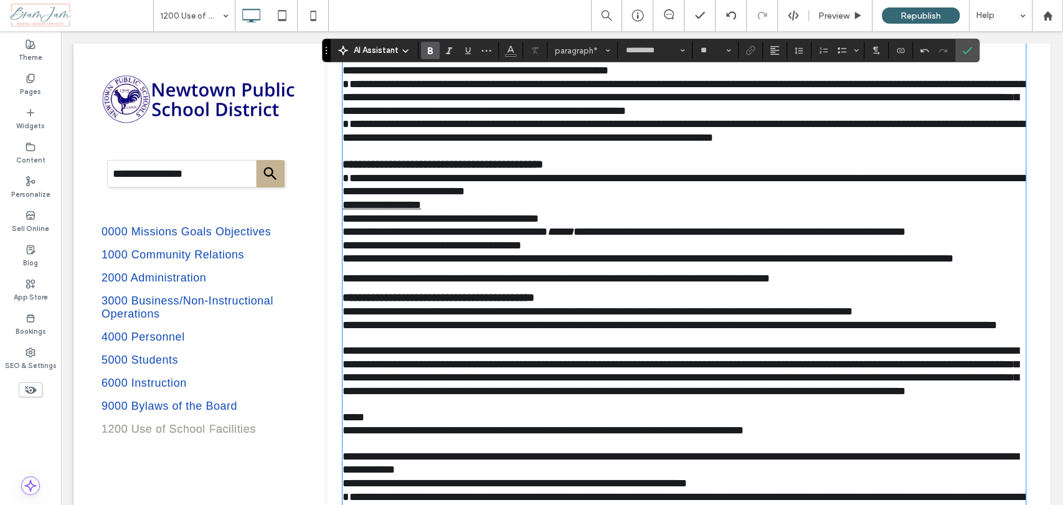
click at [344, 303] on strong "**********" at bounding box center [438, 297] width 192 height 11
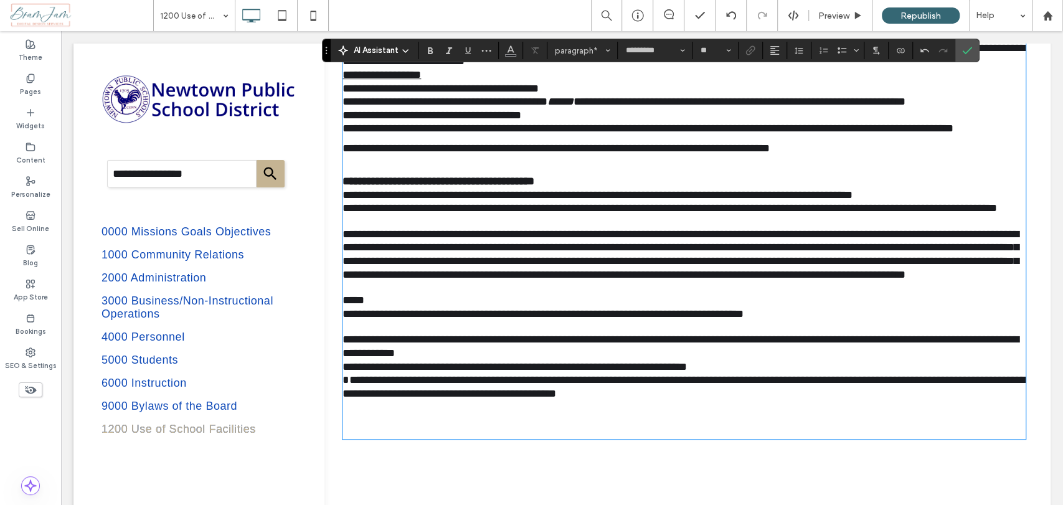
scroll to position [517, 0]
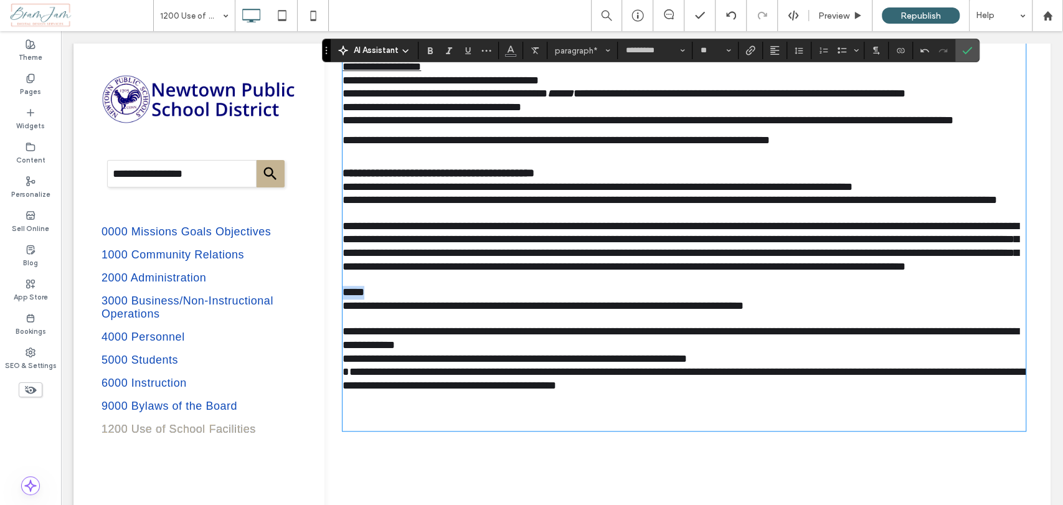
drag, startPoint x: 370, startPoint y: 344, endPoint x: 328, endPoint y: 347, distance: 41.8
click at [328, 347] on div "**********" at bounding box center [684, 62] width 733 height 767
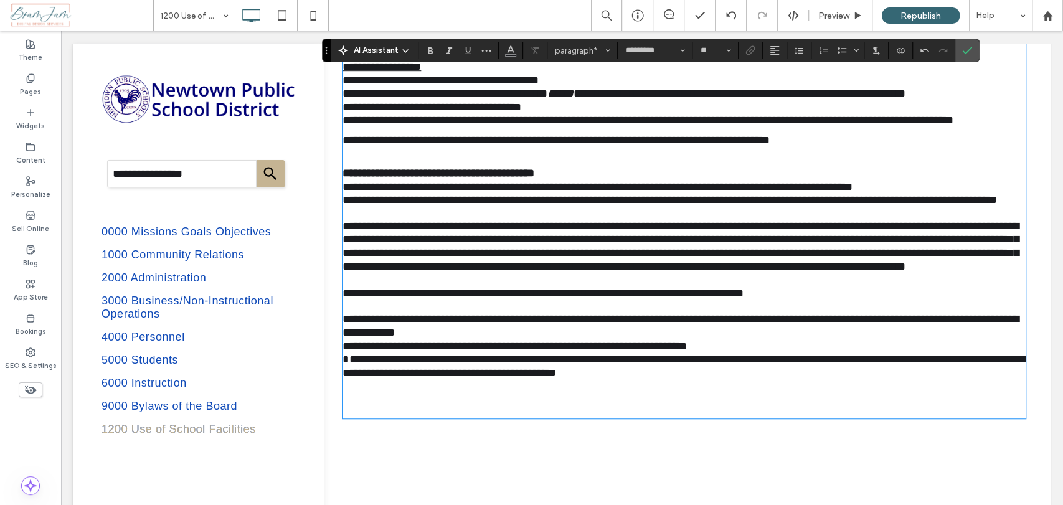
click at [342, 352] on span "**********" at bounding box center [514, 346] width 344 height 11
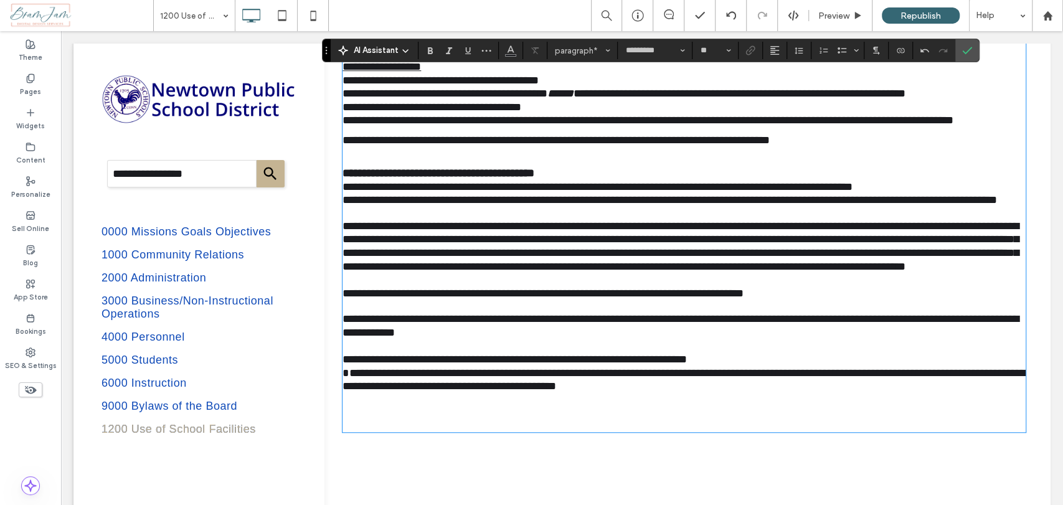
click at [366, 392] on span "**********" at bounding box center [683, 379] width 682 height 25
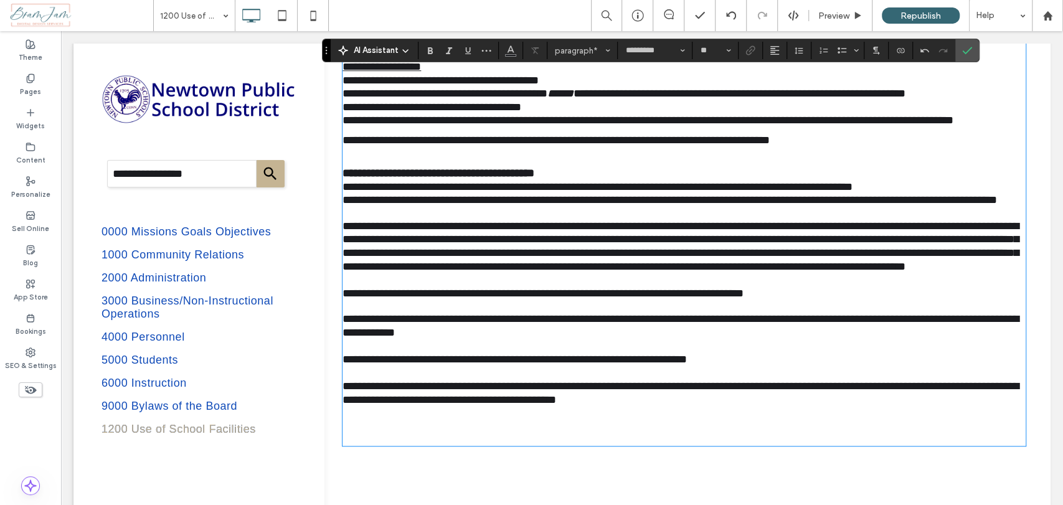
click at [342, 205] on span "**********" at bounding box center [669, 199] width 654 height 11
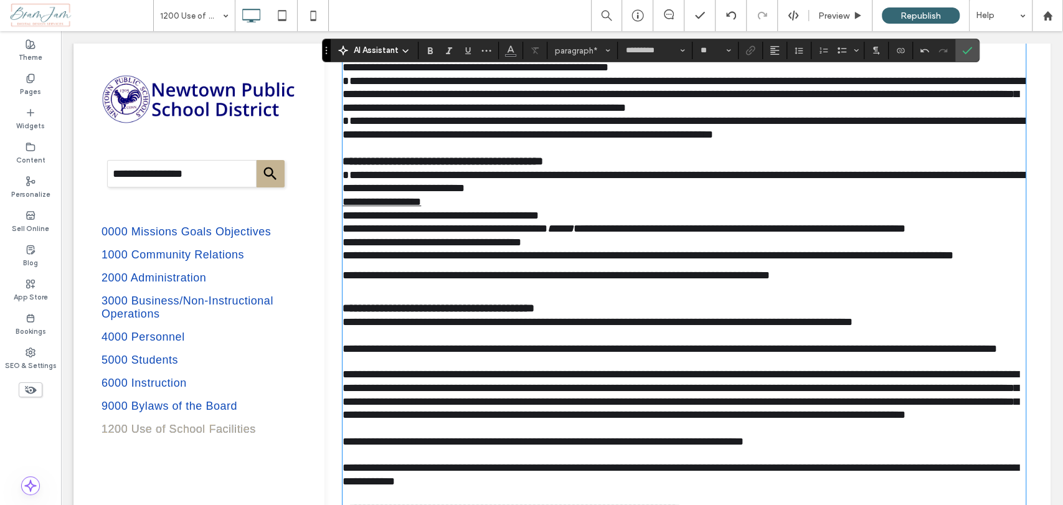
scroll to position [379, 0]
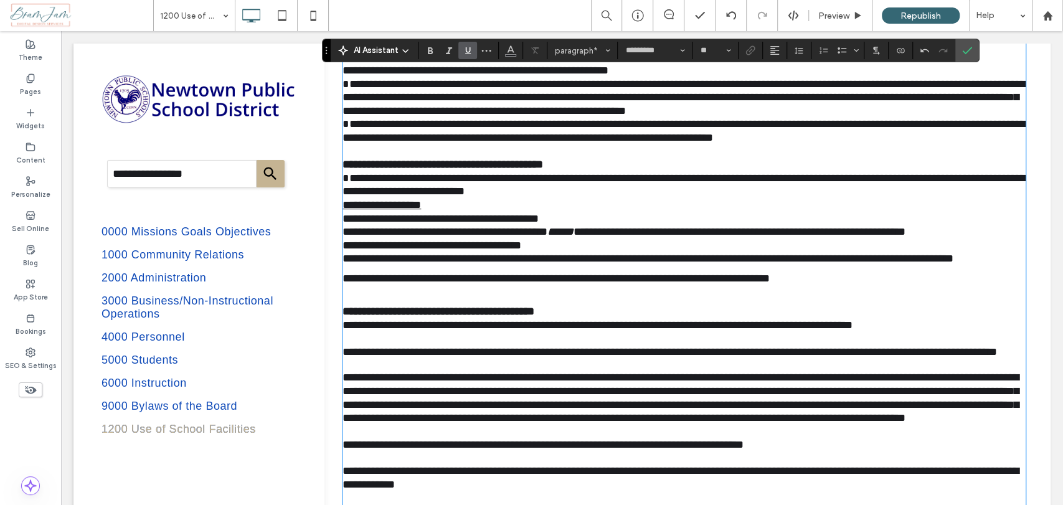
click at [342, 210] on span "**********" at bounding box center [381, 204] width 78 height 11
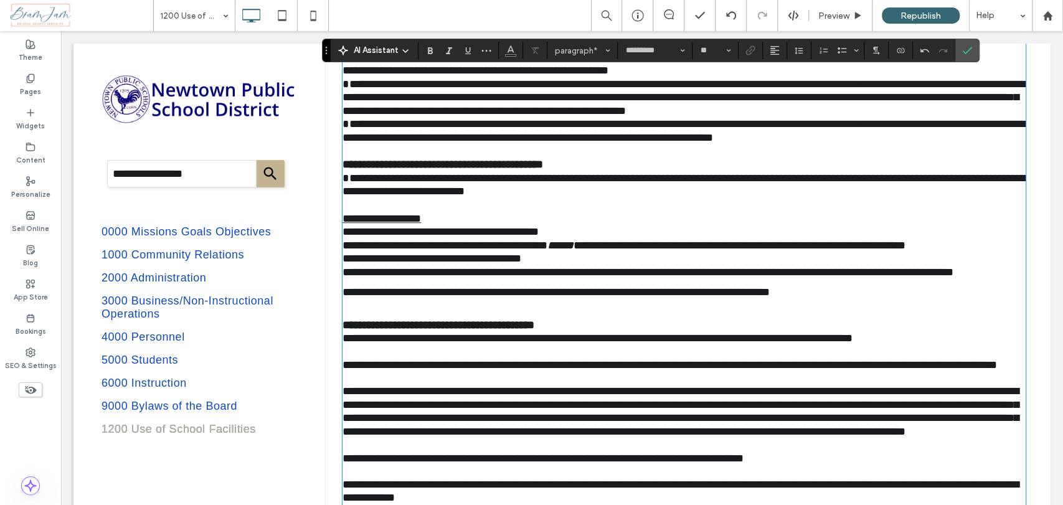
click at [342, 298] on span "**********" at bounding box center [555, 291] width 427 height 11
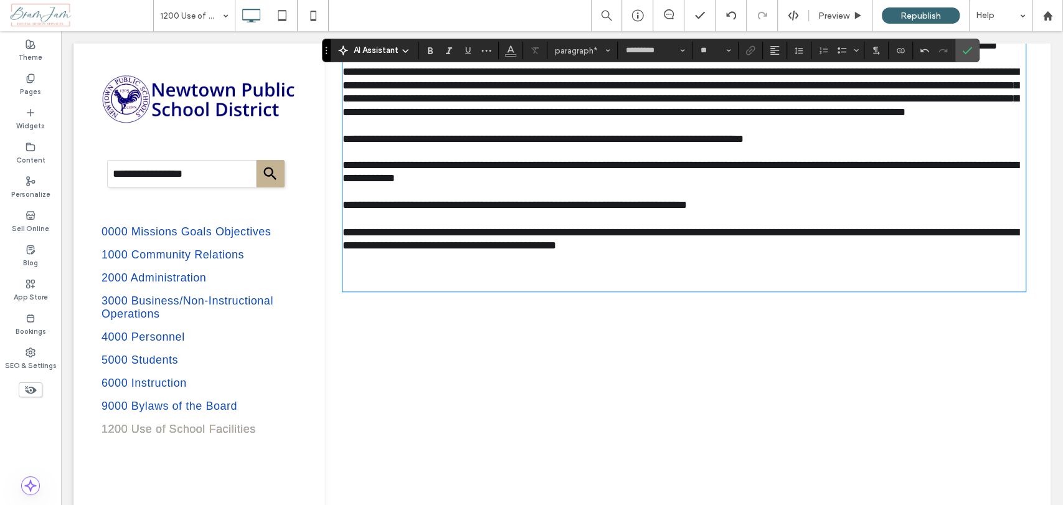
scroll to position [724, 0]
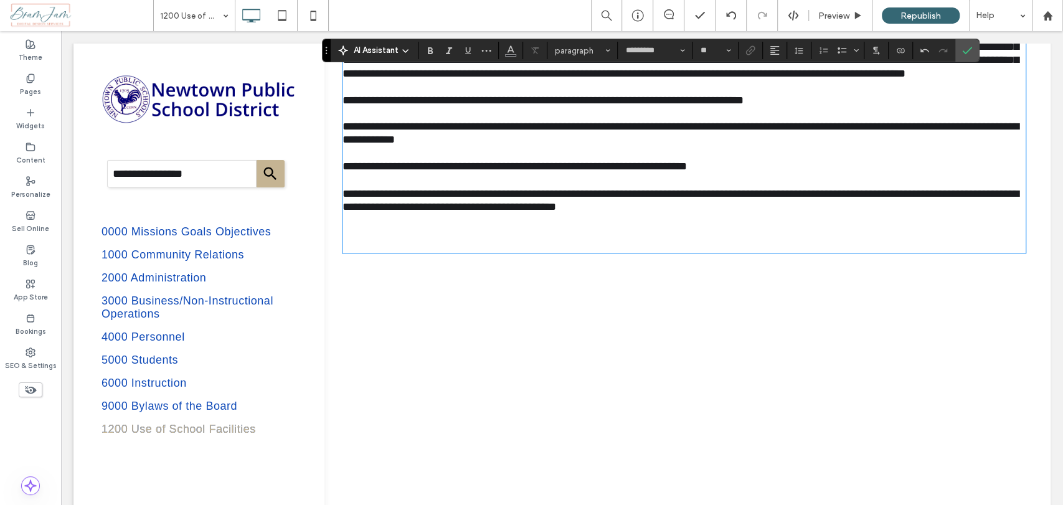
click at [353, 252] on p at bounding box center [683, 232] width 683 height 37
click at [347, 252] on p at bounding box center [683, 232] width 683 height 37
click at [349, 252] on p at bounding box center [683, 232] width 683 height 37
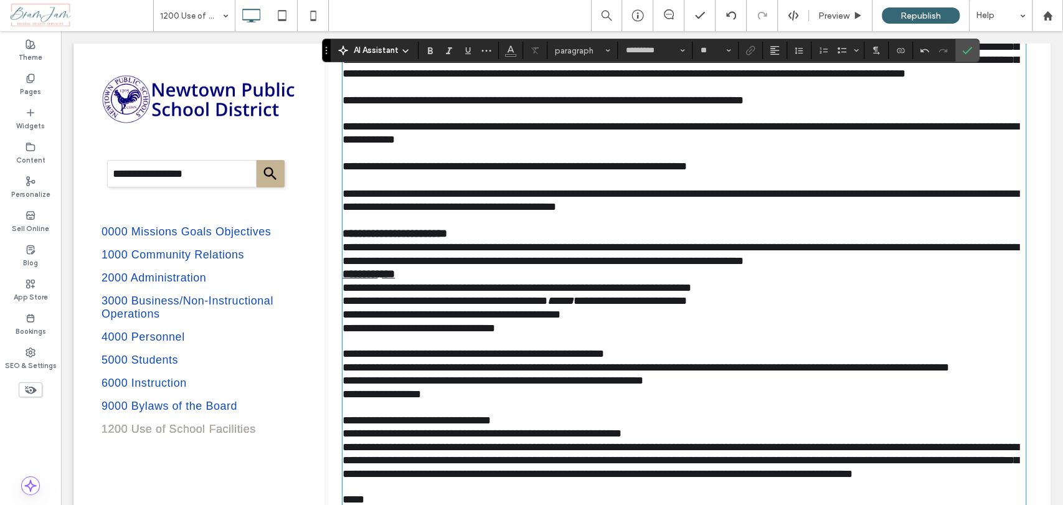
scroll to position [0, 0]
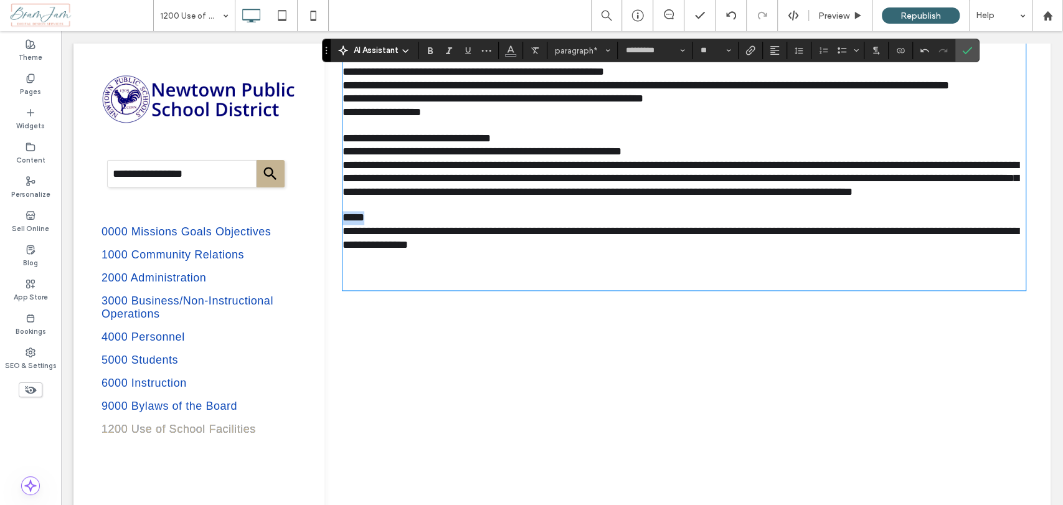
drag, startPoint x: 364, startPoint y: 290, endPoint x: 333, endPoint y: 293, distance: 31.4
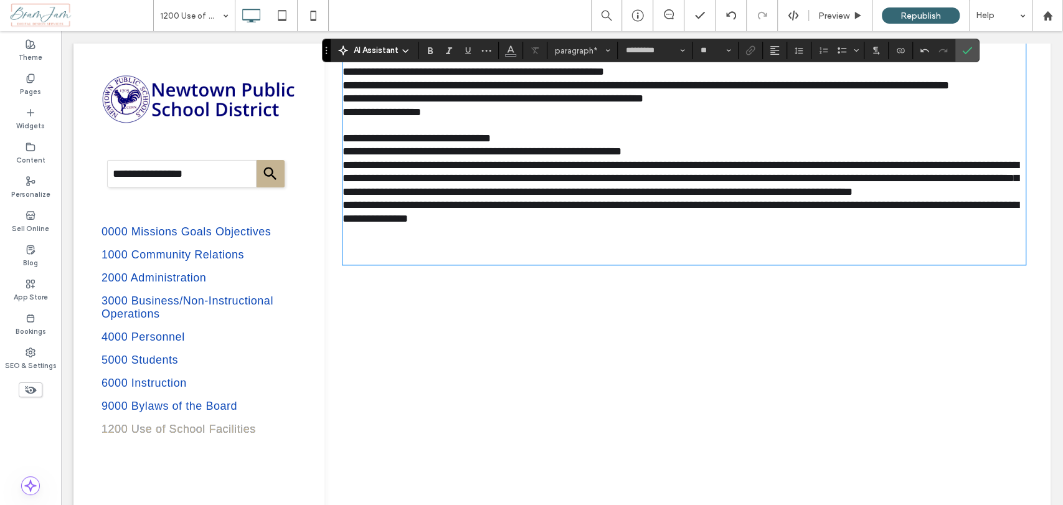
click at [342, 224] on span "**********" at bounding box center [680, 211] width 676 height 25
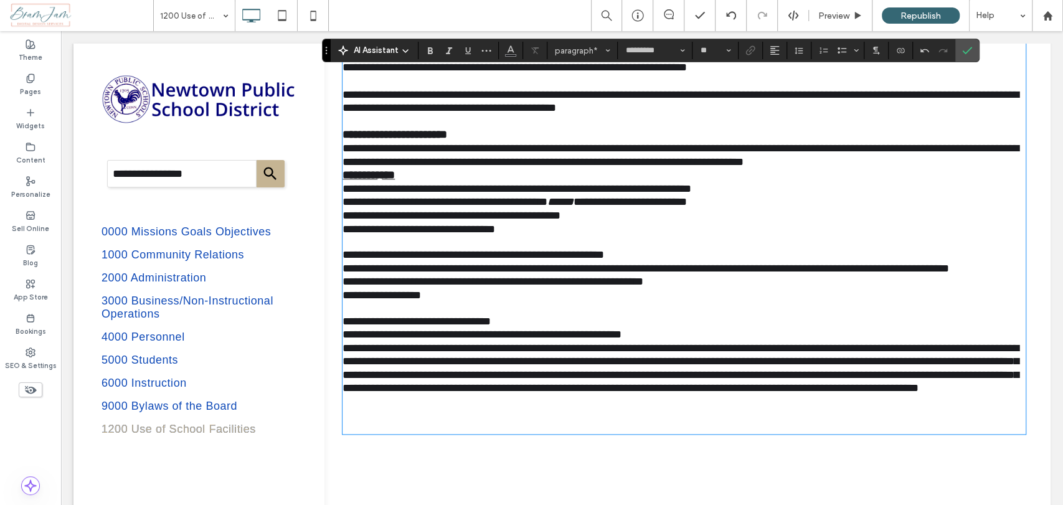
scroll to position [799, 0]
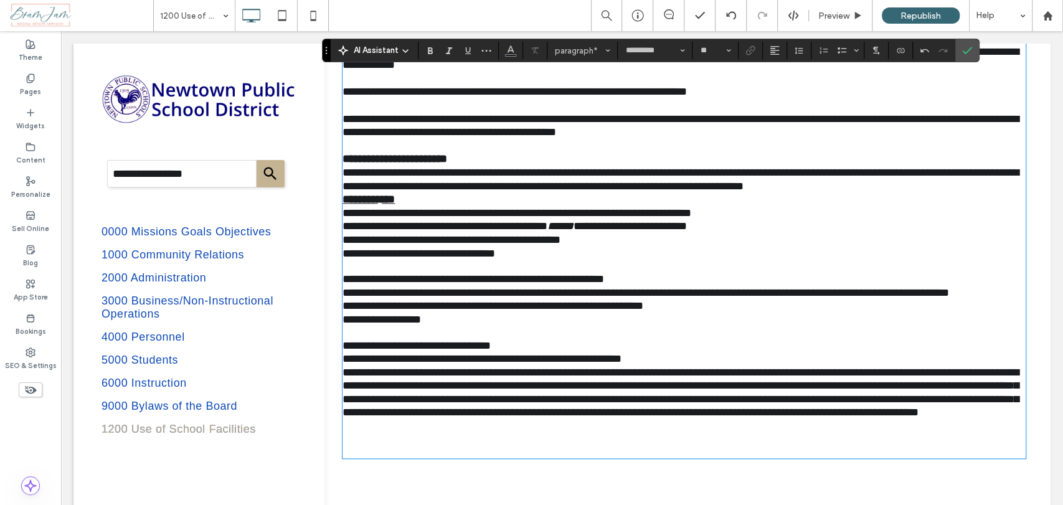
click at [344, 259] on span "**********" at bounding box center [418, 253] width 153 height 11
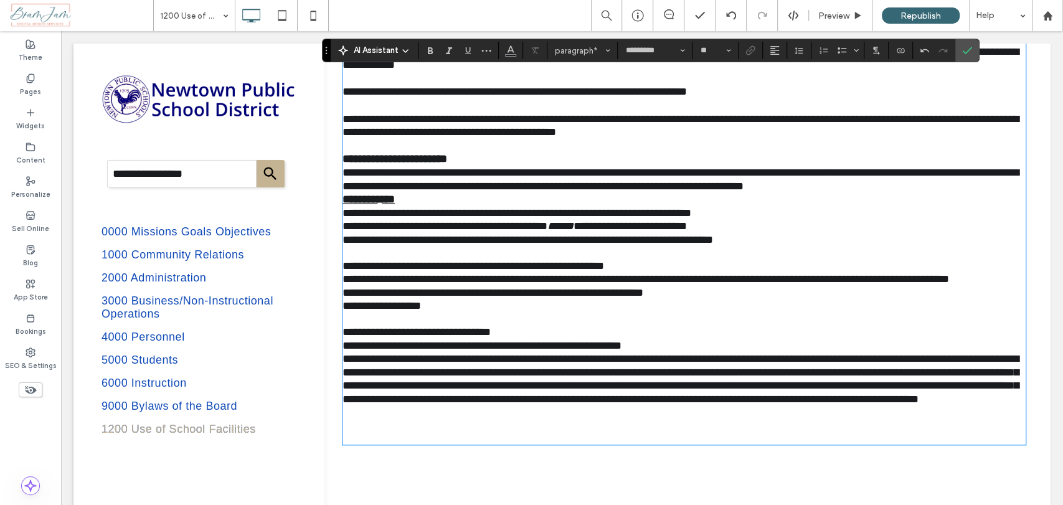
click at [342, 272] on span "**********" at bounding box center [473, 265] width 262 height 11
click at [342, 232] on span "**********" at bounding box center [444, 225] width 205 height 11
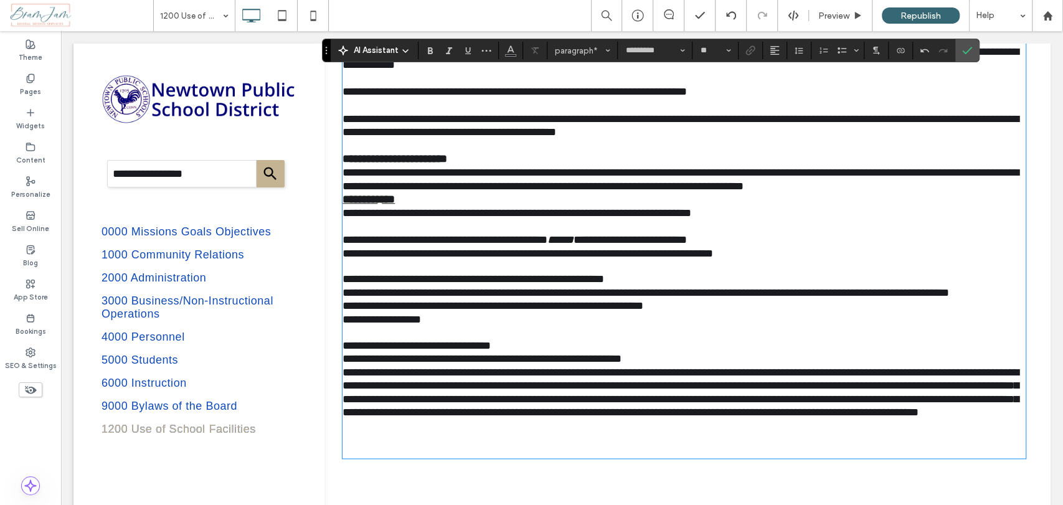
click at [342, 298] on span "**********" at bounding box center [645, 292] width 606 height 11
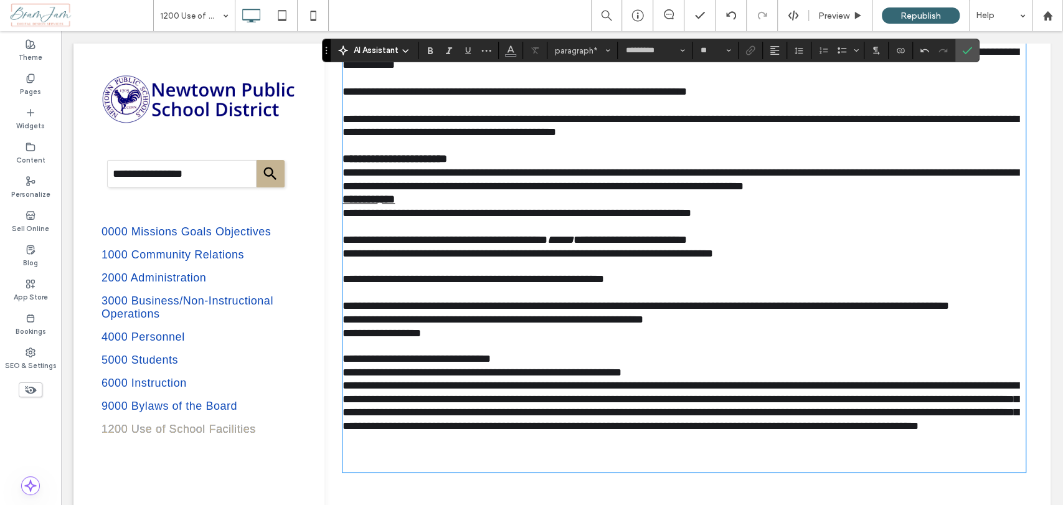
click at [342, 325] on span "**********" at bounding box center [492, 319] width 301 height 11
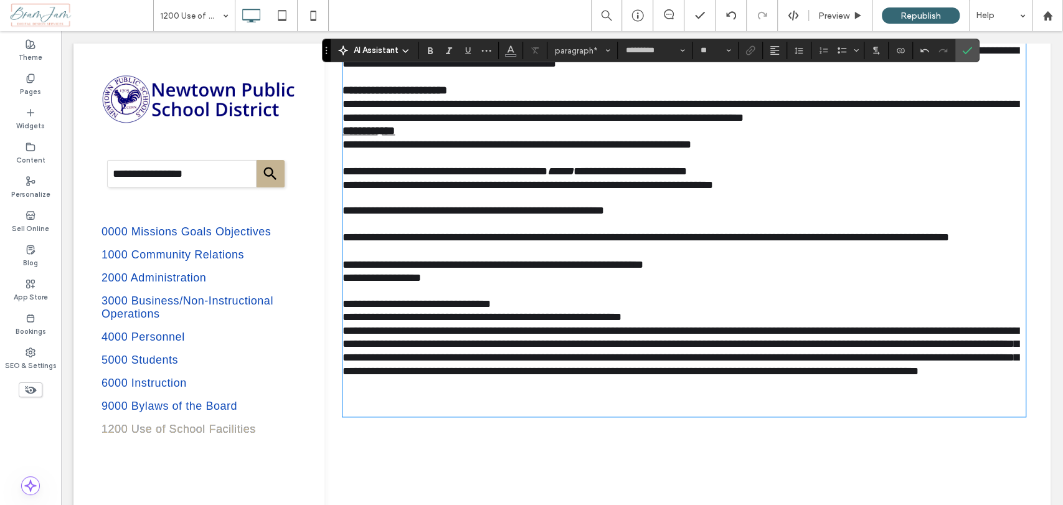
scroll to position [868, 0]
click at [342, 283] on span "**********" at bounding box center [381, 277] width 78 height 11
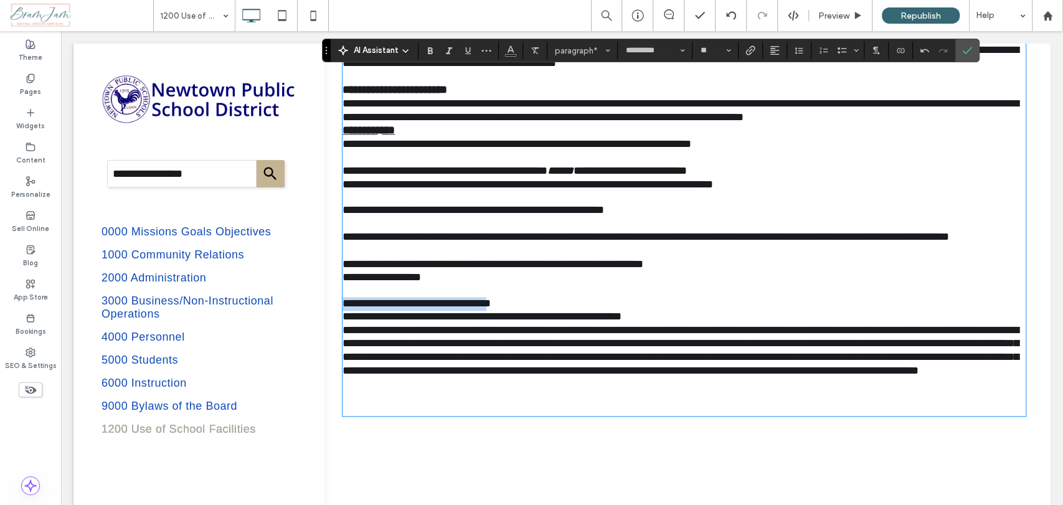
drag, startPoint x: 478, startPoint y: 361, endPoint x: 340, endPoint y: 367, distance: 137.8
click at [342, 311] on p "**********" at bounding box center [683, 304] width 683 height 14
click at [342, 283] on span "**********" at bounding box center [381, 277] width 78 height 11
click at [342, 376] on span "**********" at bounding box center [680, 350] width 676 height 52
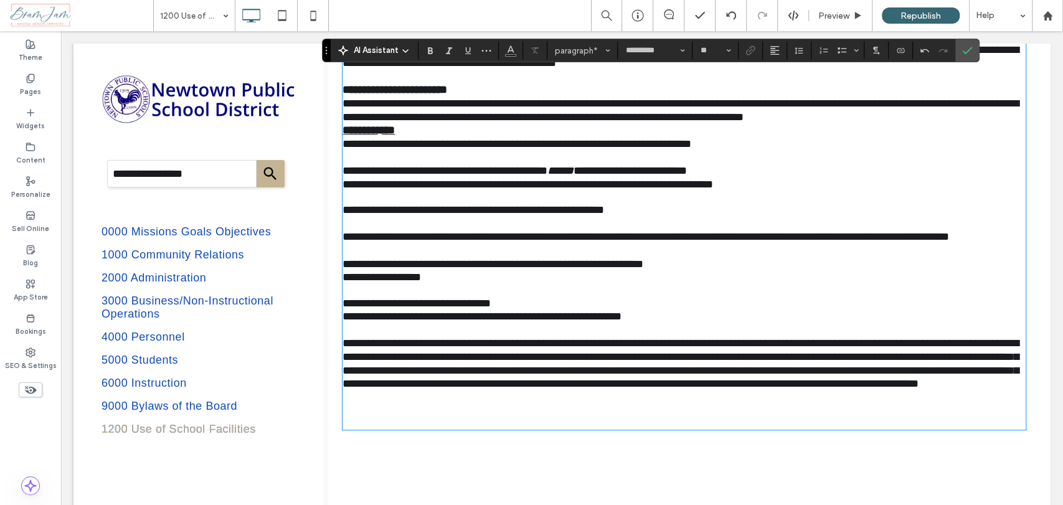
click at [342, 309] on span "**********" at bounding box center [416, 303] width 148 height 11
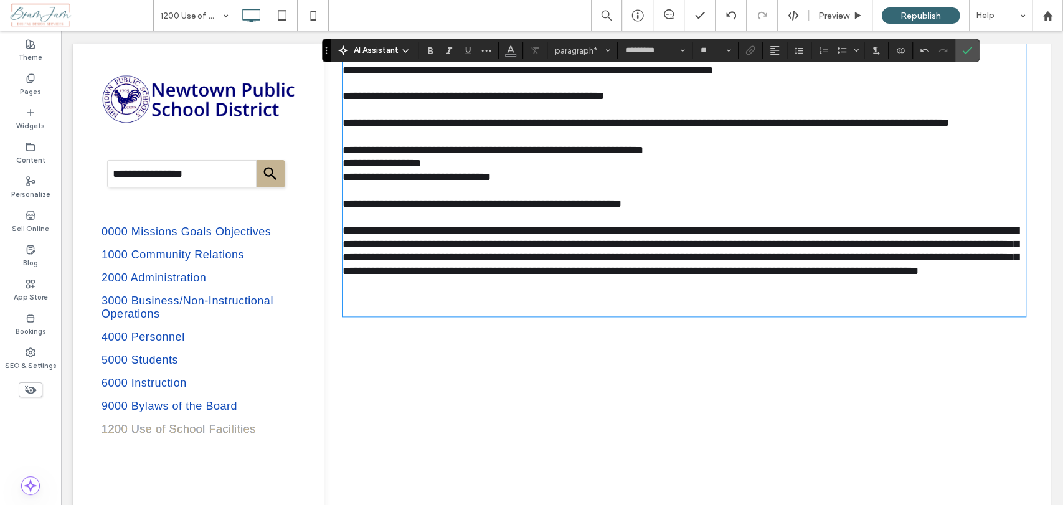
scroll to position [1006, 0]
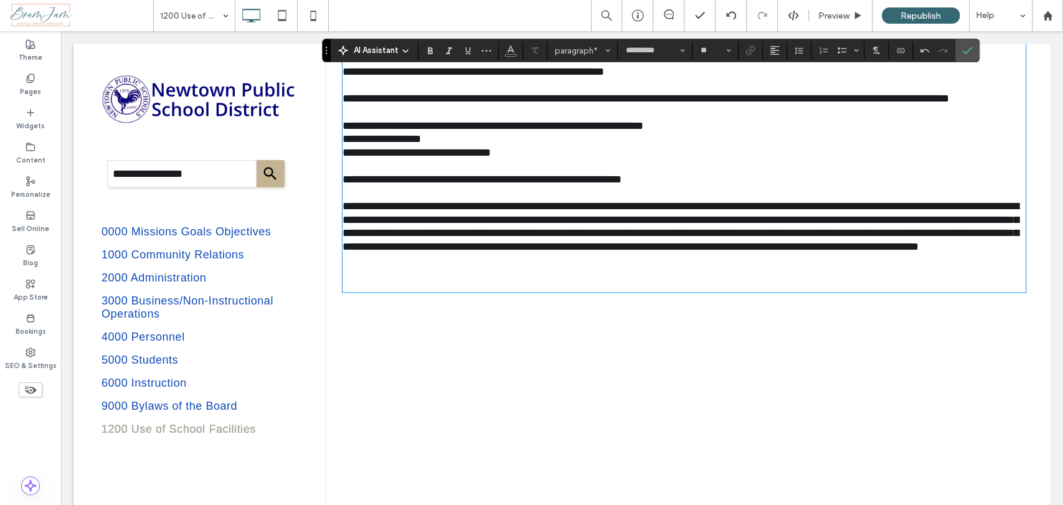
click at [364, 291] on p at bounding box center [683, 271] width 683 height 37
click at [342, 144] on span "**********" at bounding box center [381, 138] width 78 height 11
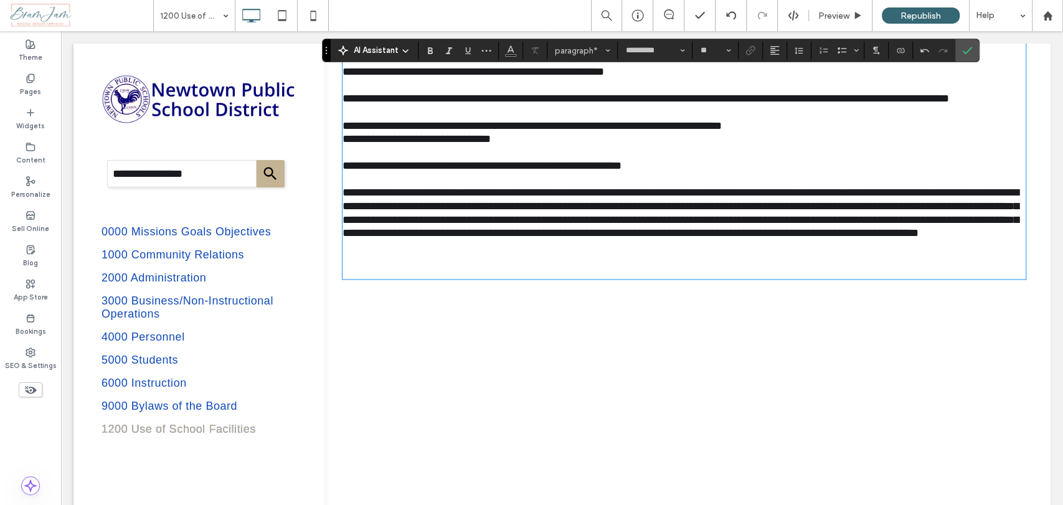
click at [354, 278] on p at bounding box center [683, 258] width 683 height 37
click at [346, 278] on p at bounding box center [683, 258] width 683 height 37
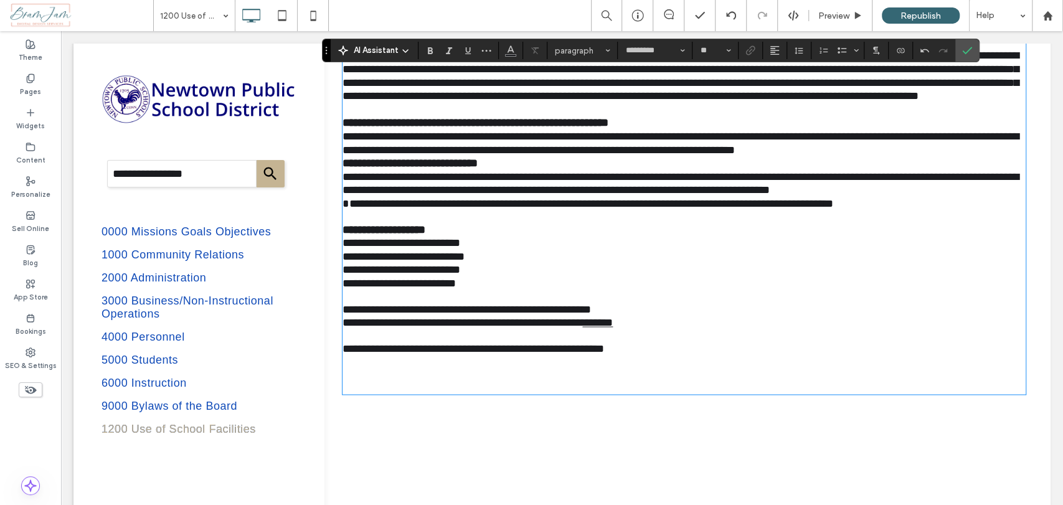
scroll to position [1041, 0]
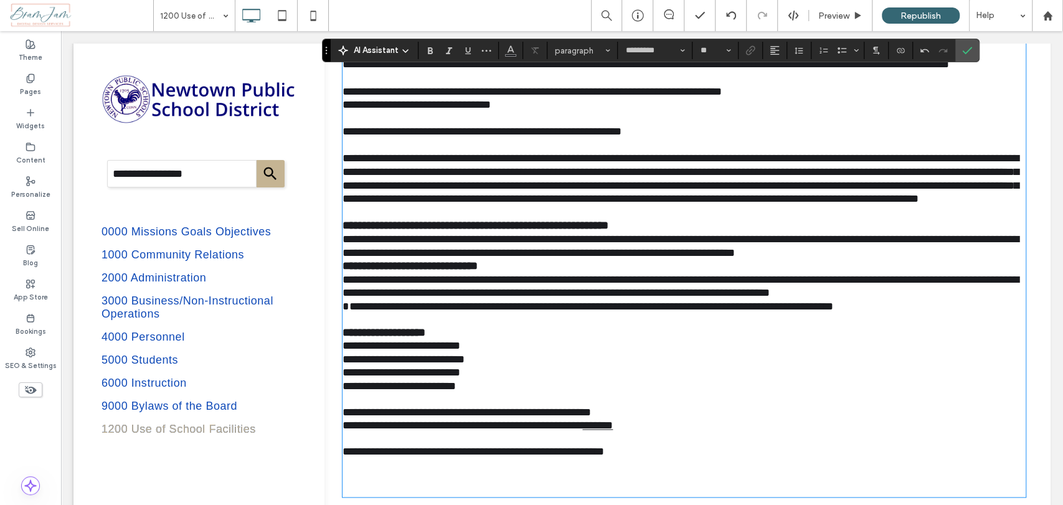
click at [343, 272] on strong "**********" at bounding box center [409, 265] width 135 height 11
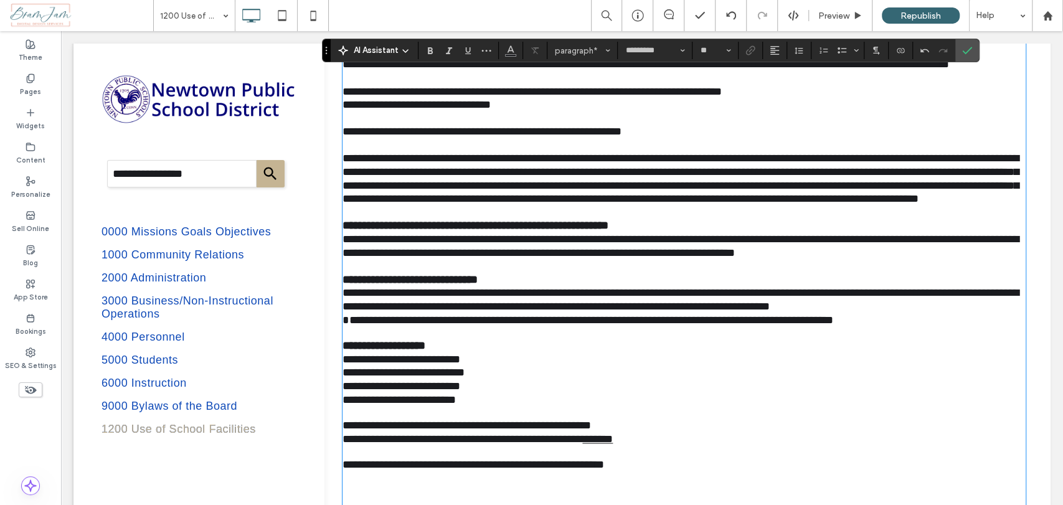
click at [363, 326] on span "**********" at bounding box center [587, 319] width 491 height 11
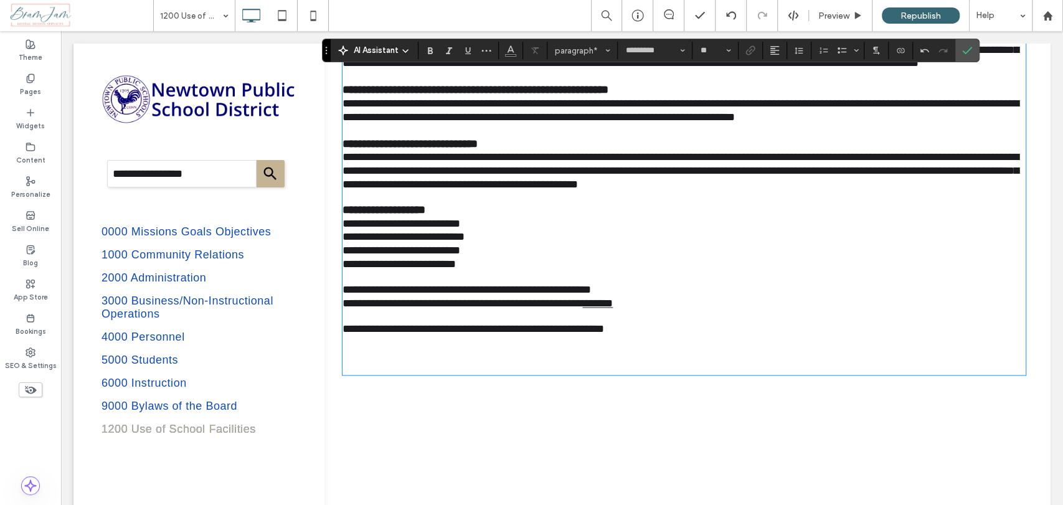
scroll to position [1179, 0]
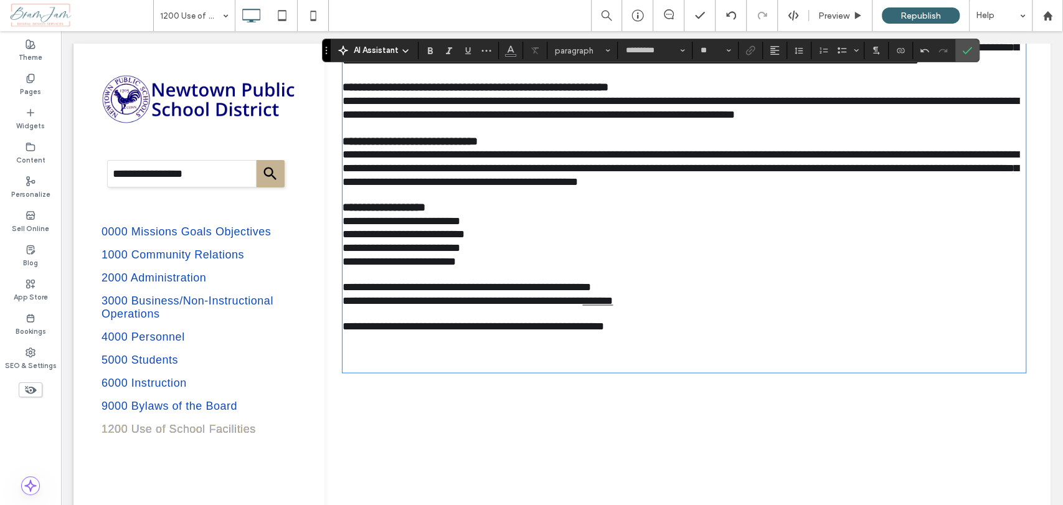
click at [349, 371] on p at bounding box center [683, 352] width 683 height 37
click at [353, 371] on p at bounding box center [683, 352] width 683 height 37
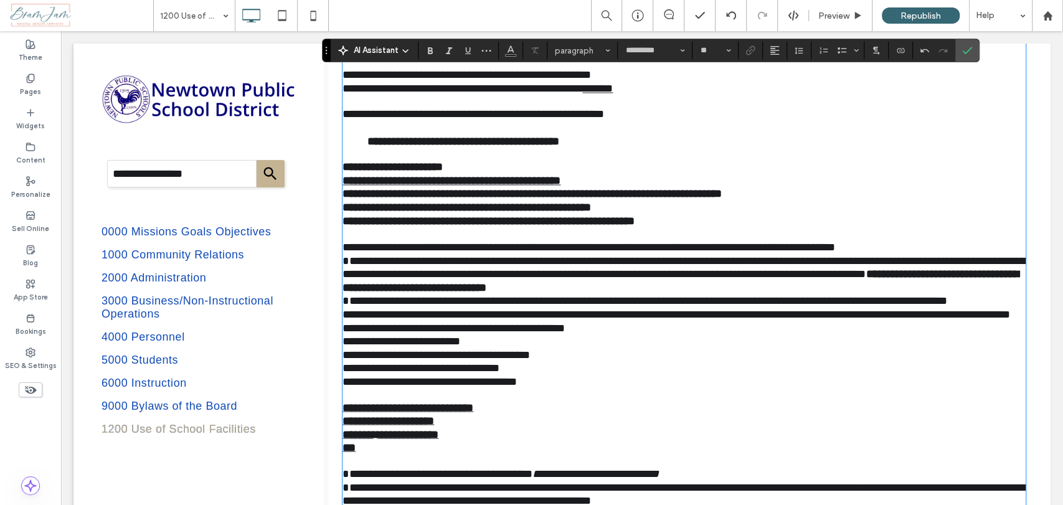
scroll to position [1328, 0]
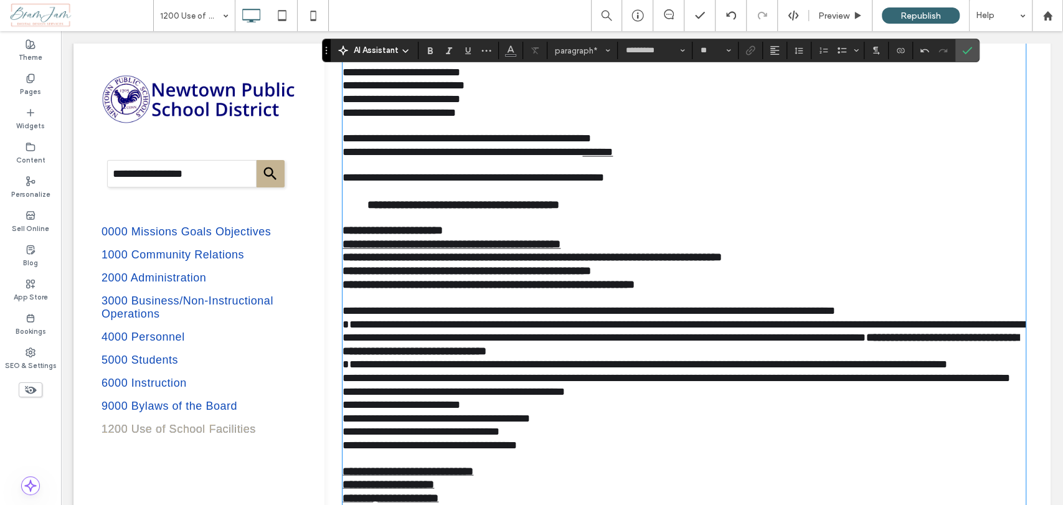
click at [367, 210] on strong "**********" at bounding box center [463, 204] width 192 height 11
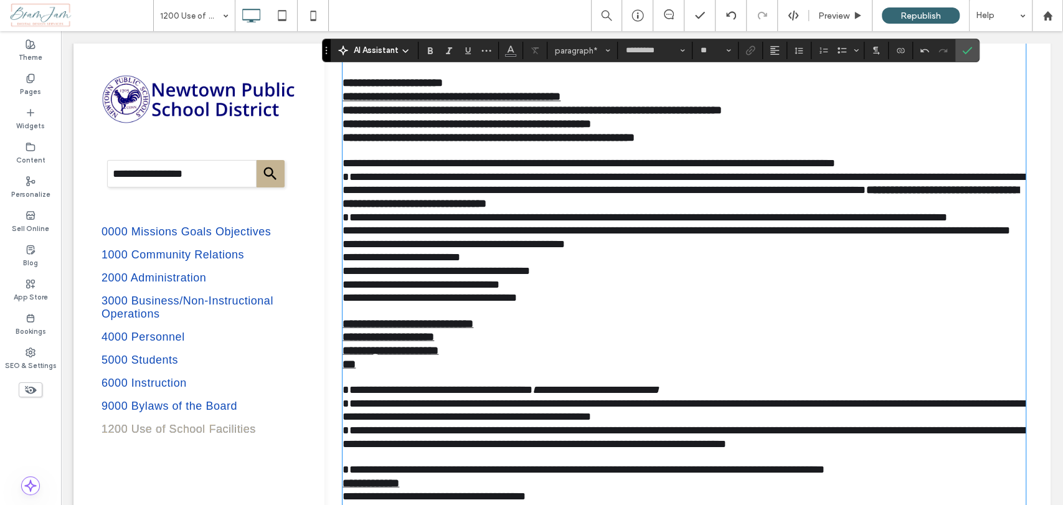
scroll to position [1535, 0]
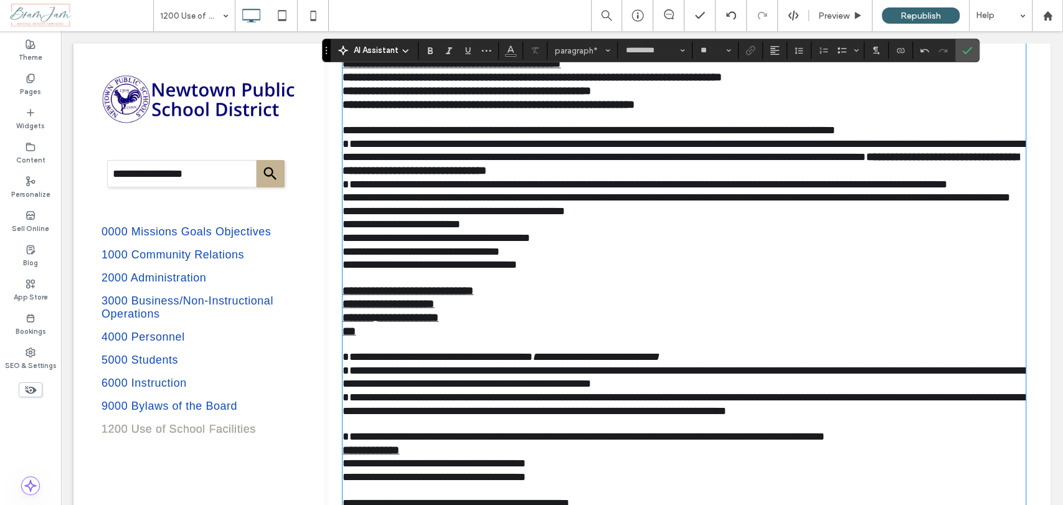
click at [362, 163] on span "**********" at bounding box center [683, 150] width 682 height 25
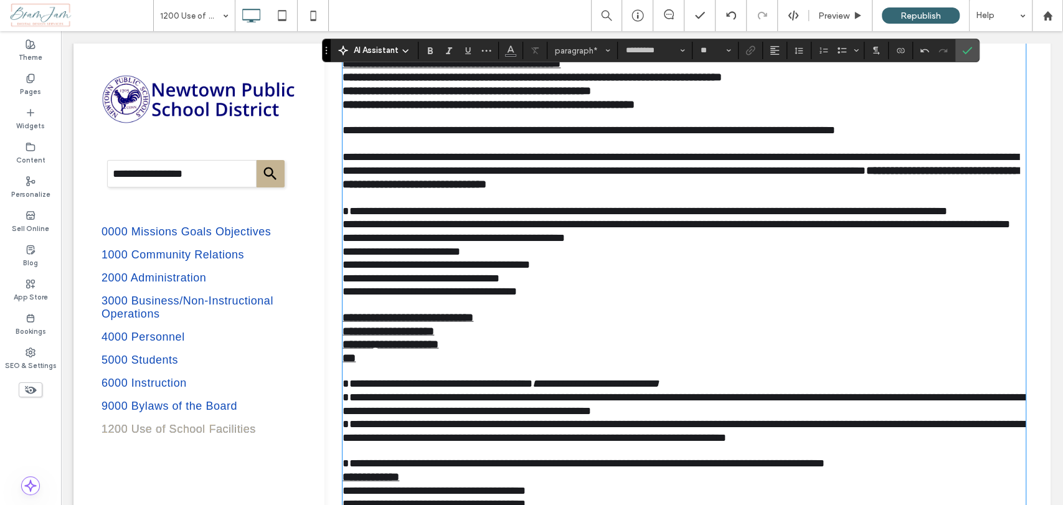
drag, startPoint x: 365, startPoint y: 285, endPoint x: 434, endPoint y: 290, distance: 69.3
click at [365, 216] on span "**********" at bounding box center [644, 210] width 604 height 11
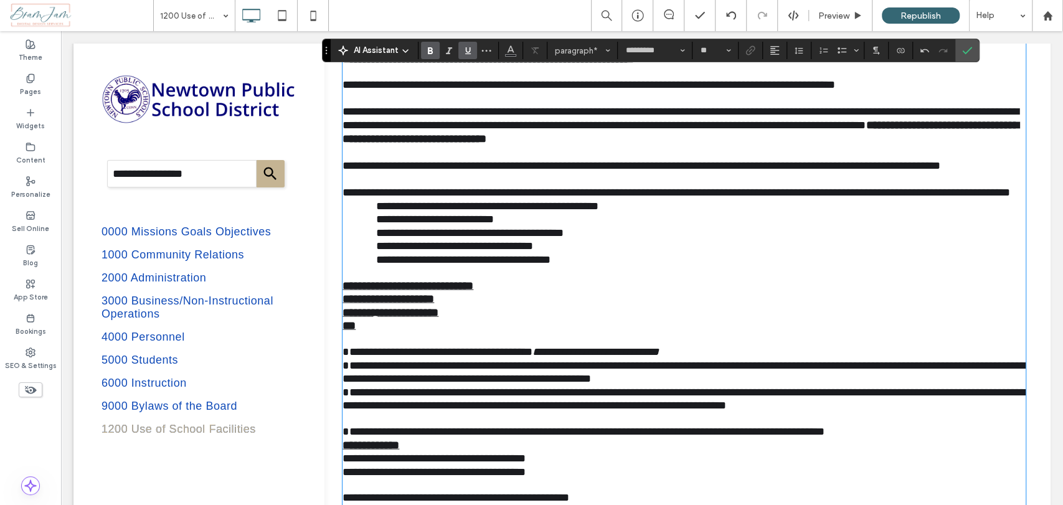
scroll to position [1604, 0]
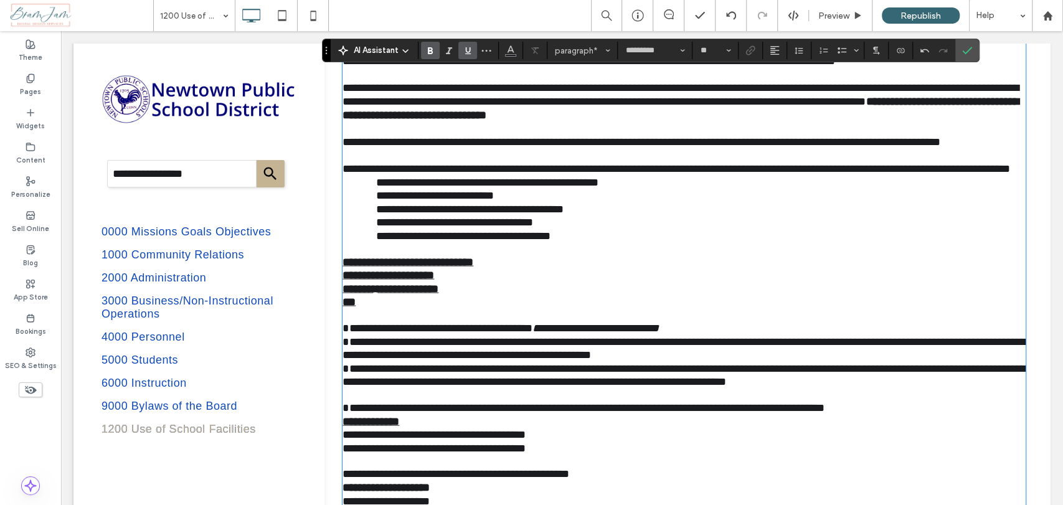
click at [342, 307] on strong "***" at bounding box center [348, 301] width 13 height 11
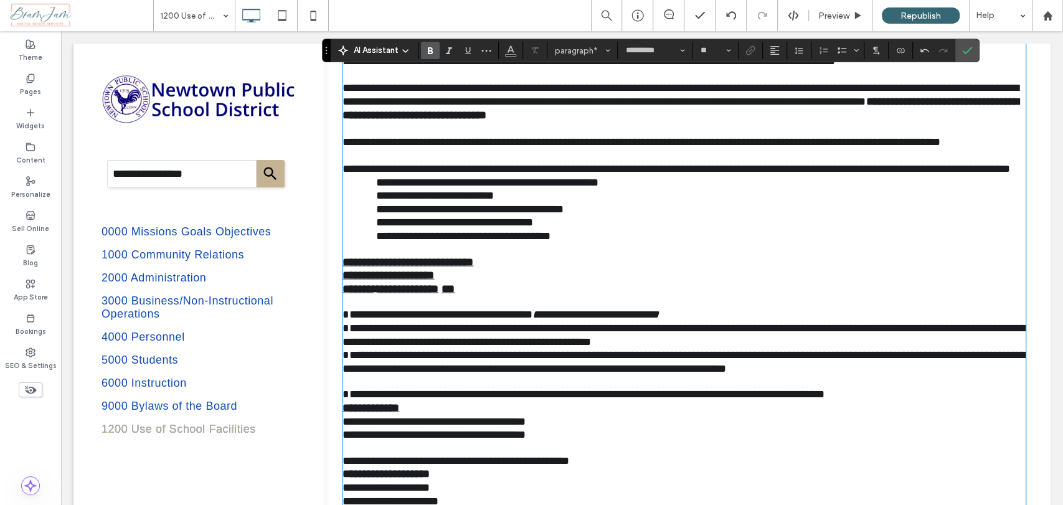
click at [364, 319] on span "**********" at bounding box center [437, 313] width 190 height 11
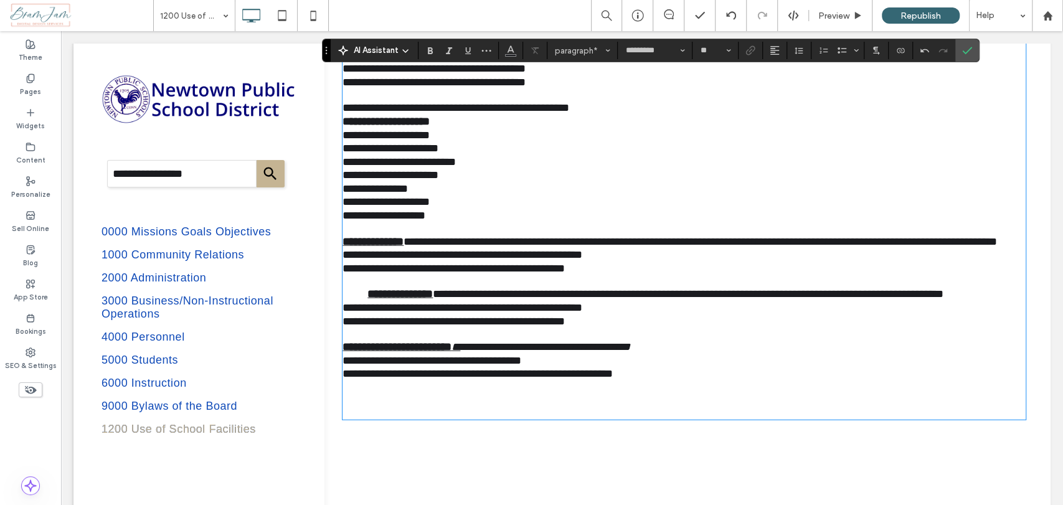
scroll to position [1973, 0]
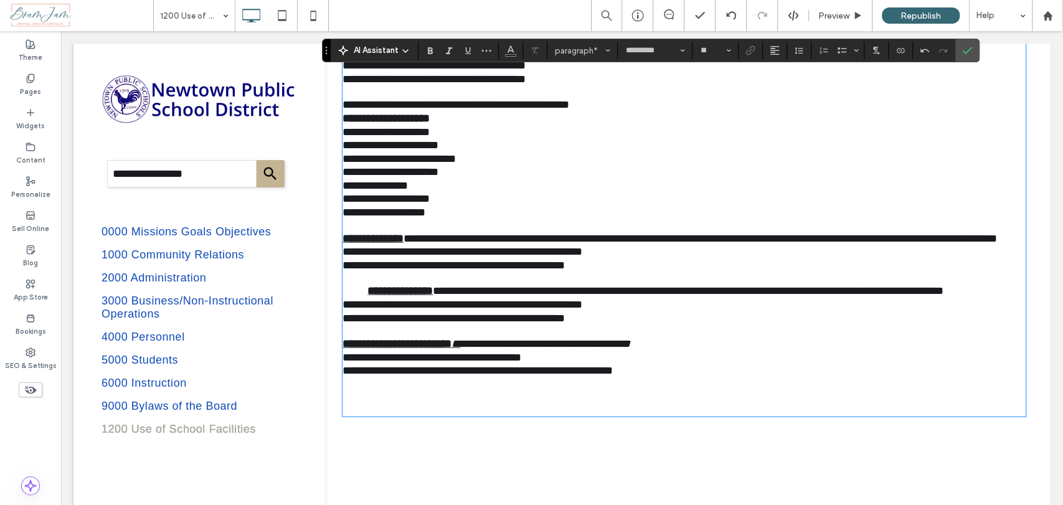
click at [342, 124] on strong "**********" at bounding box center [385, 118] width 87 height 11
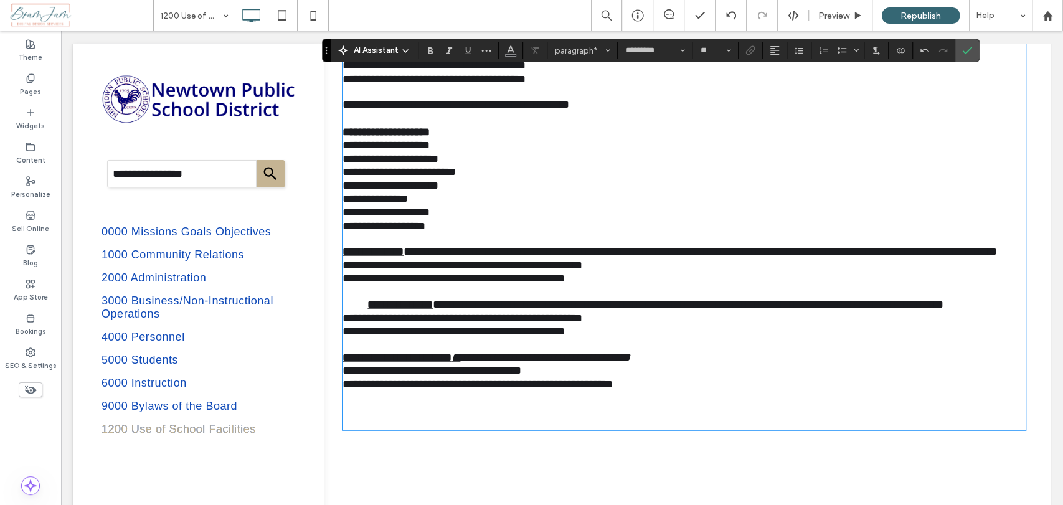
click at [367, 310] on strong "**********" at bounding box center [399, 304] width 65 height 11
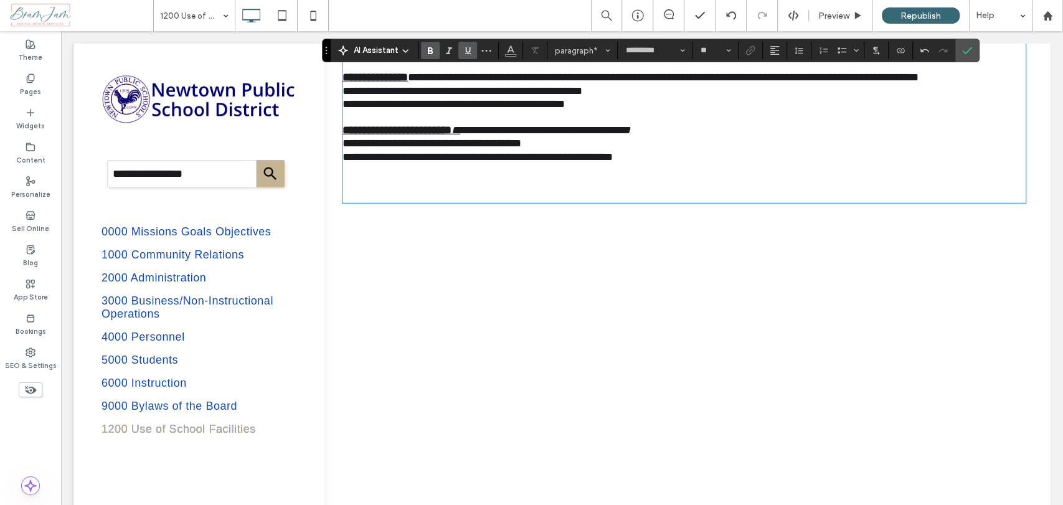
scroll to position [2249, 0]
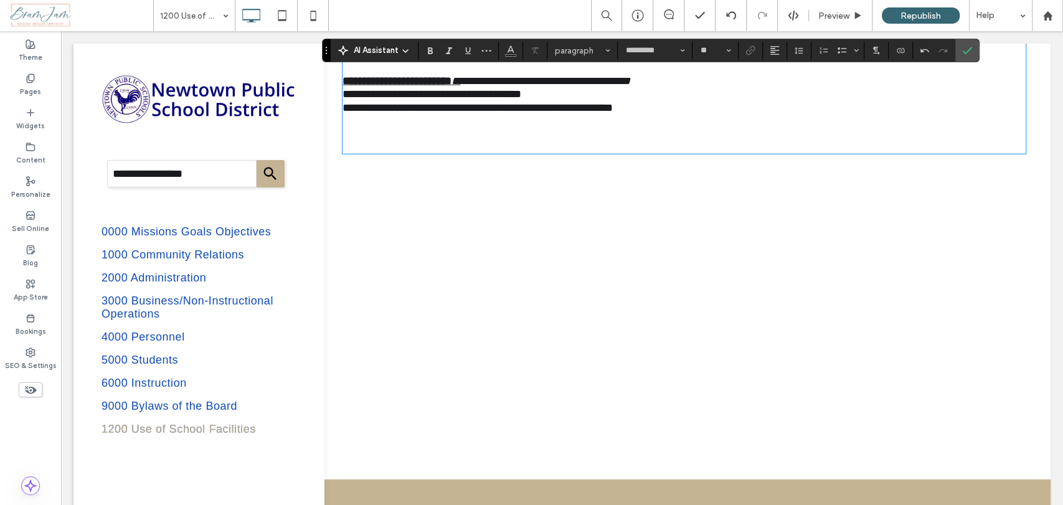
click at [349, 153] on p at bounding box center [683, 133] width 683 height 37
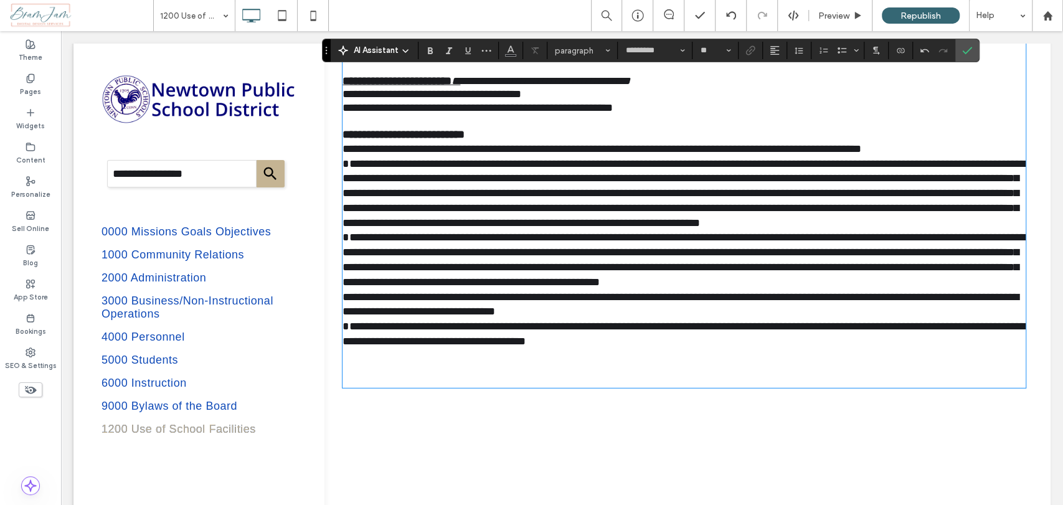
scroll to position [0, 0]
click at [364, 229] on span "**********" at bounding box center [683, 193] width 682 height 70
click at [366, 287] on span "**********" at bounding box center [683, 259] width 682 height 55
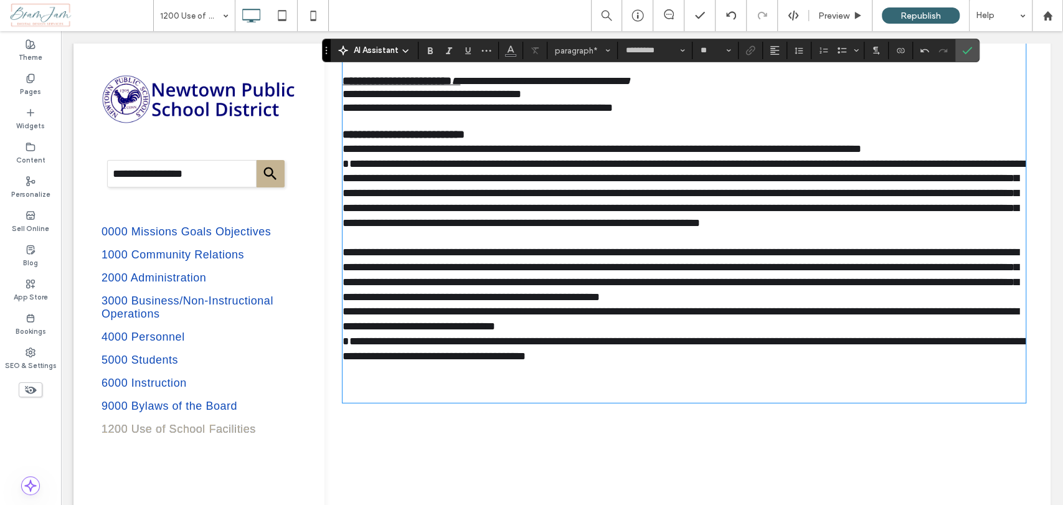
click at [364, 362] on span "**********" at bounding box center [683, 349] width 682 height 26
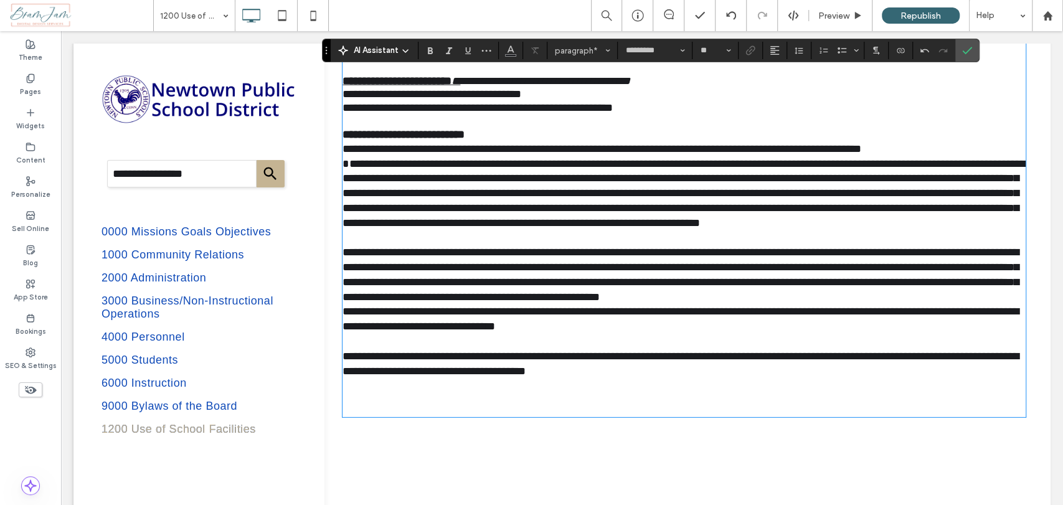
click at [361, 229] on span "**********" at bounding box center [683, 193] width 682 height 70
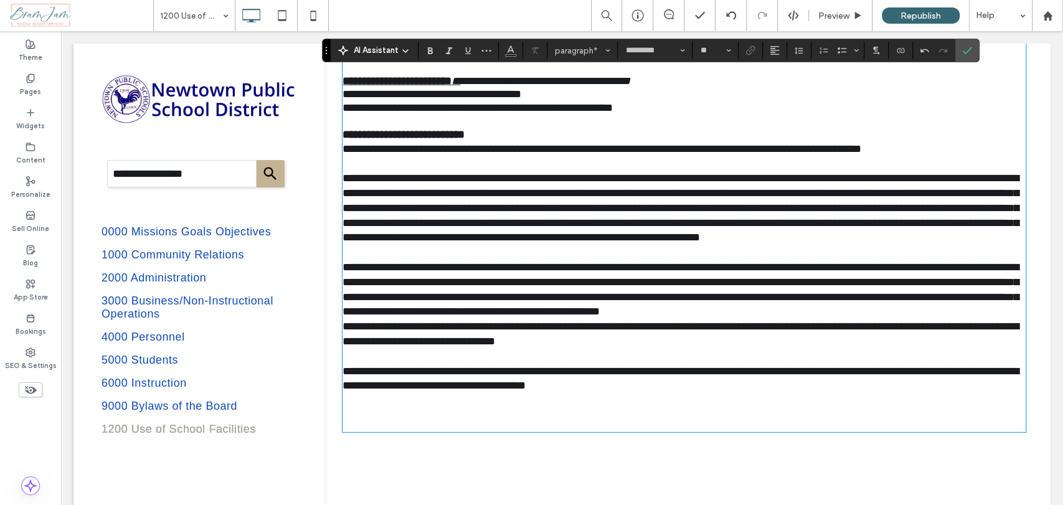
scroll to position [2387, 0]
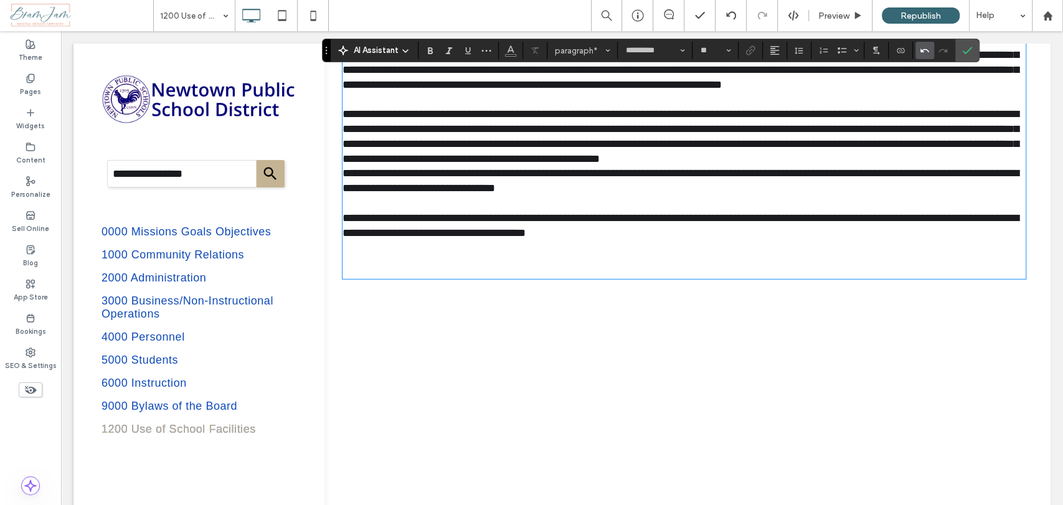
click at [922, 53] on icon "Undo" at bounding box center [925, 50] width 10 height 10
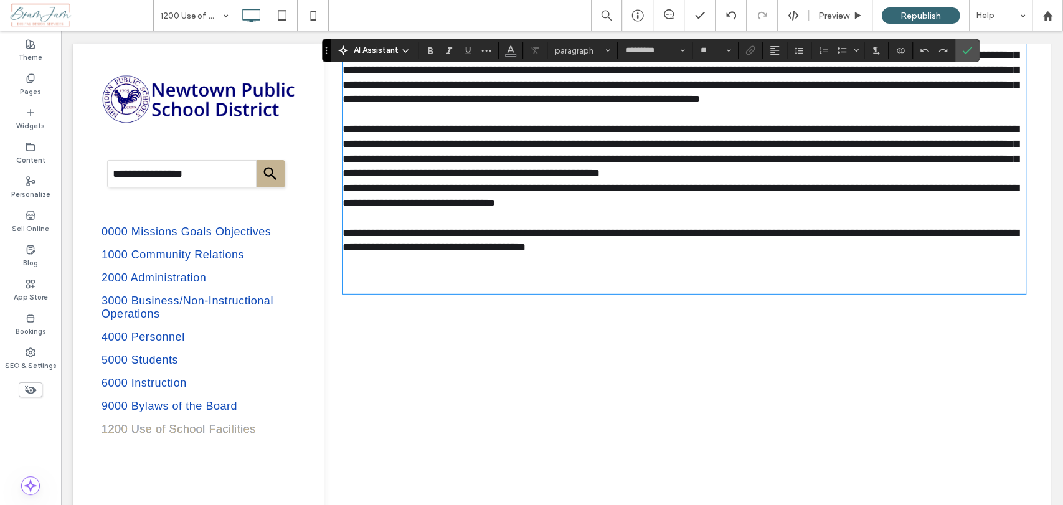
click at [358, 293] on p at bounding box center [683, 273] width 683 height 37
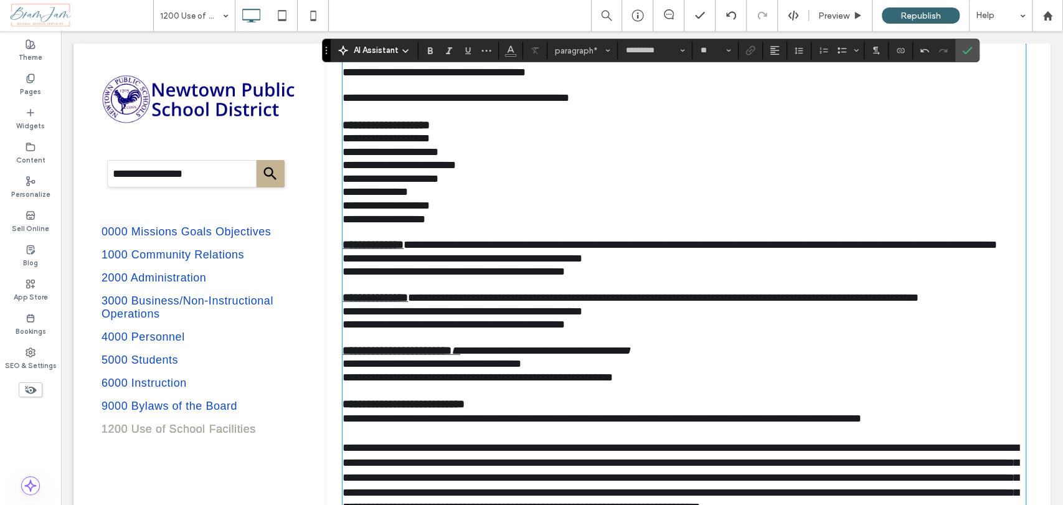
scroll to position [1973, 0]
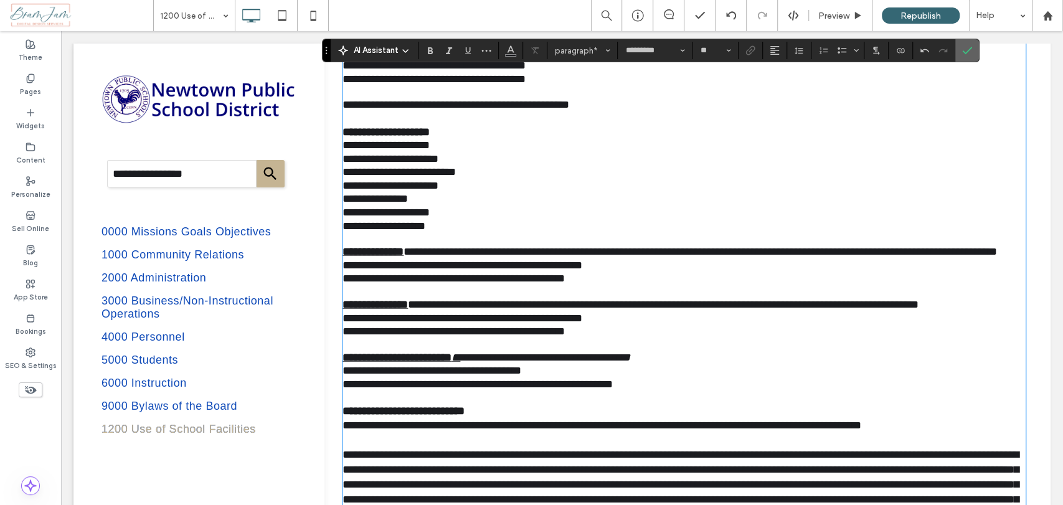
click at [972, 53] on label "Confirm" at bounding box center [967, 50] width 19 height 22
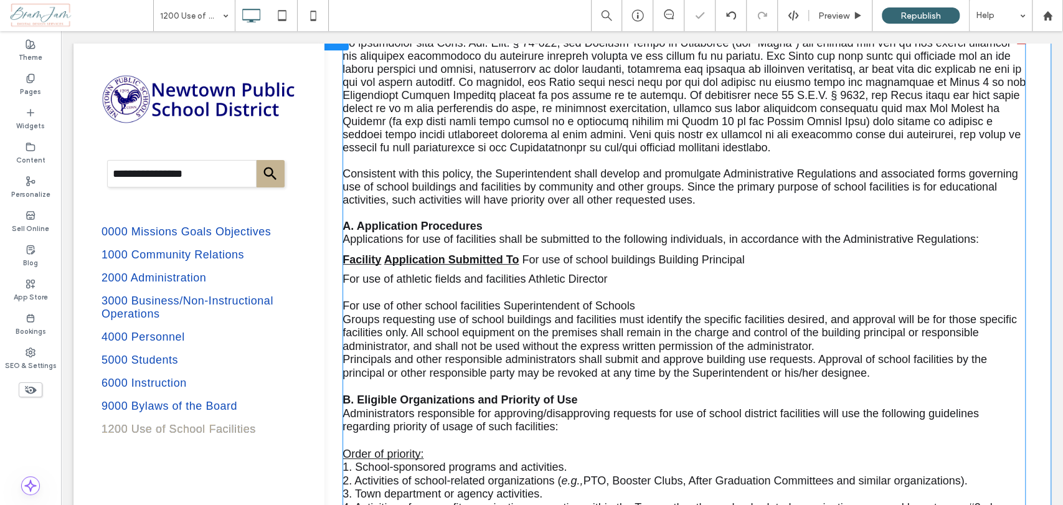
scroll to position [0, 0]
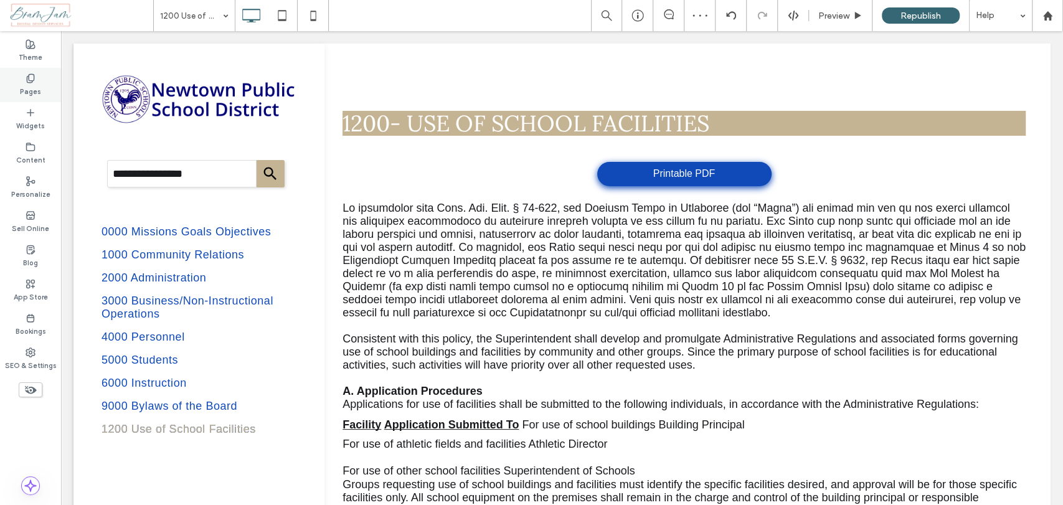
click at [39, 86] on label "Pages" at bounding box center [30, 90] width 21 height 14
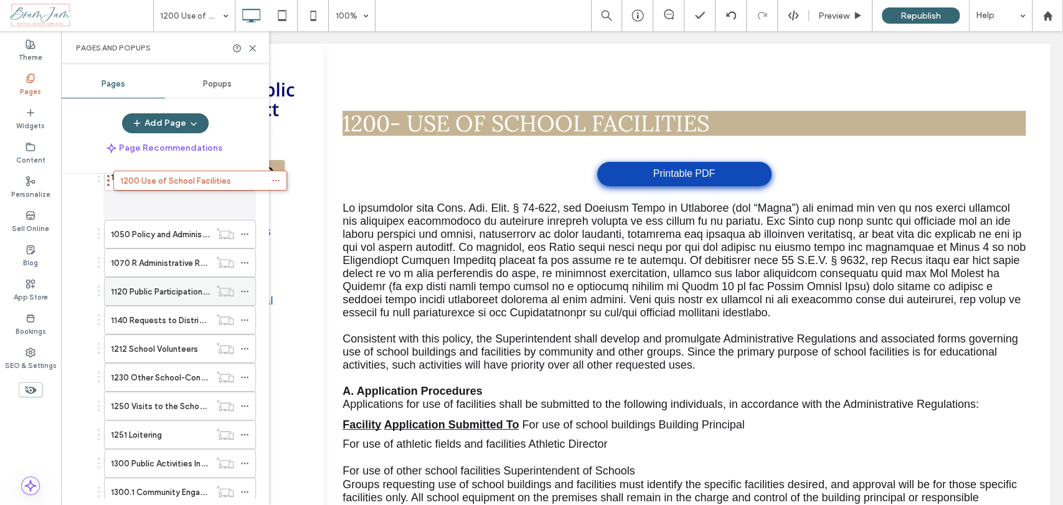
scroll to position [95, 0]
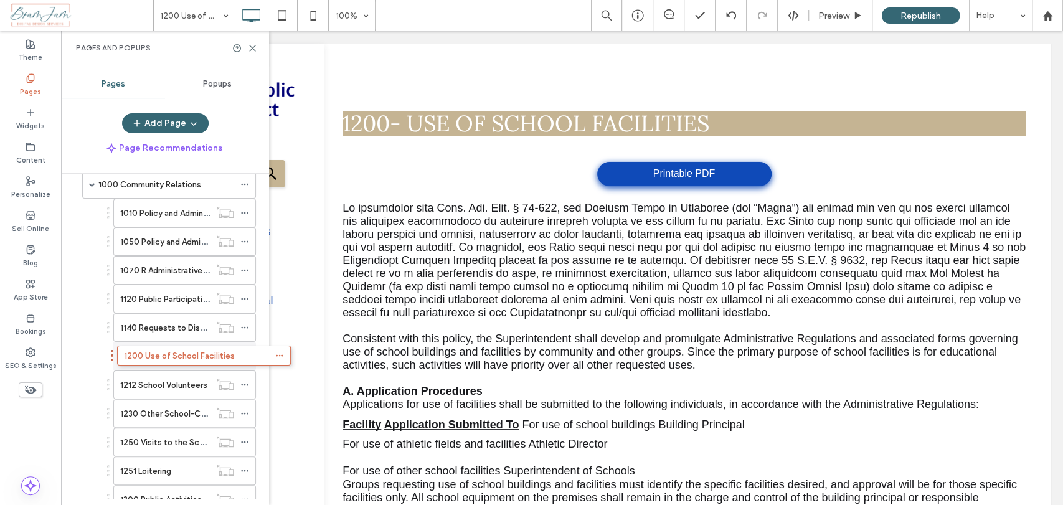
drag, startPoint x: 78, startPoint y: 453, endPoint x: 113, endPoint y: 360, distance: 99.7
click at [245, 352] on icon at bounding box center [244, 356] width 9 height 9
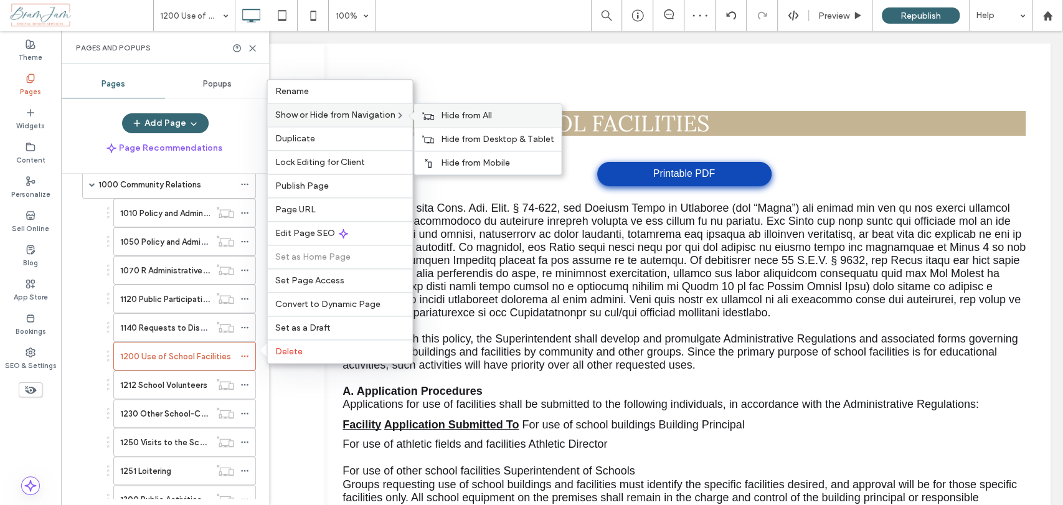
click at [433, 111] on div "Hide from All" at bounding box center [487, 115] width 147 height 23
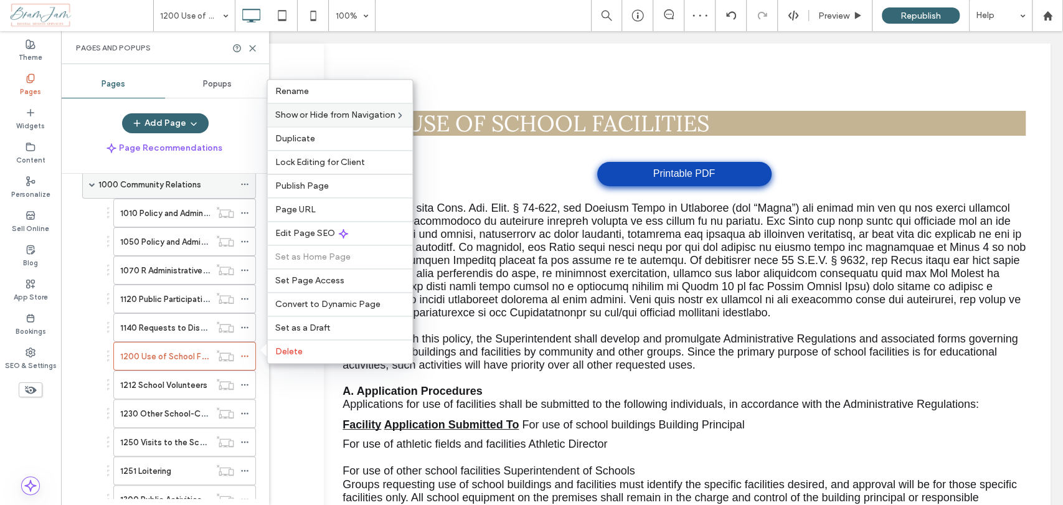
click at [164, 181] on label "1000 Community Relations" at bounding box center [149, 185] width 103 height 22
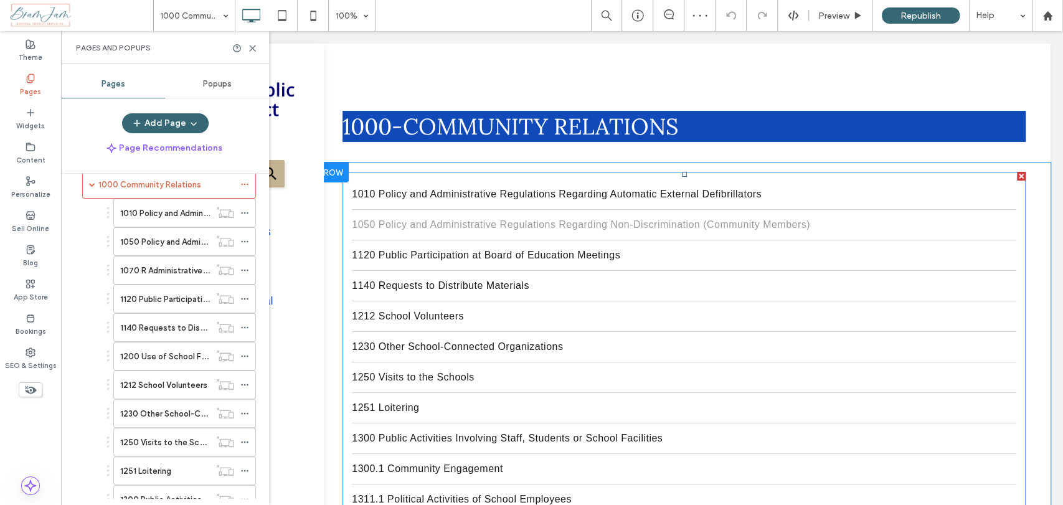
click at [482, 224] on span "1050 Policy and Administrative Regulations Regarding Non-Discrimination (Commun…" at bounding box center [581, 224] width 458 height 11
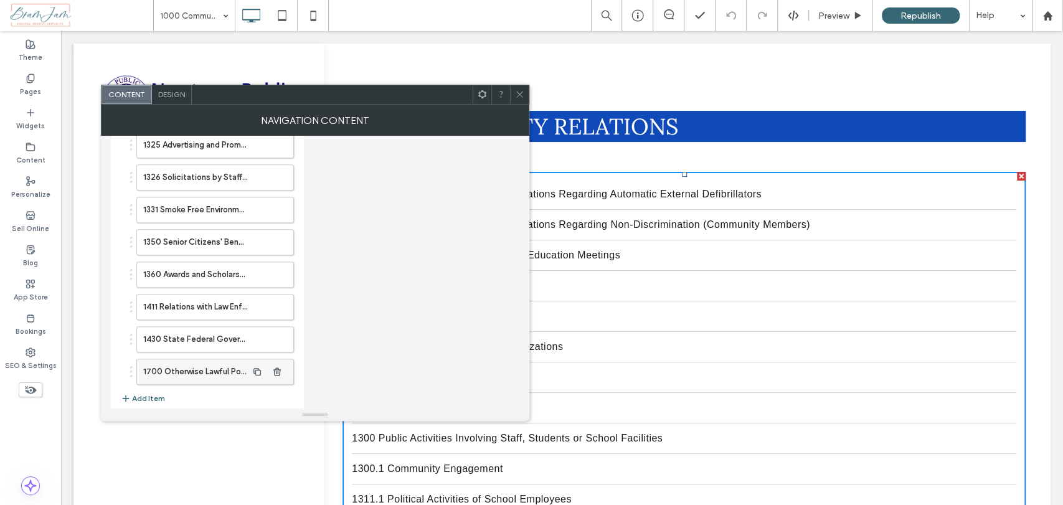
scroll to position [663, 0]
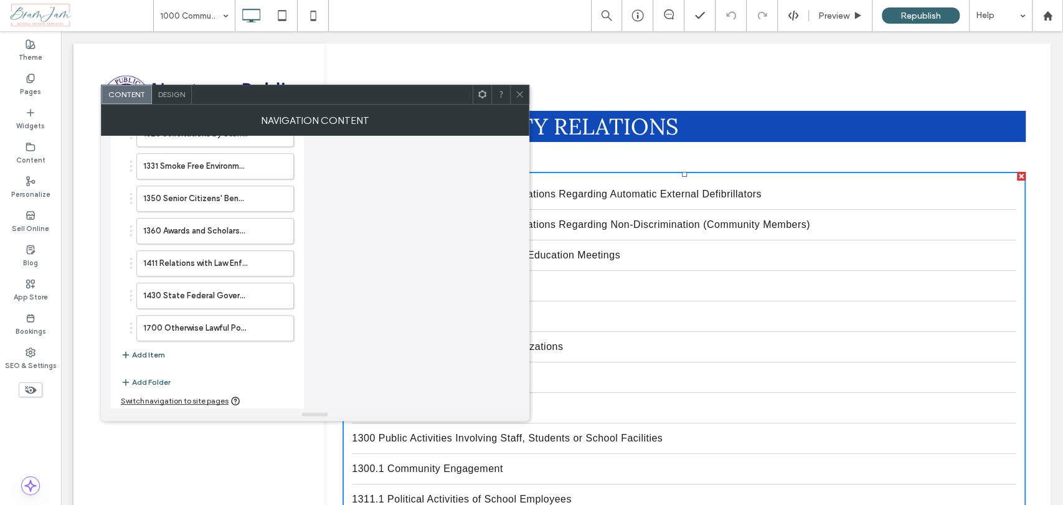
click at [155, 351] on button "Add Item" at bounding box center [143, 354] width 44 height 15
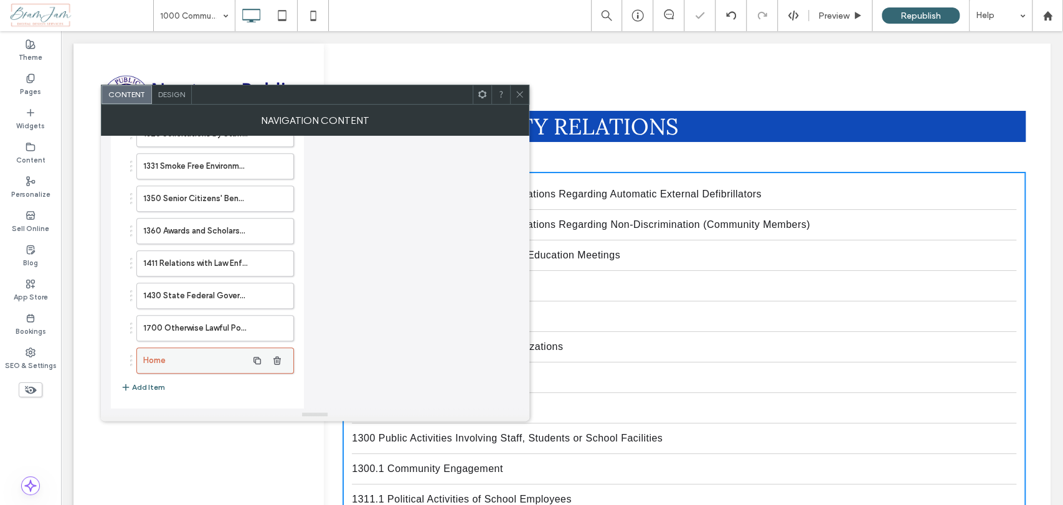
click at [227, 355] on label "Home" at bounding box center [195, 360] width 104 height 25
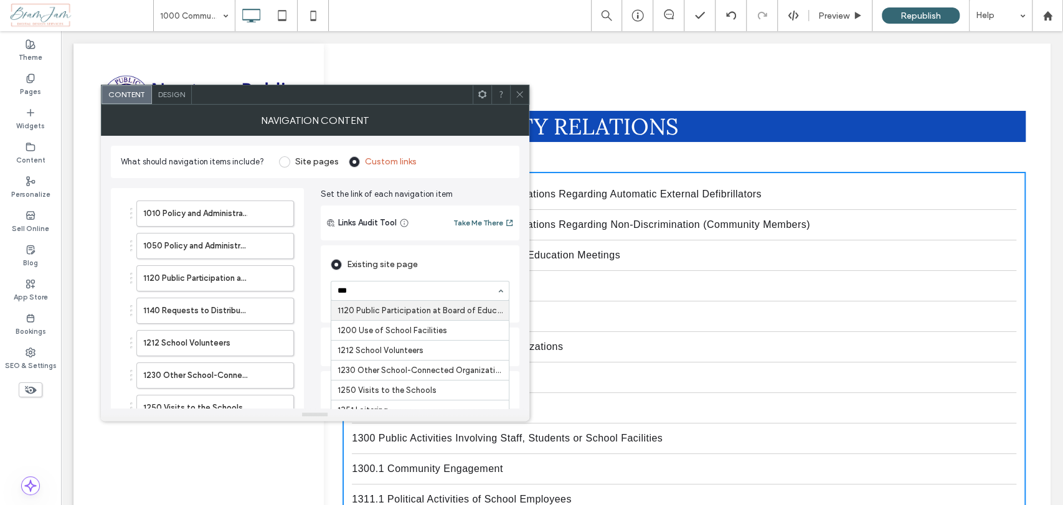
type input "****"
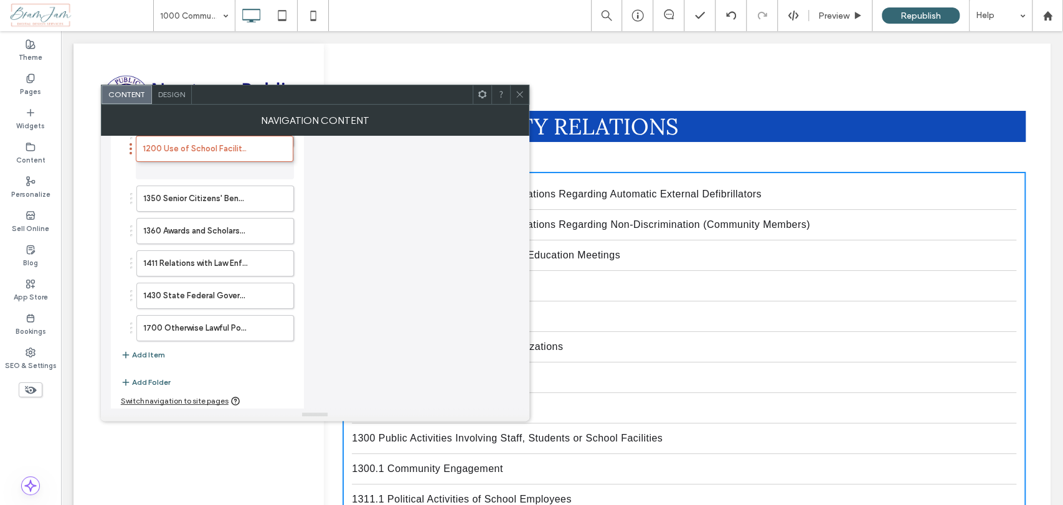
scroll to position [695, 0]
drag, startPoint x: 130, startPoint y: 324, endPoint x: 130, endPoint y: 161, distance: 163.2
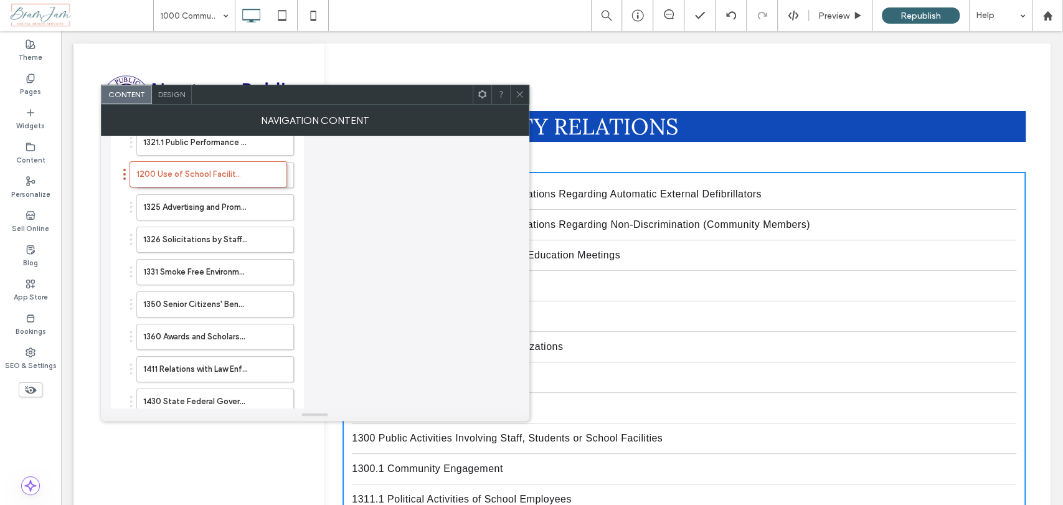
scroll to position [557, 0]
drag, startPoint x: 131, startPoint y: 300, endPoint x: 125, endPoint y: 169, distance: 131.5
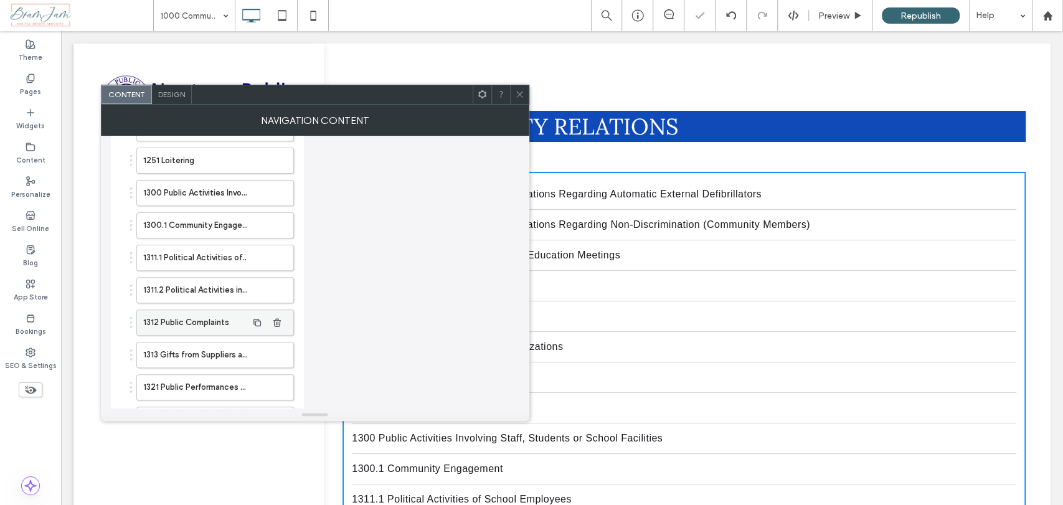
scroll to position [349, 0]
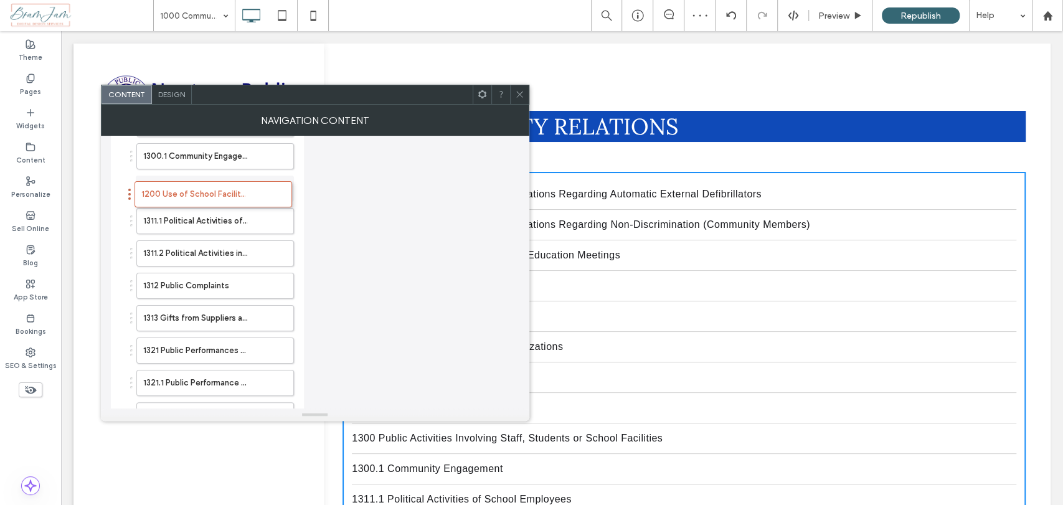
drag, startPoint x: 131, startPoint y: 379, endPoint x: 132, endPoint y: 191, distance: 188.1
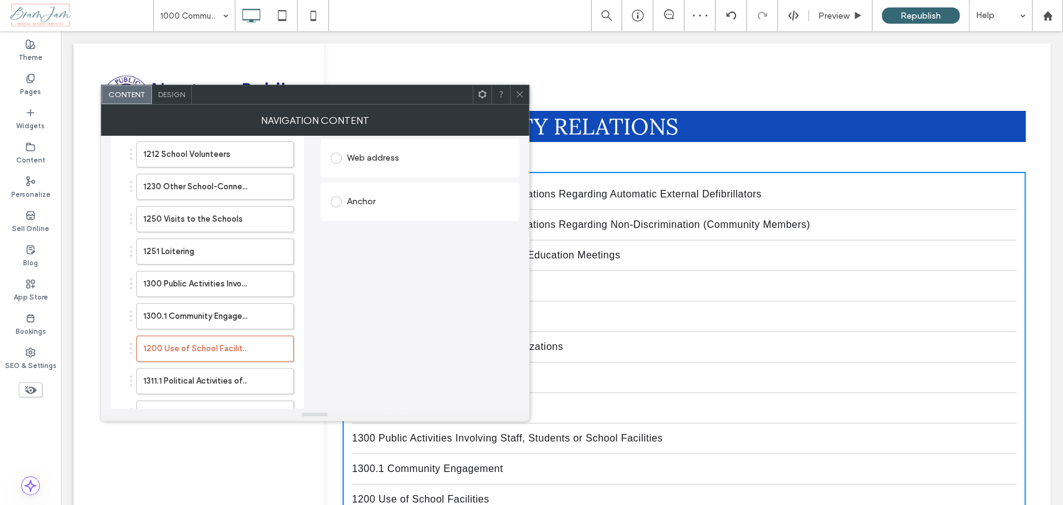
scroll to position [141, 0]
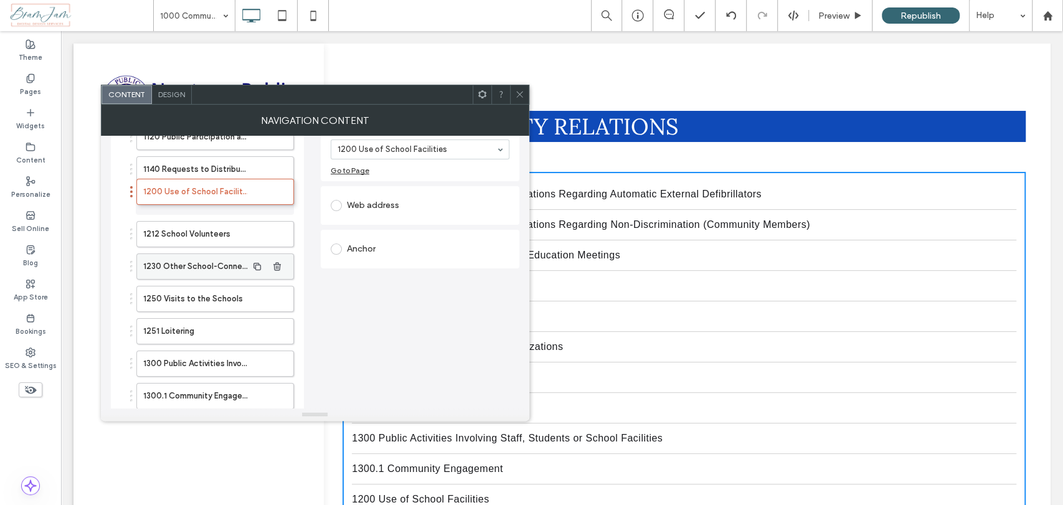
drag, startPoint x: 130, startPoint y: 394, endPoint x: 196, endPoint y: 219, distance: 187.2
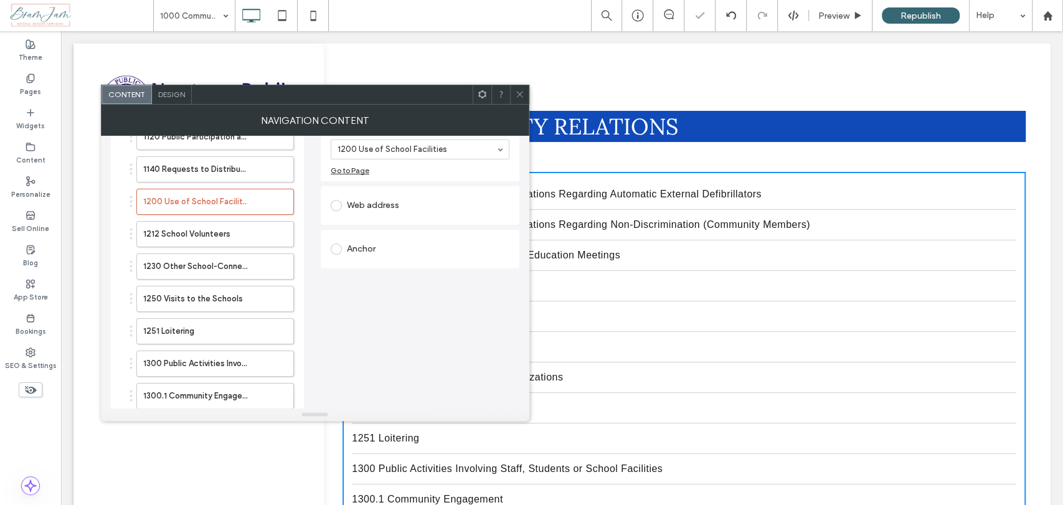
click at [515, 95] on icon at bounding box center [519, 94] width 9 height 9
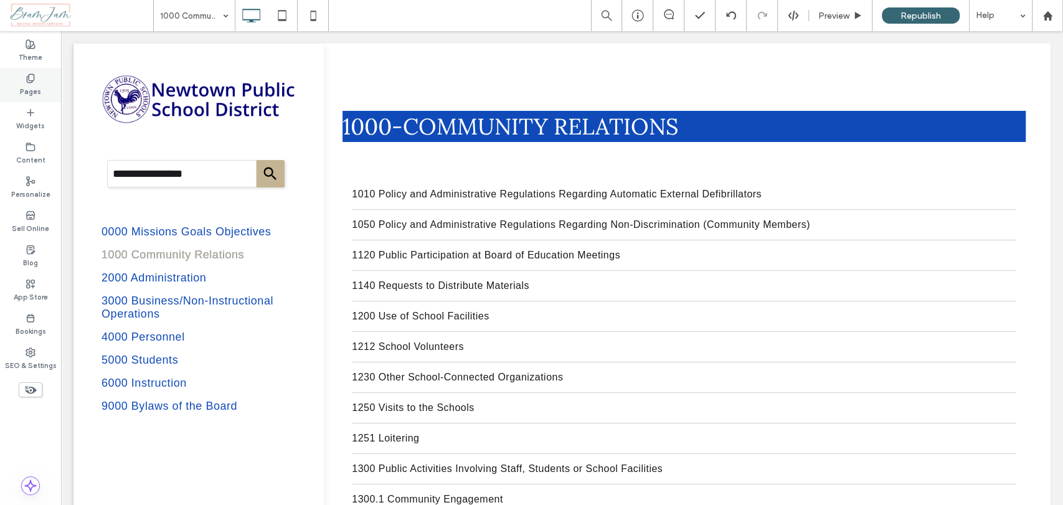
click at [18, 87] on div "Pages" at bounding box center [30, 85] width 61 height 34
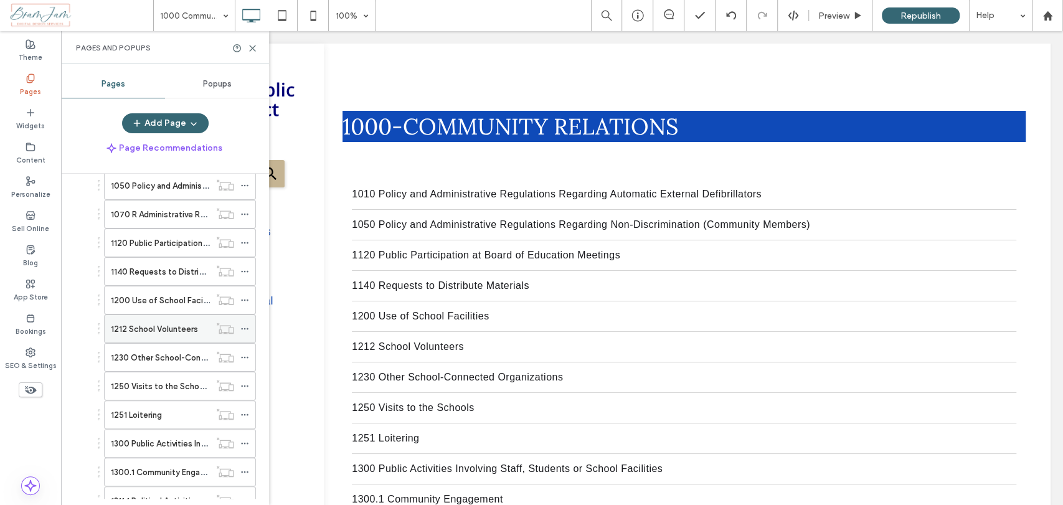
scroll to position [138, 0]
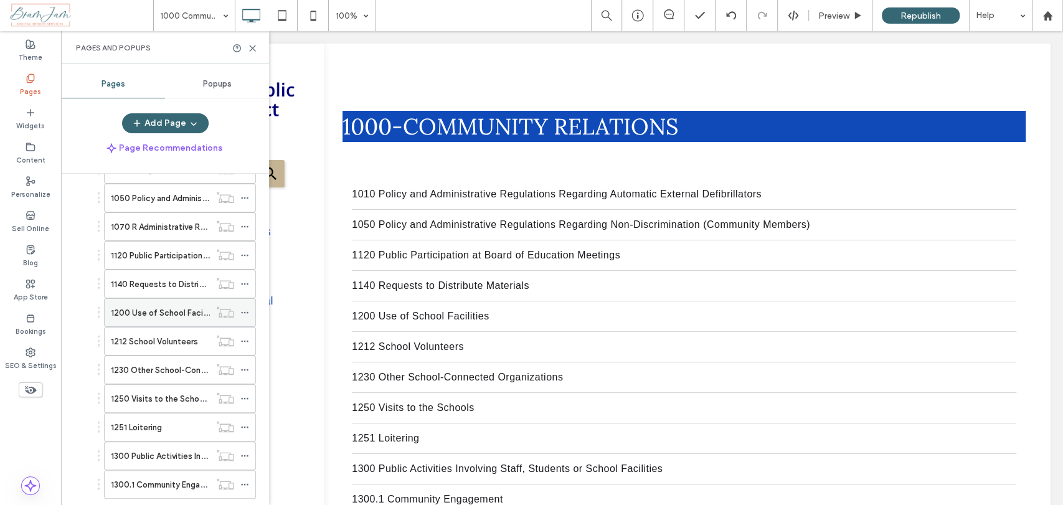
click at [244, 309] on icon at bounding box center [244, 312] width 9 height 9
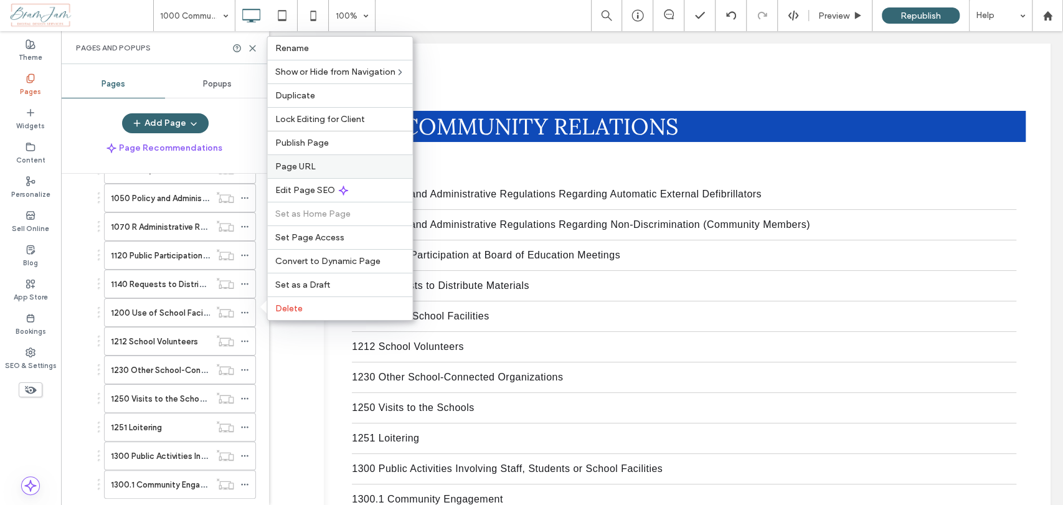
click at [362, 163] on label "Page URL" at bounding box center [340, 166] width 130 height 11
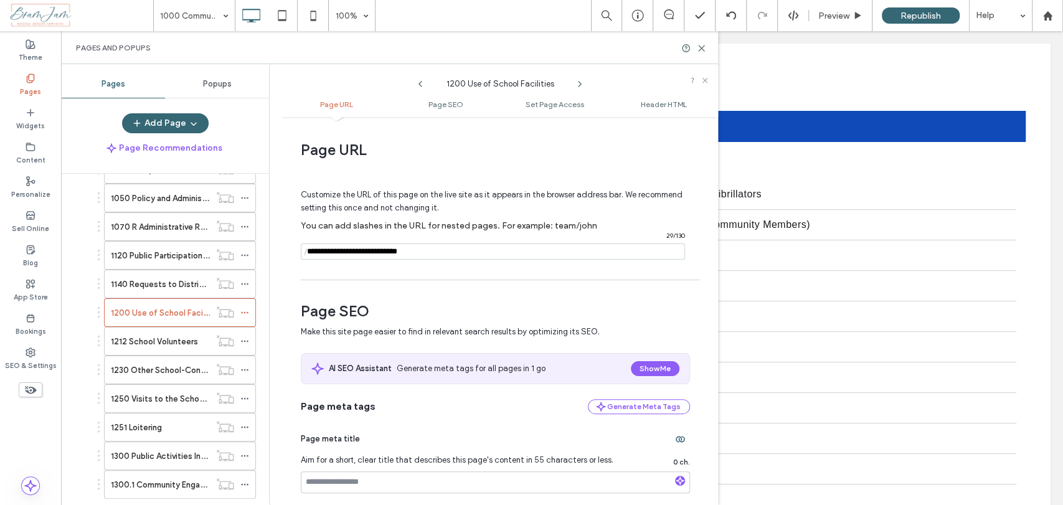
scroll to position [0, 0]
click at [329, 253] on input "notEmpty" at bounding box center [493, 252] width 384 height 16
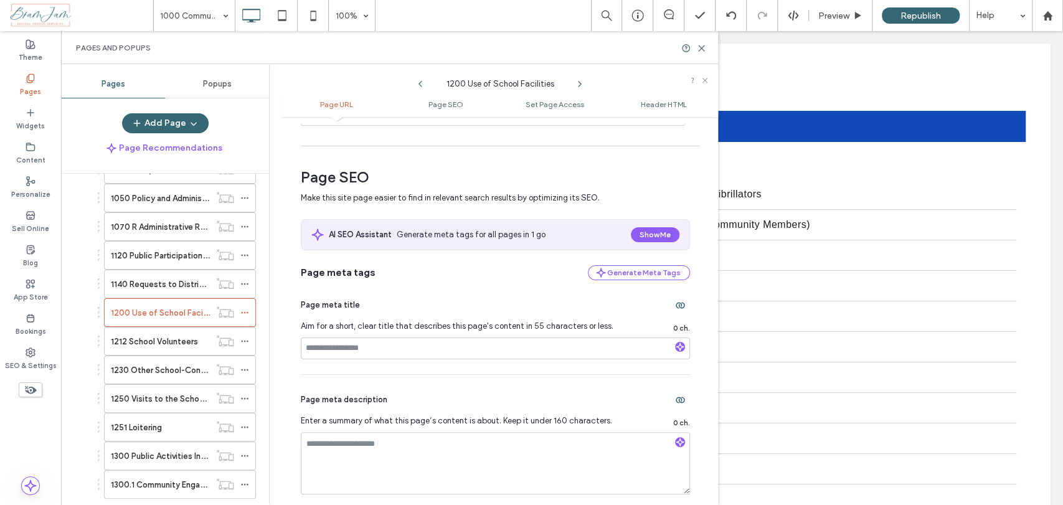
scroll to position [138, 0]
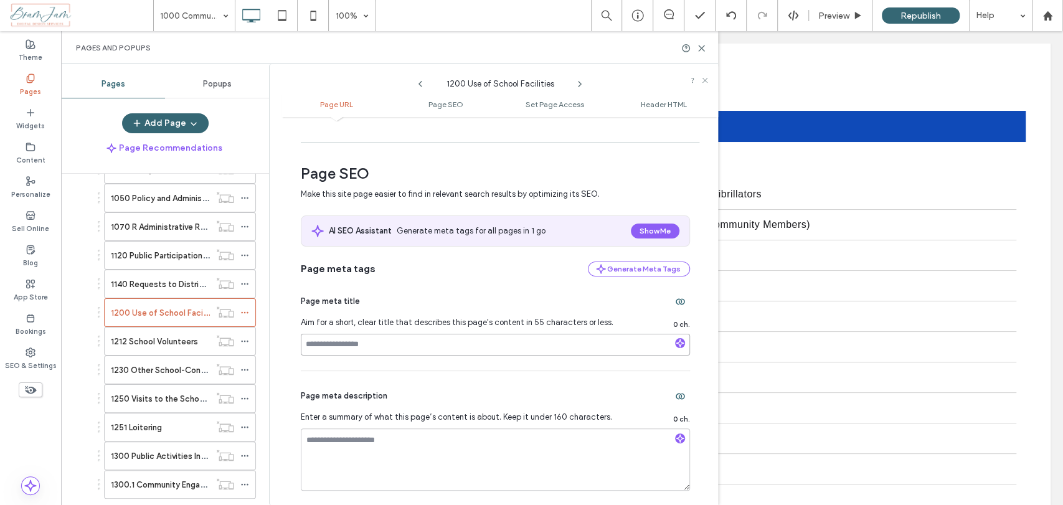
click at [428, 342] on input at bounding box center [495, 345] width 389 height 22
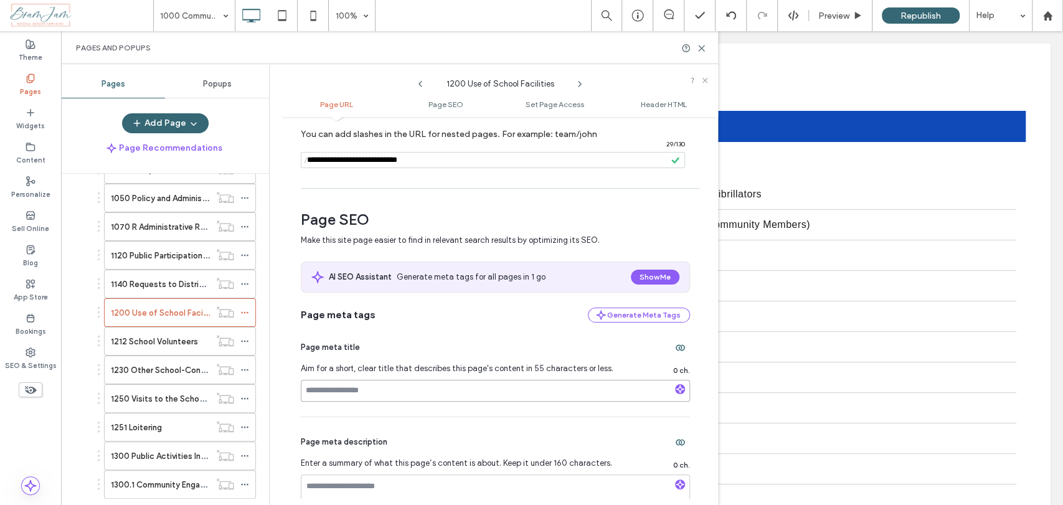
scroll to position [69, 0]
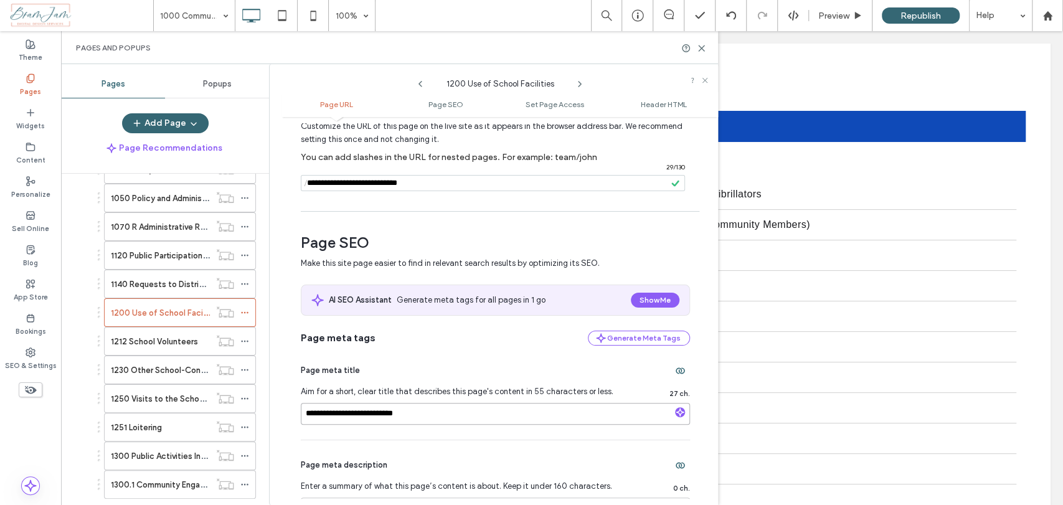
type input "**********"
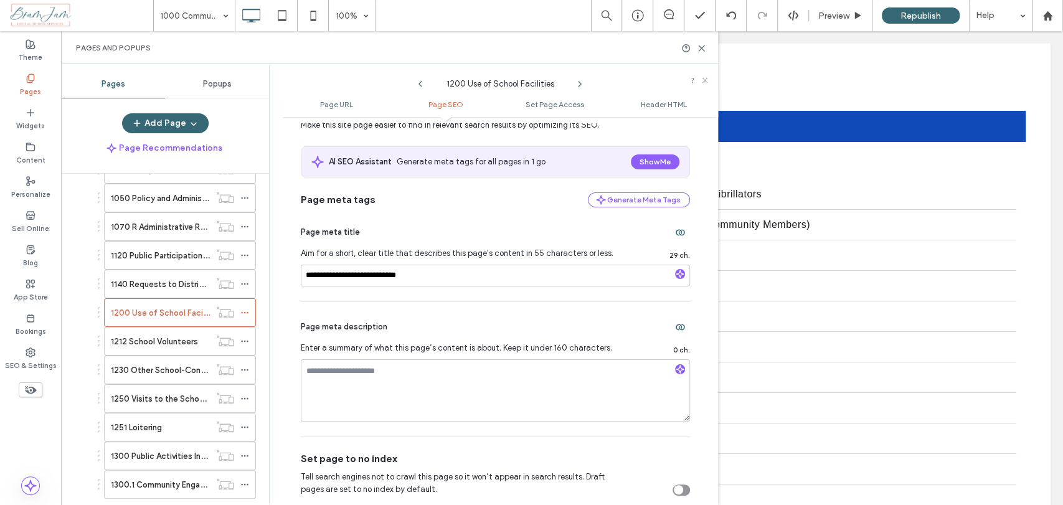
click at [568, 326] on div "Page meta description" at bounding box center [495, 327] width 389 height 20
click at [678, 367] on icon "button" at bounding box center [680, 369] width 9 height 9
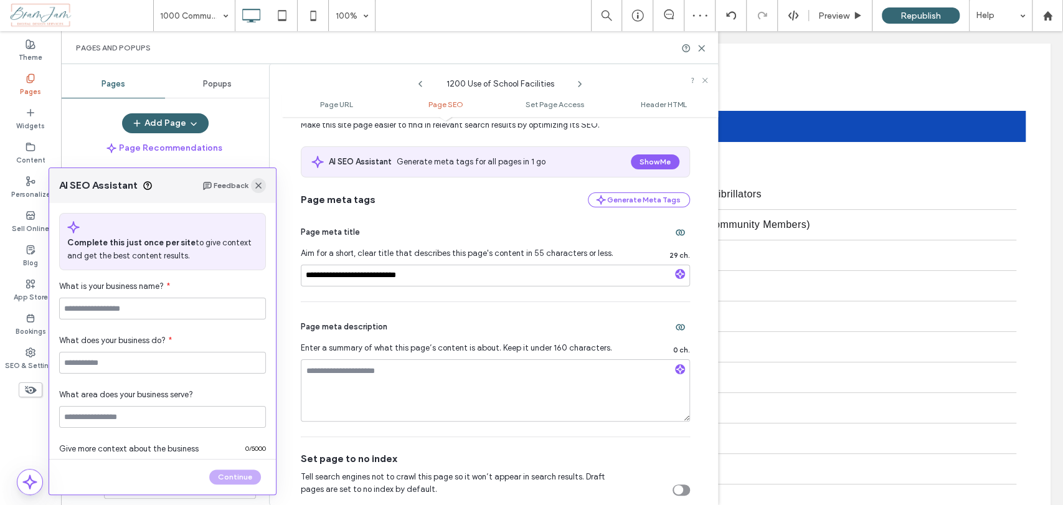
click at [264, 186] on span "button" at bounding box center [258, 185] width 15 height 15
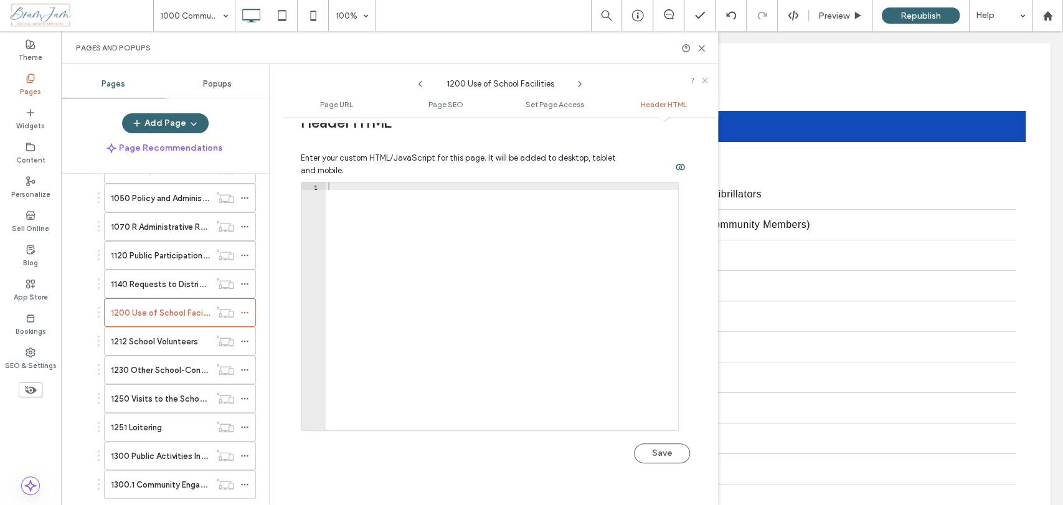
scroll to position [1389, 0]
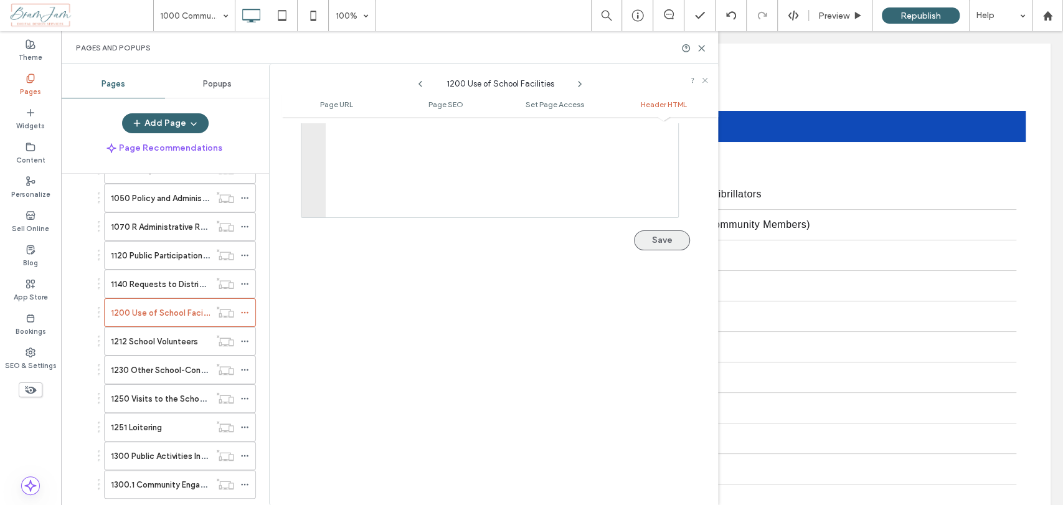
click at [663, 236] on button "Save" at bounding box center [662, 240] width 56 height 20
click at [244, 341] on use at bounding box center [244, 342] width 7 height 2
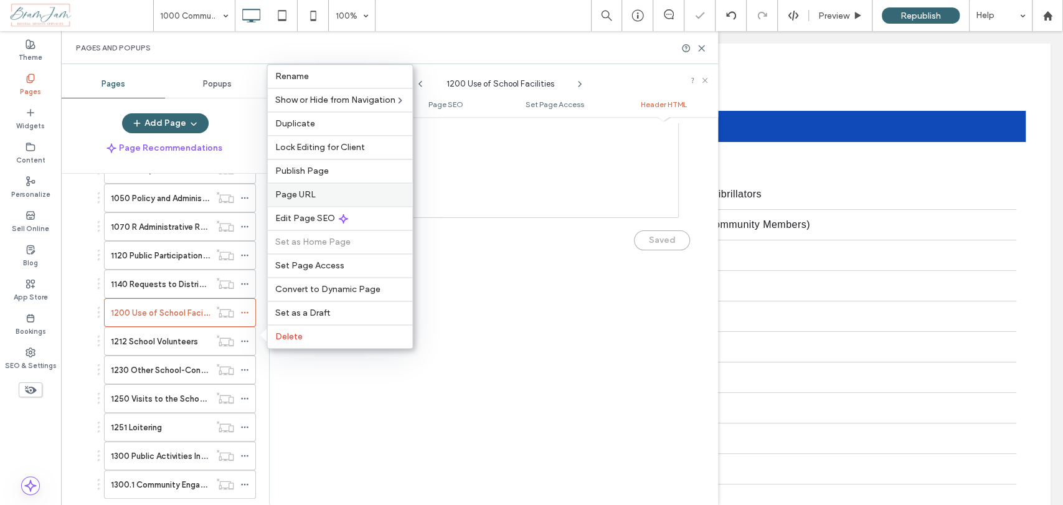
click at [359, 194] on label "Page URL" at bounding box center [340, 194] width 130 height 11
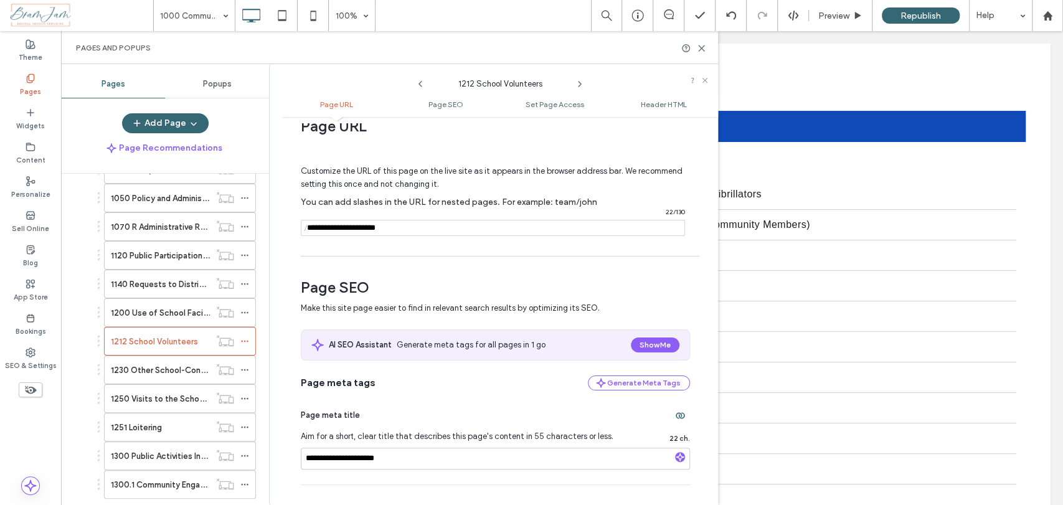
scroll to position [0, 0]
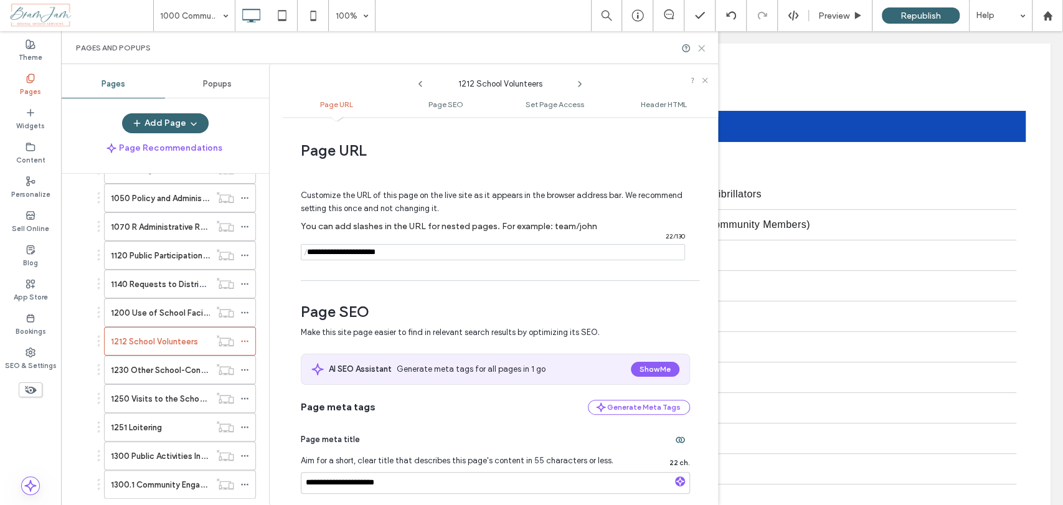
click at [701, 45] on icon at bounding box center [701, 48] width 9 height 9
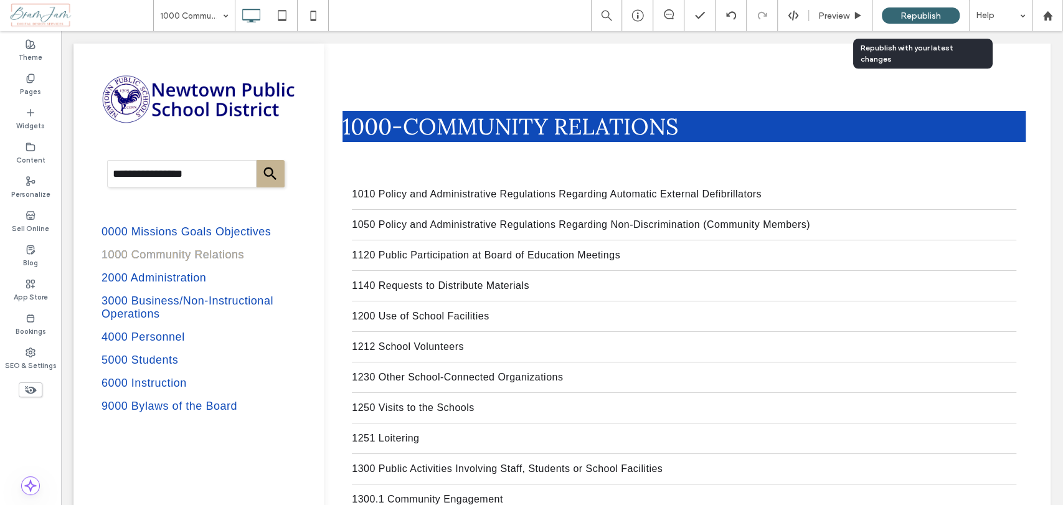
click at [913, 18] on span "Republish" at bounding box center [920, 16] width 40 height 11
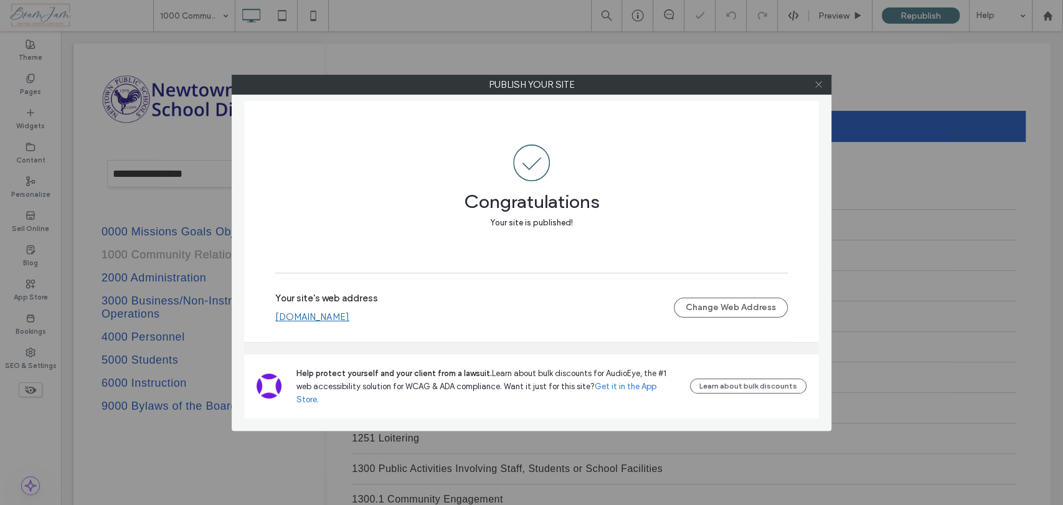
click at [819, 85] on icon at bounding box center [818, 84] width 9 height 9
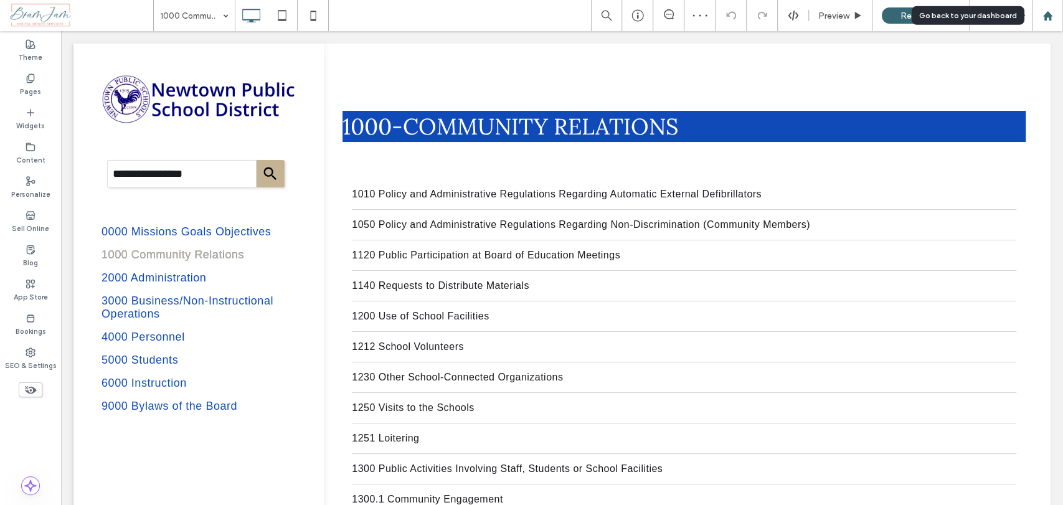
click at [1057, 23] on div at bounding box center [1047, 15] width 31 height 31
